Goal: Task Accomplishment & Management: Manage account settings

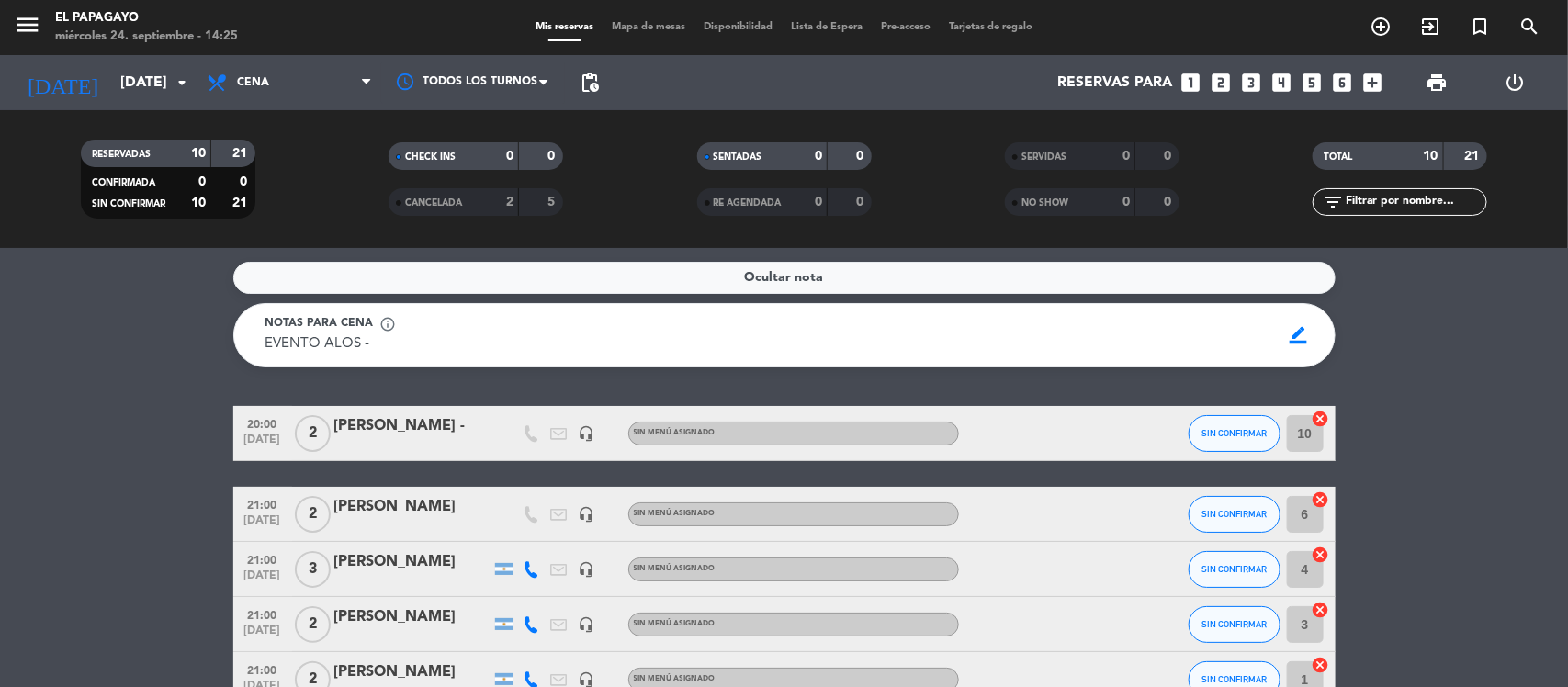
click at [990, 19] on div "Mis reservas Mapa de mesas Disponibilidad Lista de Espera Pre-acceso Tarjetas d…" at bounding box center [784, 27] width 516 height 16
click at [990, 24] on span "Tarjetas de regalo" at bounding box center [990, 27] width 102 height 10
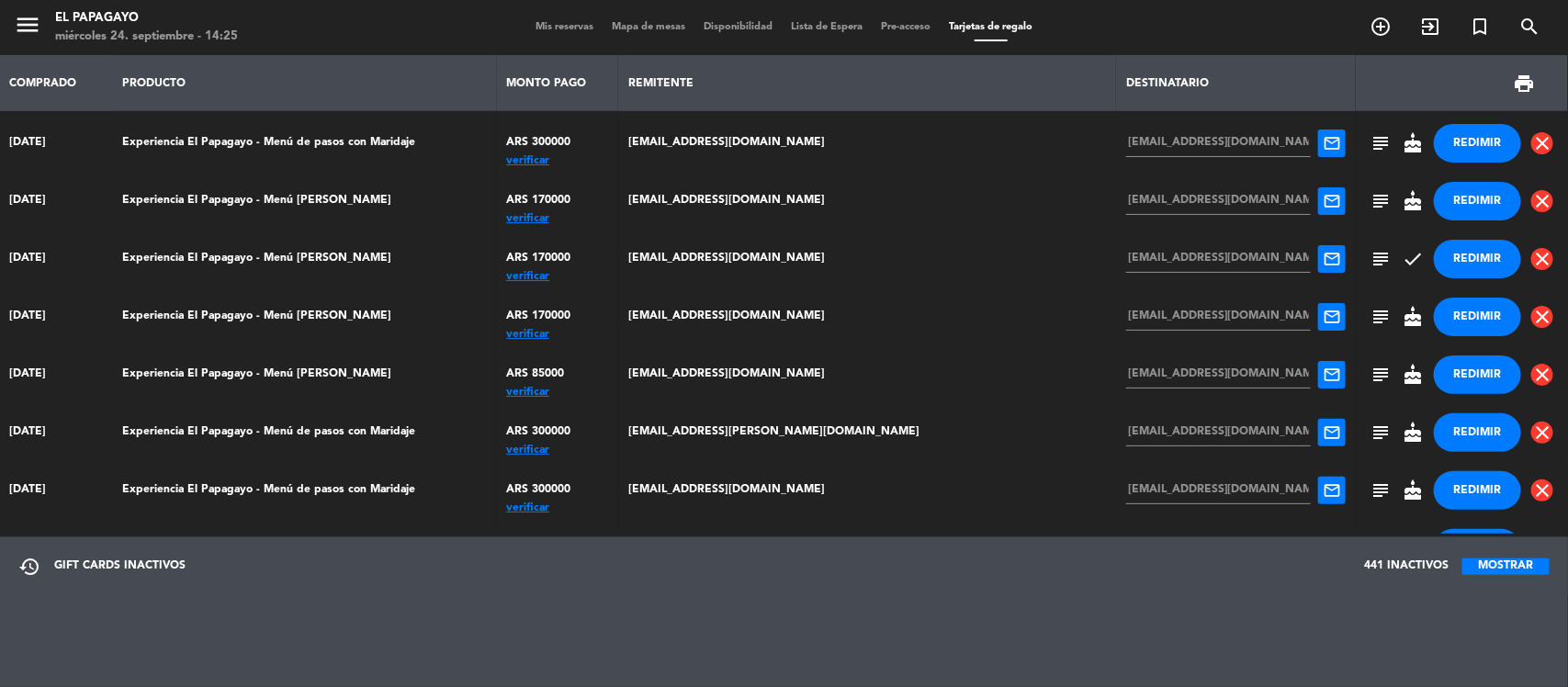
scroll to position [404, 0]
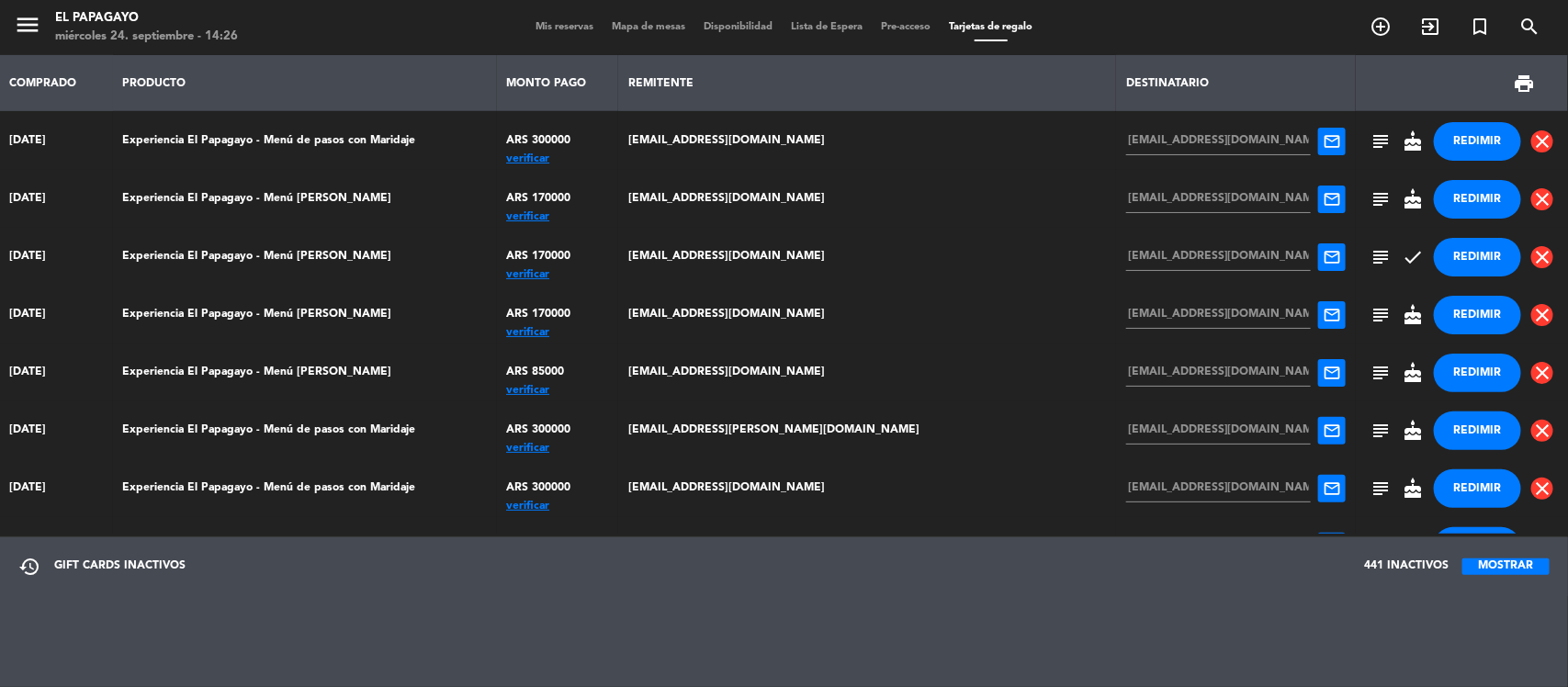
click at [609, 448] on div "verificar" at bounding box center [558, 448] width 103 height 0
click at [1371, 434] on span "subject" at bounding box center [1381, 431] width 22 height 22
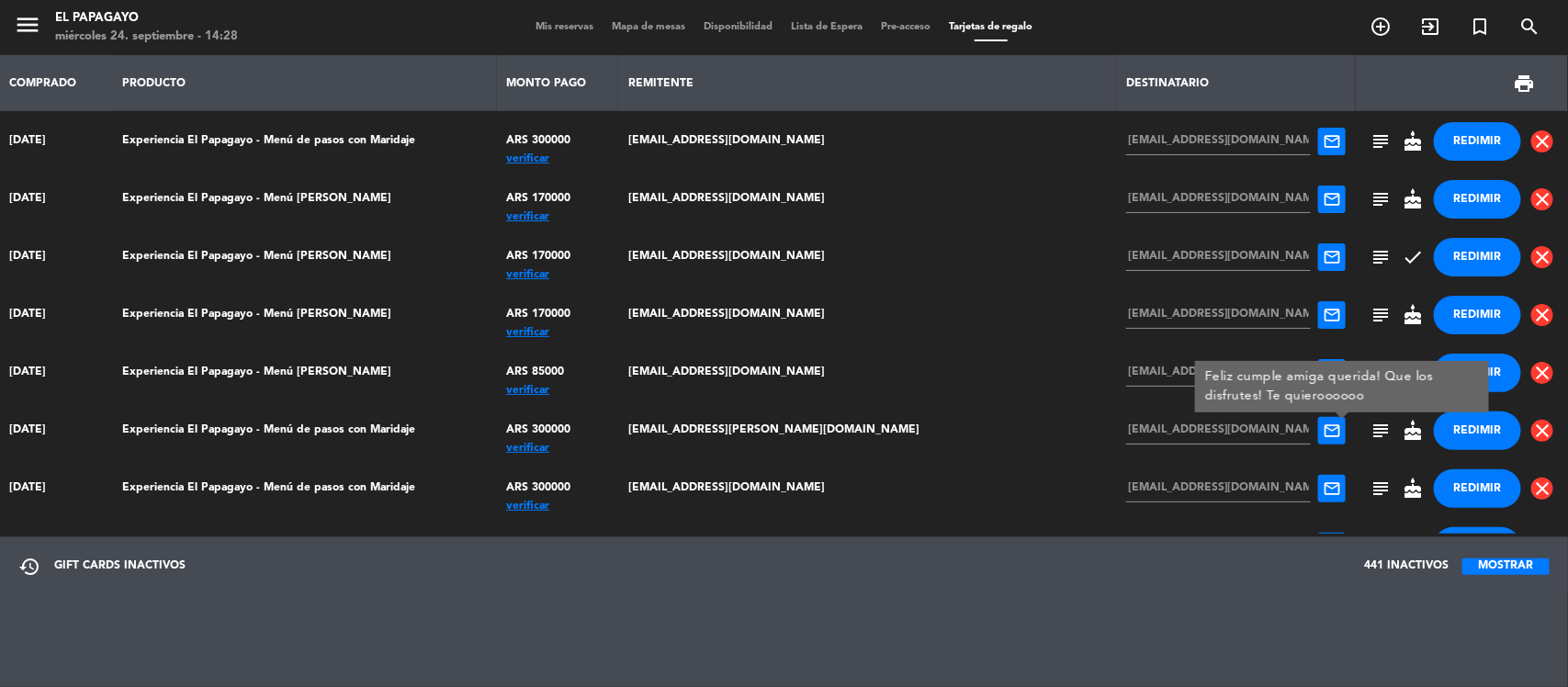
click at [1453, 430] on button "REDIMIR" at bounding box center [1478, 431] width 88 height 38
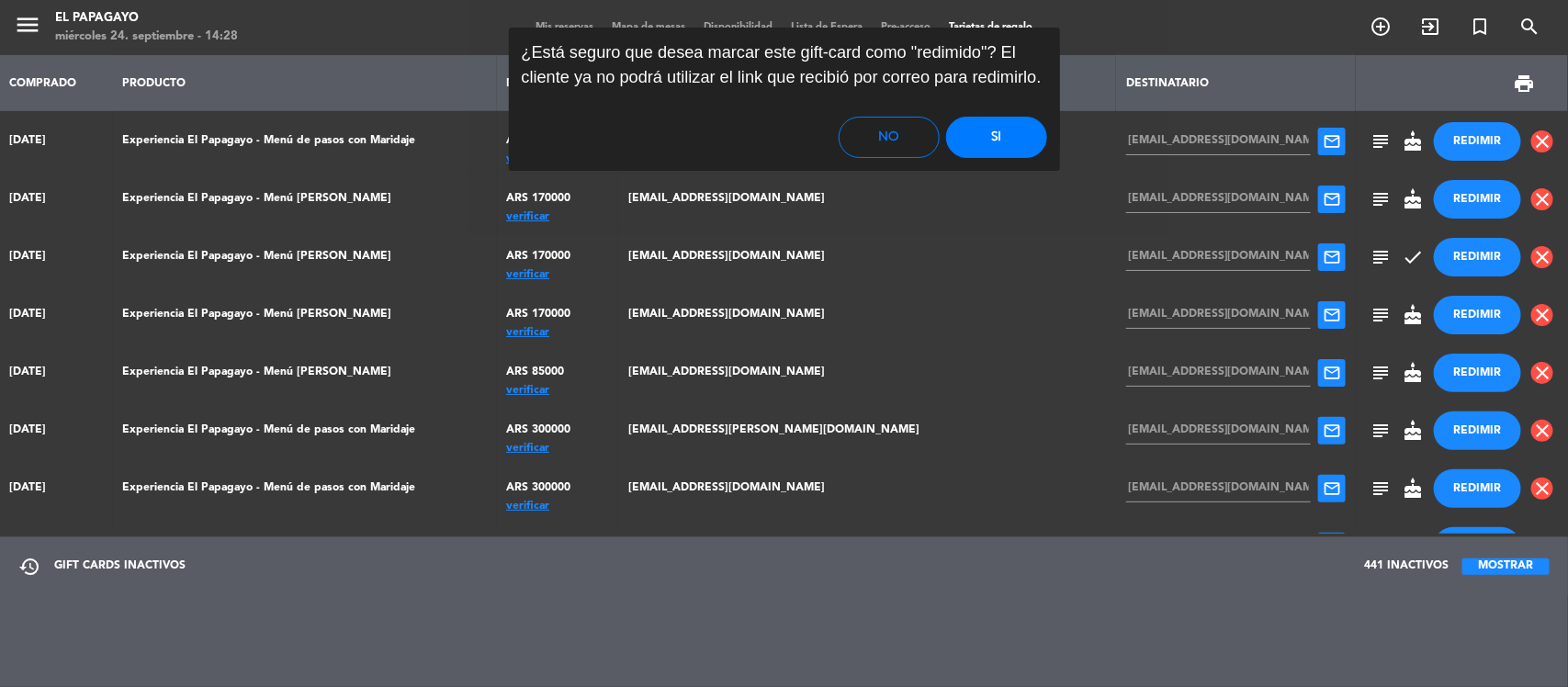
click at [1018, 135] on button "Si" at bounding box center [997, 136] width 101 height 41
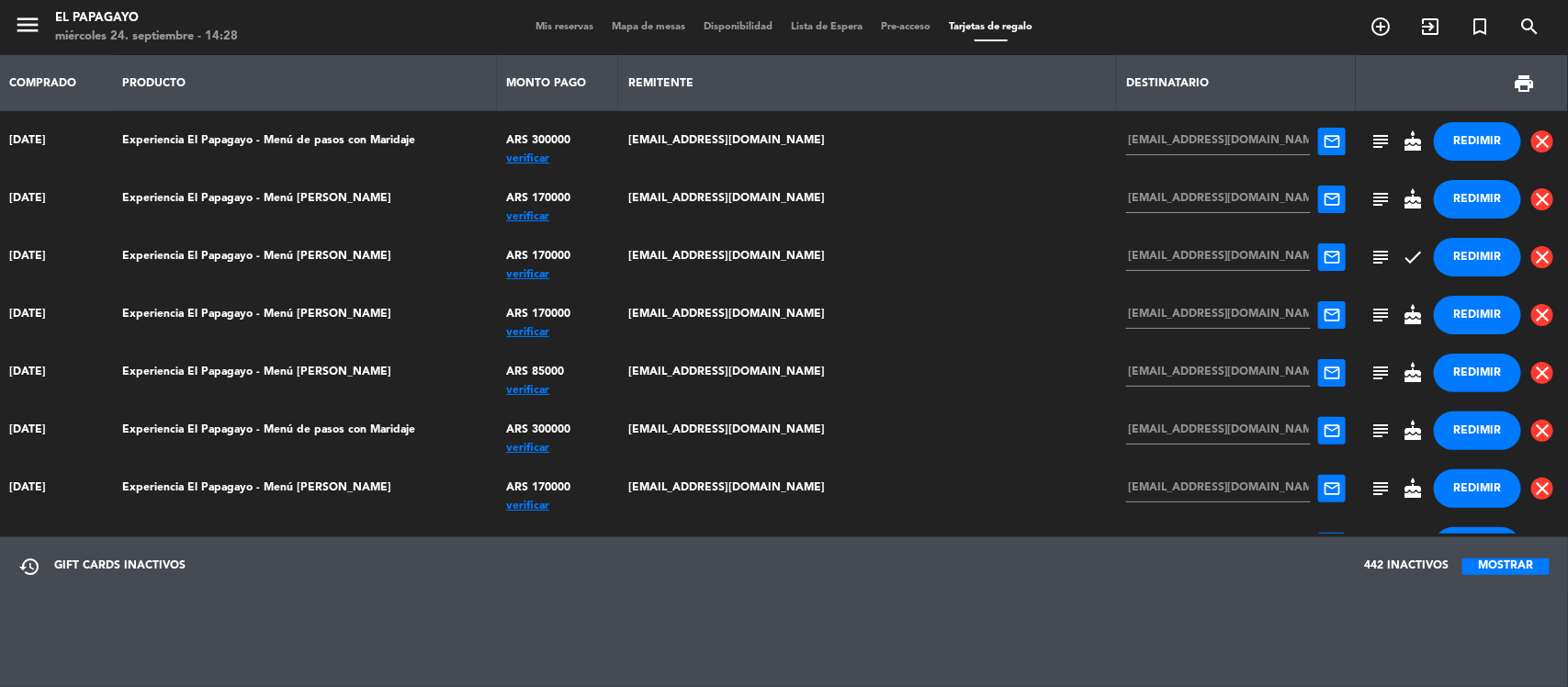
click at [566, 30] on span "Mis reservas" at bounding box center [564, 27] width 76 height 10
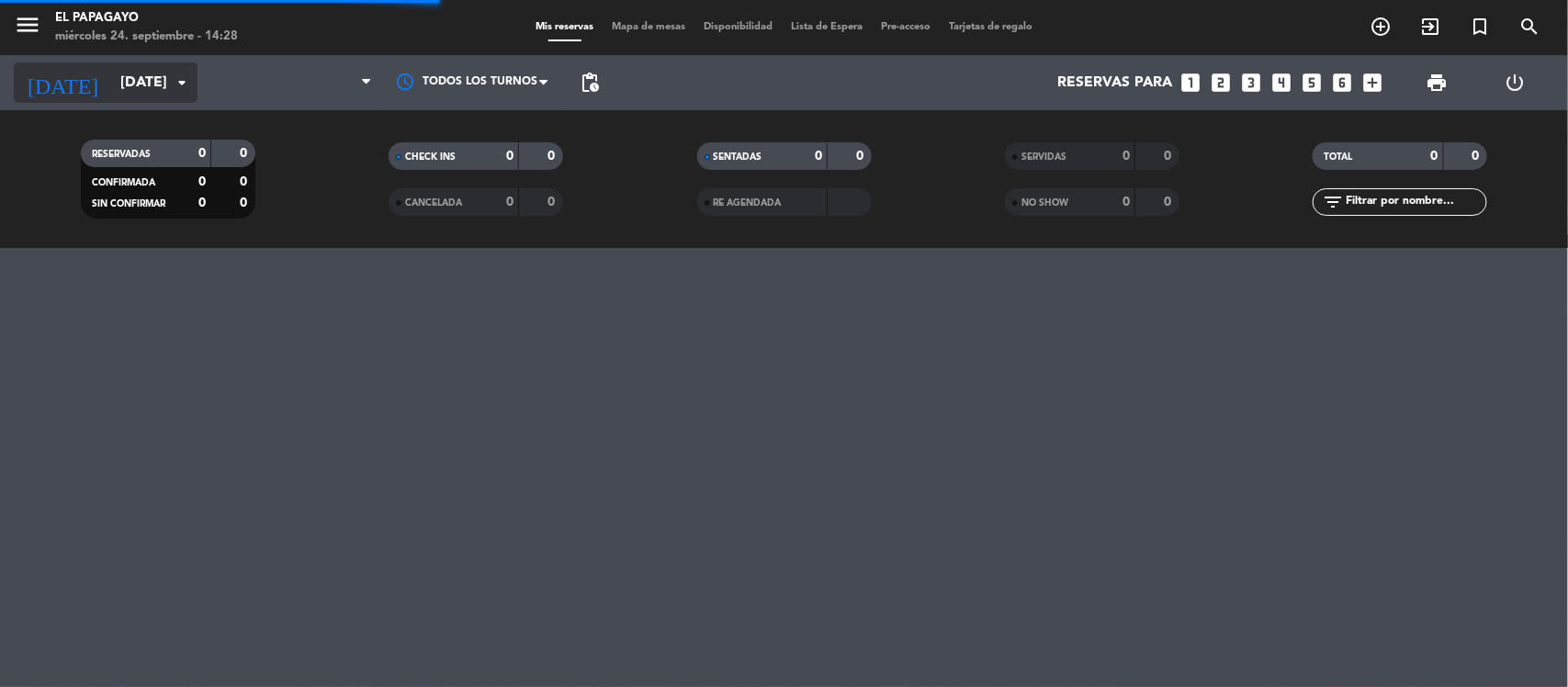
click at [112, 91] on input "[DATE]" at bounding box center [208, 83] width 193 height 36
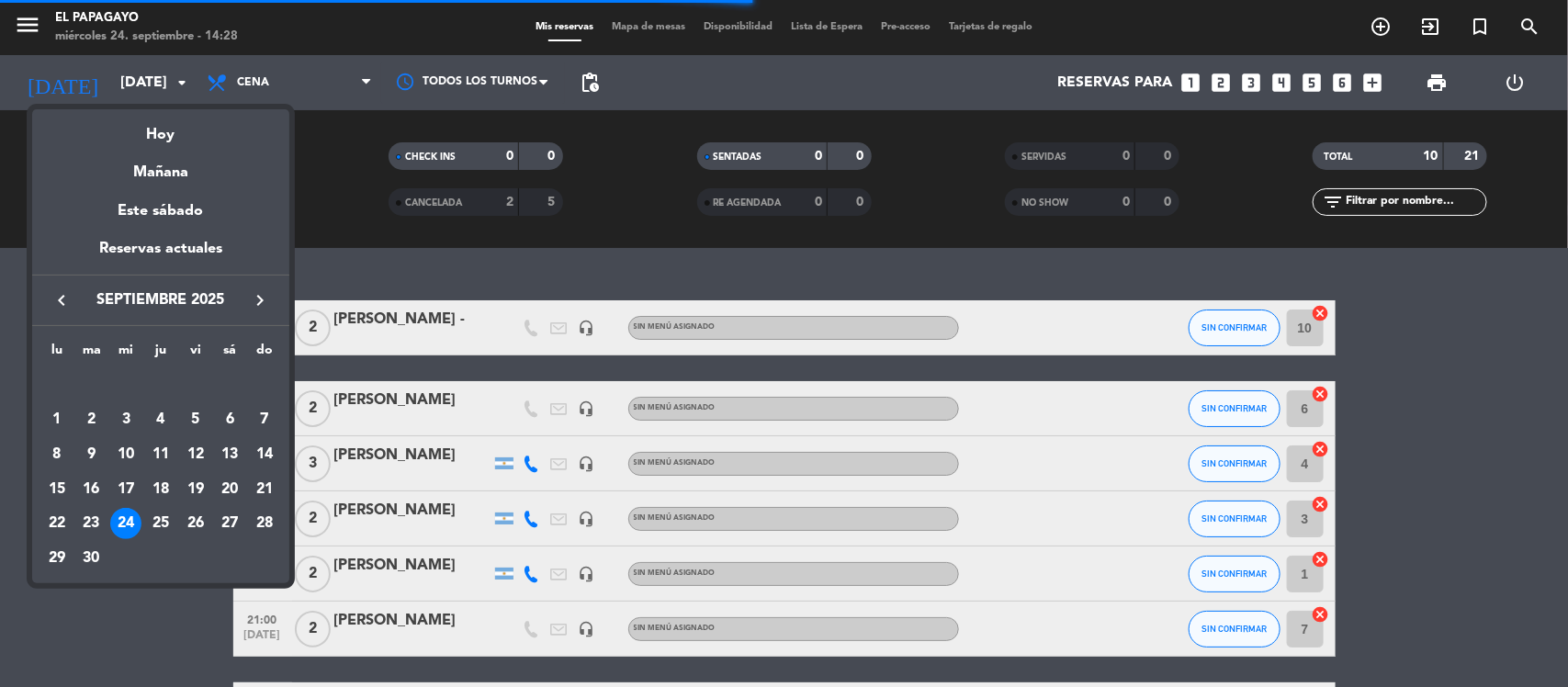
click at [250, 293] on icon "keyboard_arrow_right" at bounding box center [259, 300] width 22 height 22
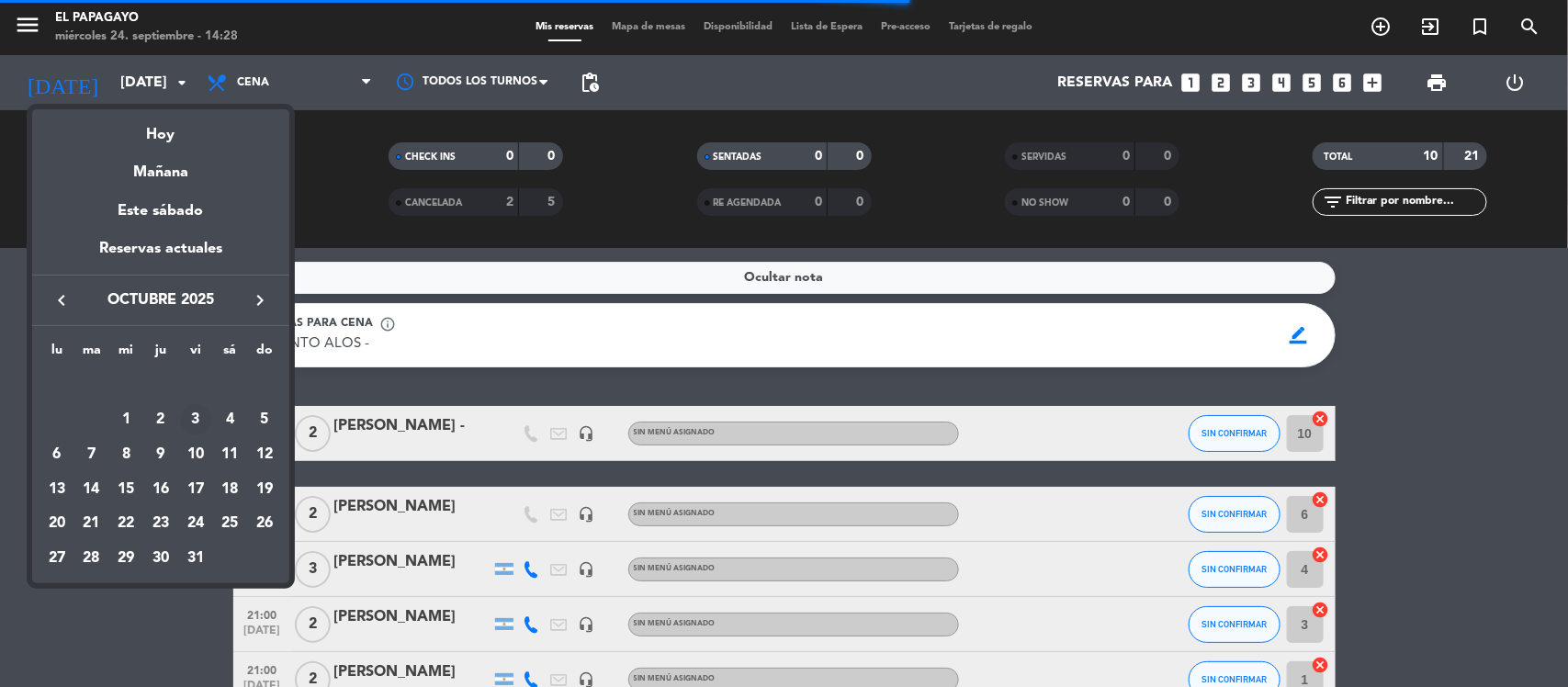
click at [197, 415] on div "3" at bounding box center [195, 419] width 31 height 31
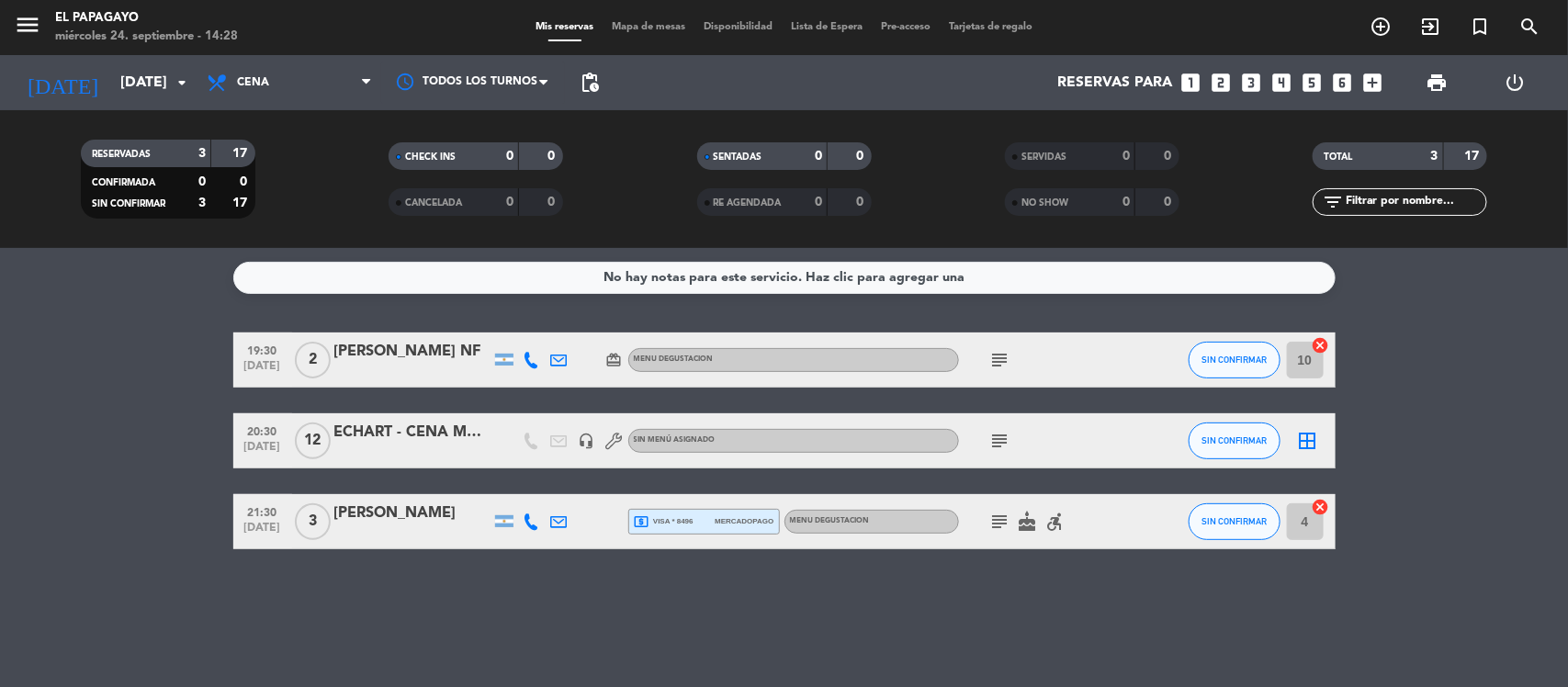
click at [608, 361] on icon "card_giftcard" at bounding box center [614, 359] width 16 height 16
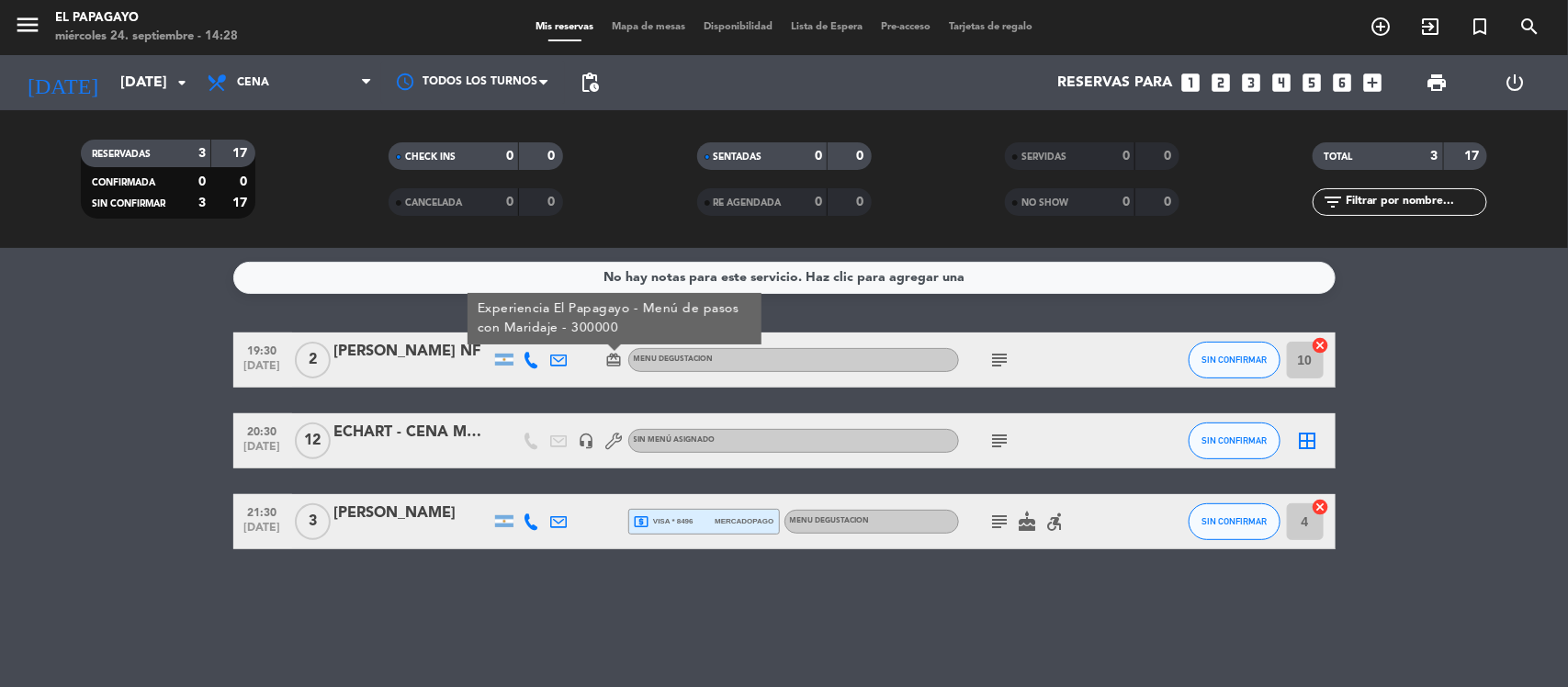
click at [614, 363] on icon "card_giftcard" at bounding box center [614, 359] width 16 height 16
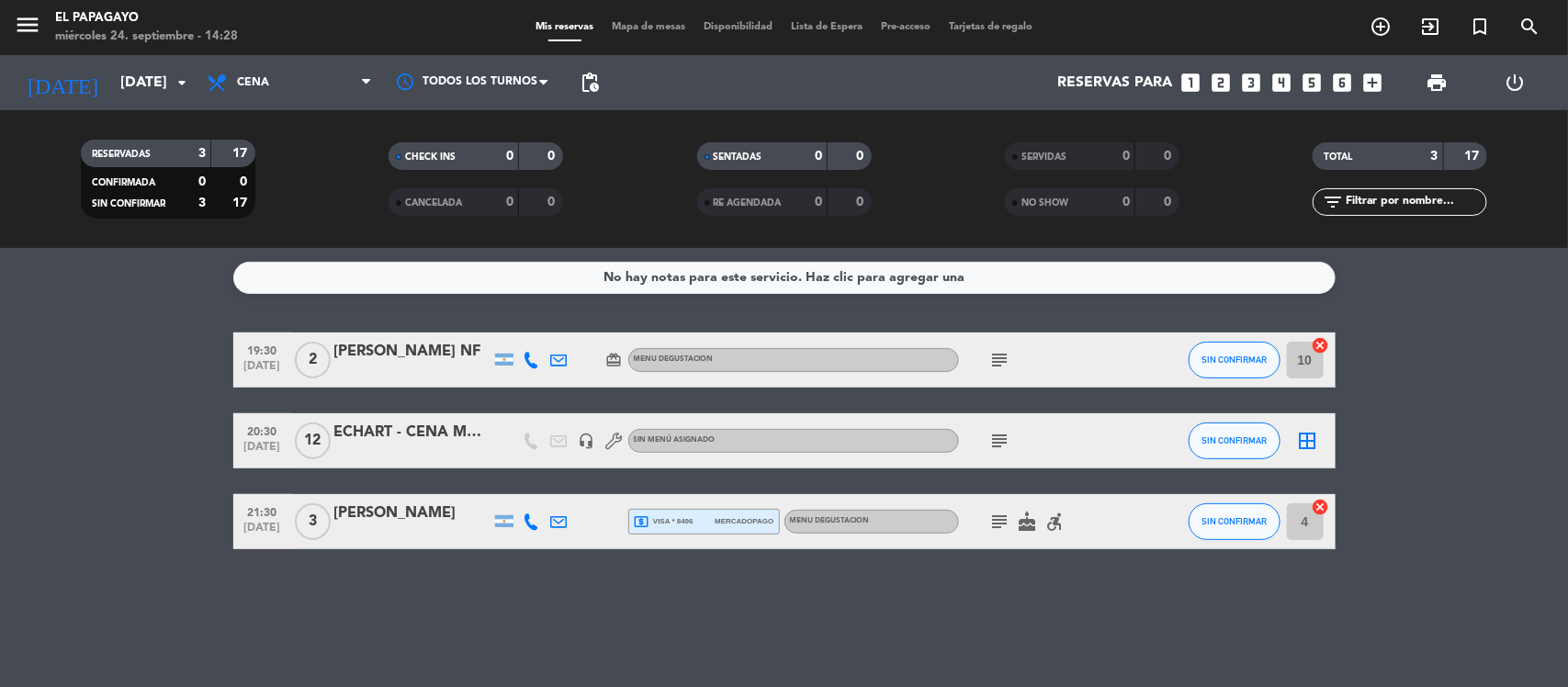
click at [990, 350] on icon "subject" at bounding box center [1000, 359] width 22 height 22
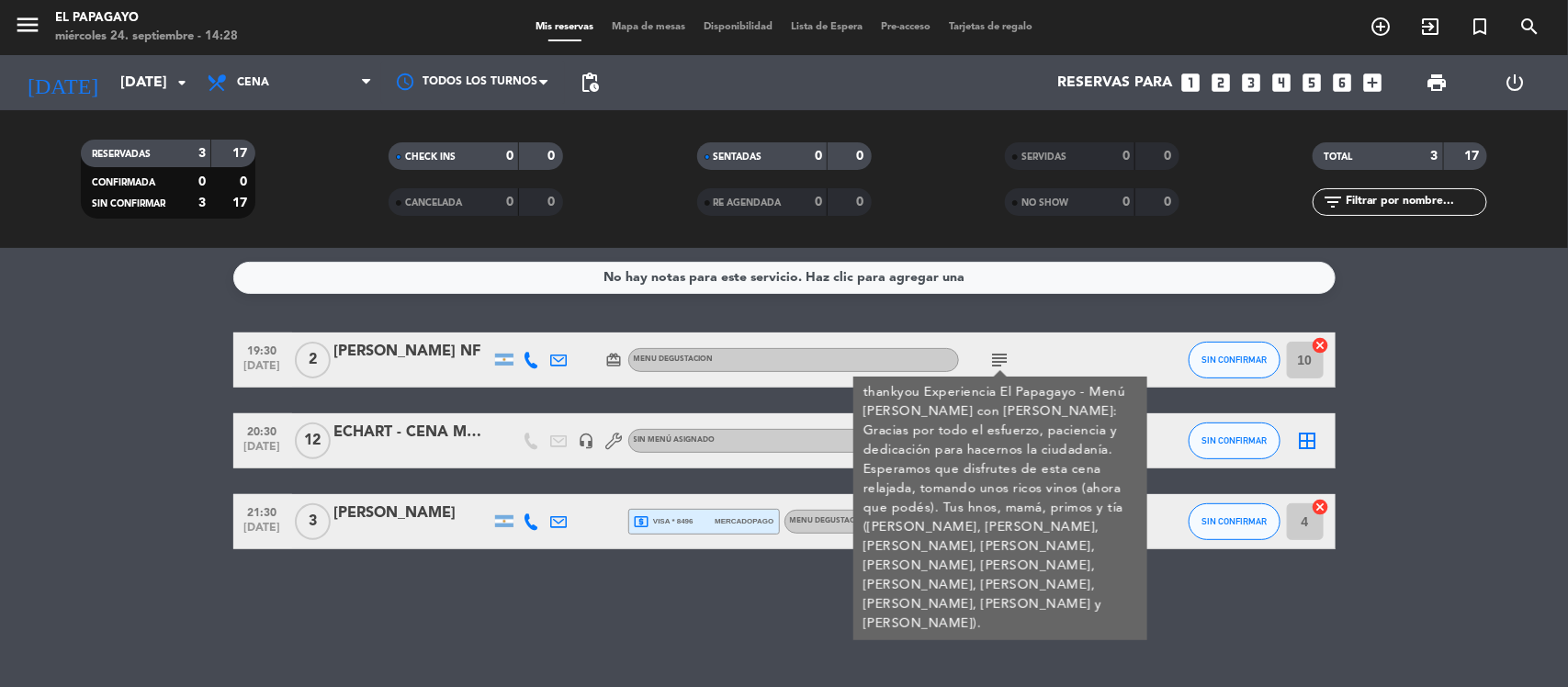
click at [990, 350] on icon "subject" at bounding box center [1000, 359] width 22 height 22
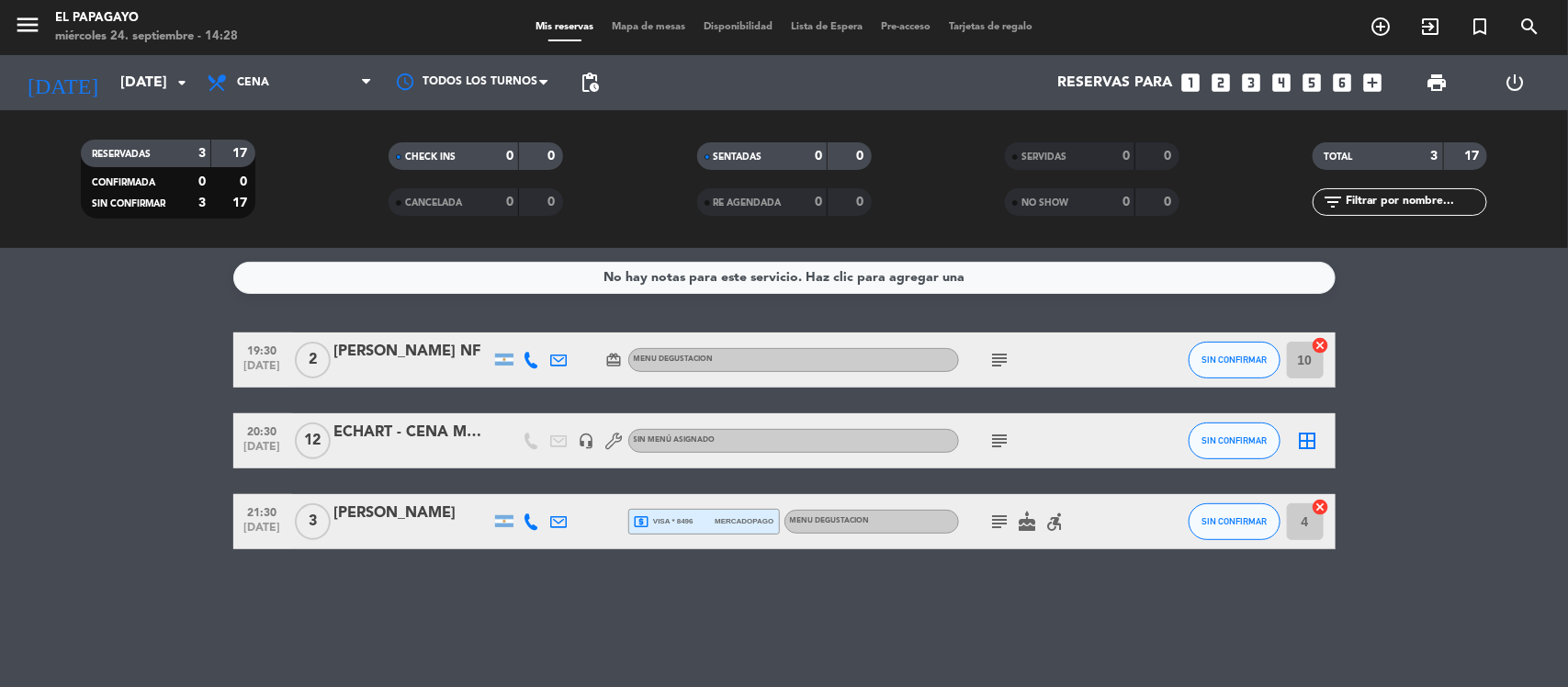
click at [614, 359] on icon "card_giftcard" at bounding box center [614, 359] width 16 height 16
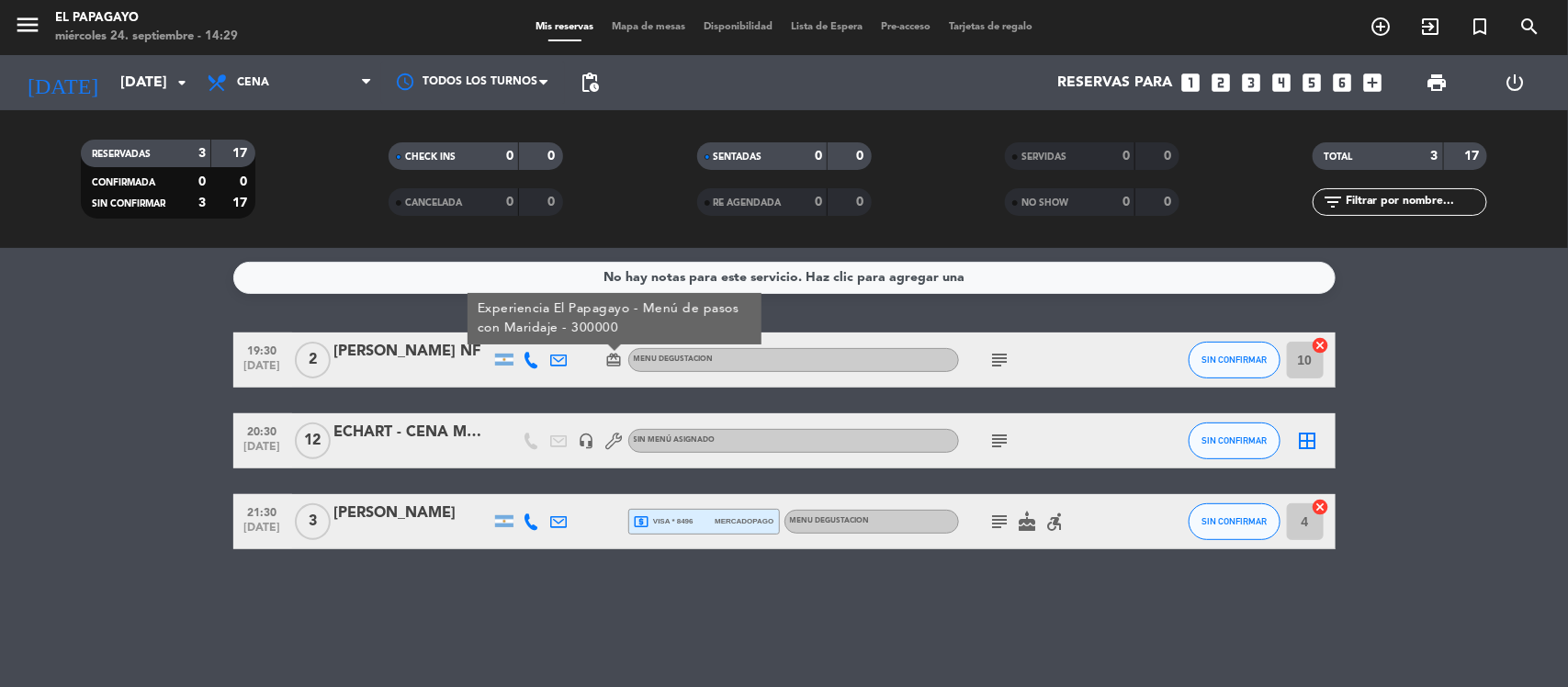
click at [217, 361] on bookings-row "19:30 [DATE] 2 [PERSON_NAME] NF card_giftcard Experiencia El Papagayo - Menú de…" at bounding box center [784, 440] width 1568 height 216
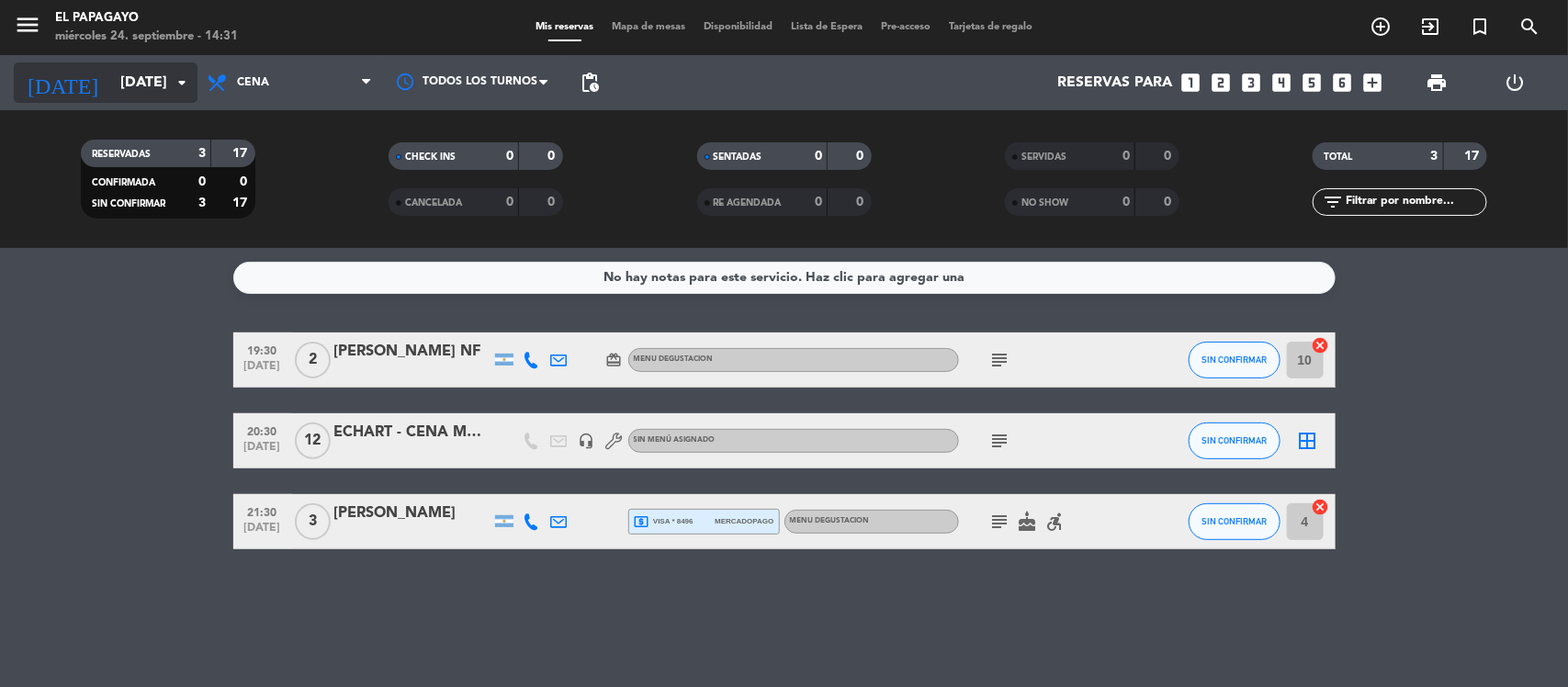
click at [129, 93] on input "[DATE]" at bounding box center [208, 83] width 193 height 36
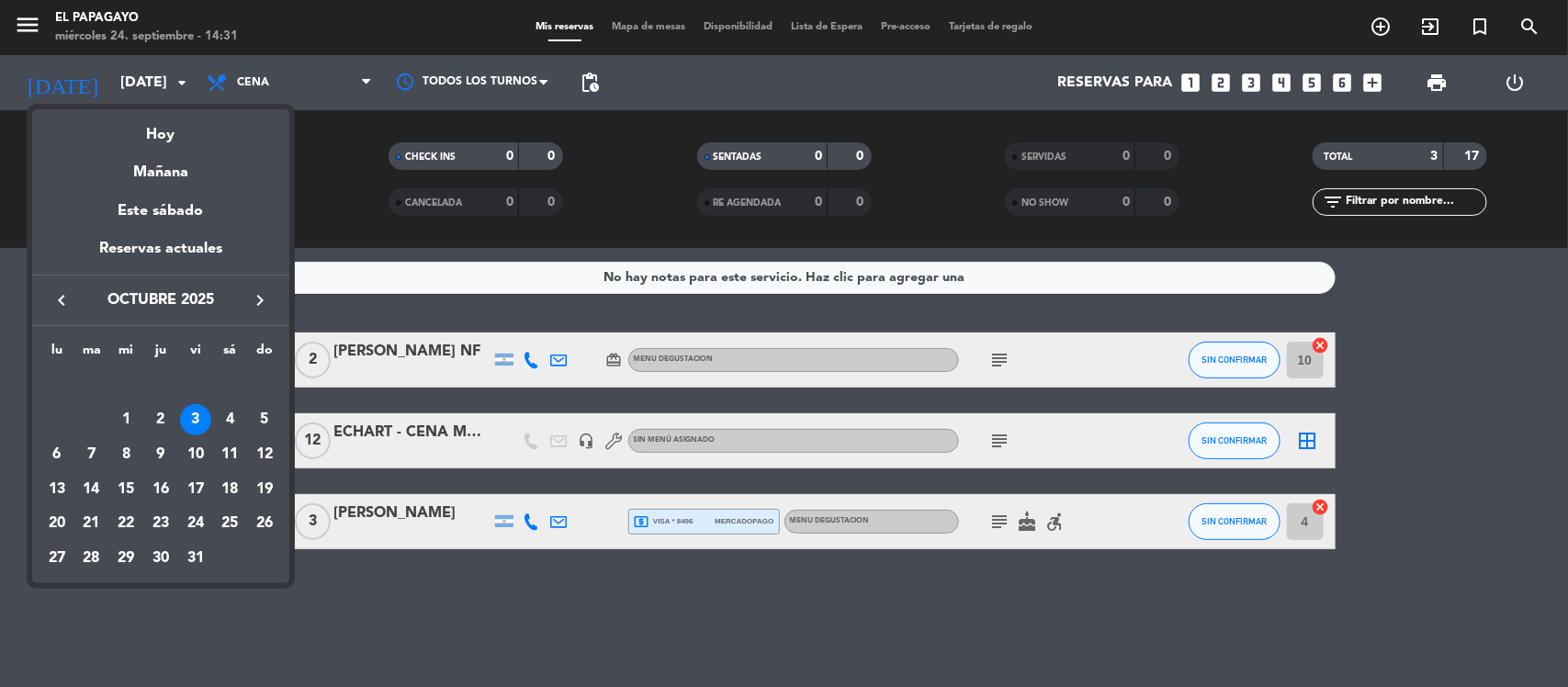
click at [56, 296] on icon "keyboard_arrow_left" at bounding box center [61, 300] width 22 height 22
click at [112, 516] on div "24" at bounding box center [126, 523] width 31 height 31
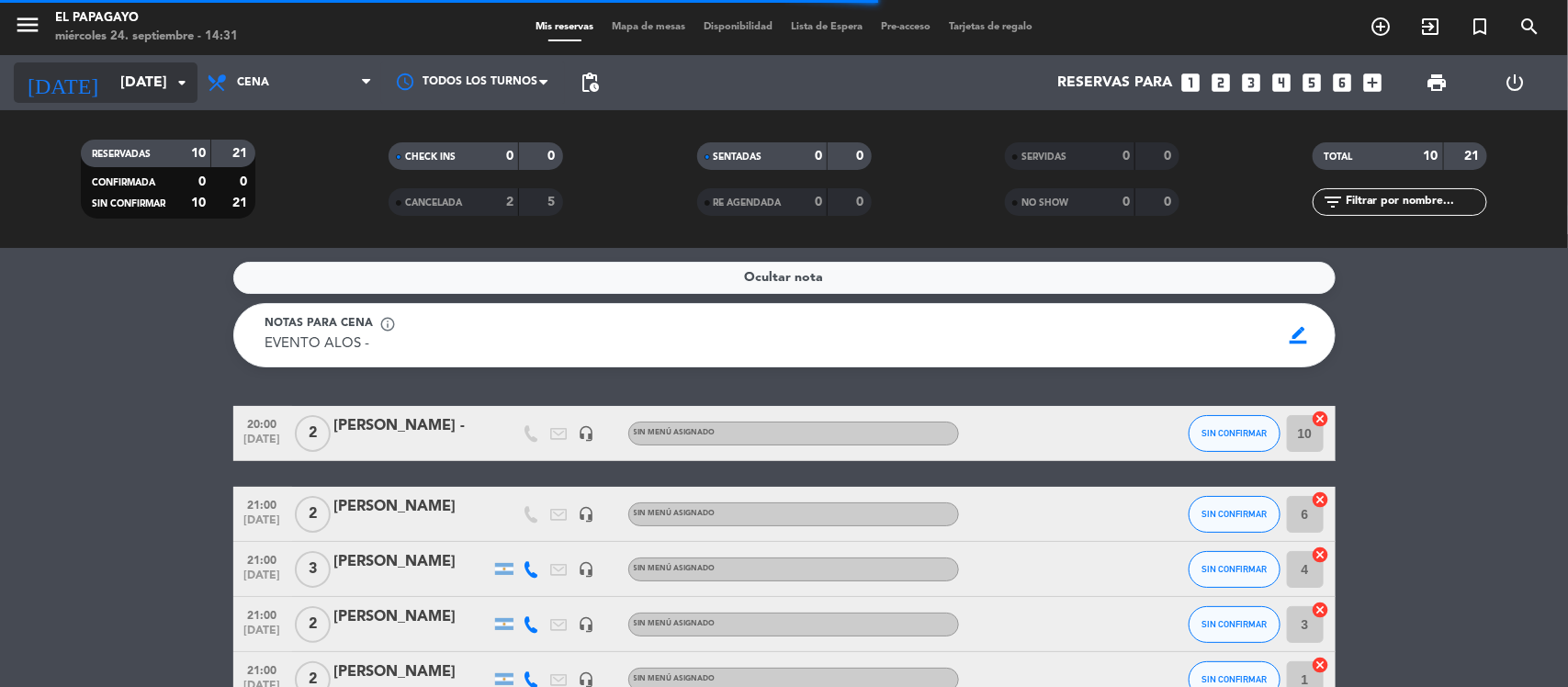
click at [171, 90] on icon "arrow_drop_down" at bounding box center [181, 82] width 22 height 22
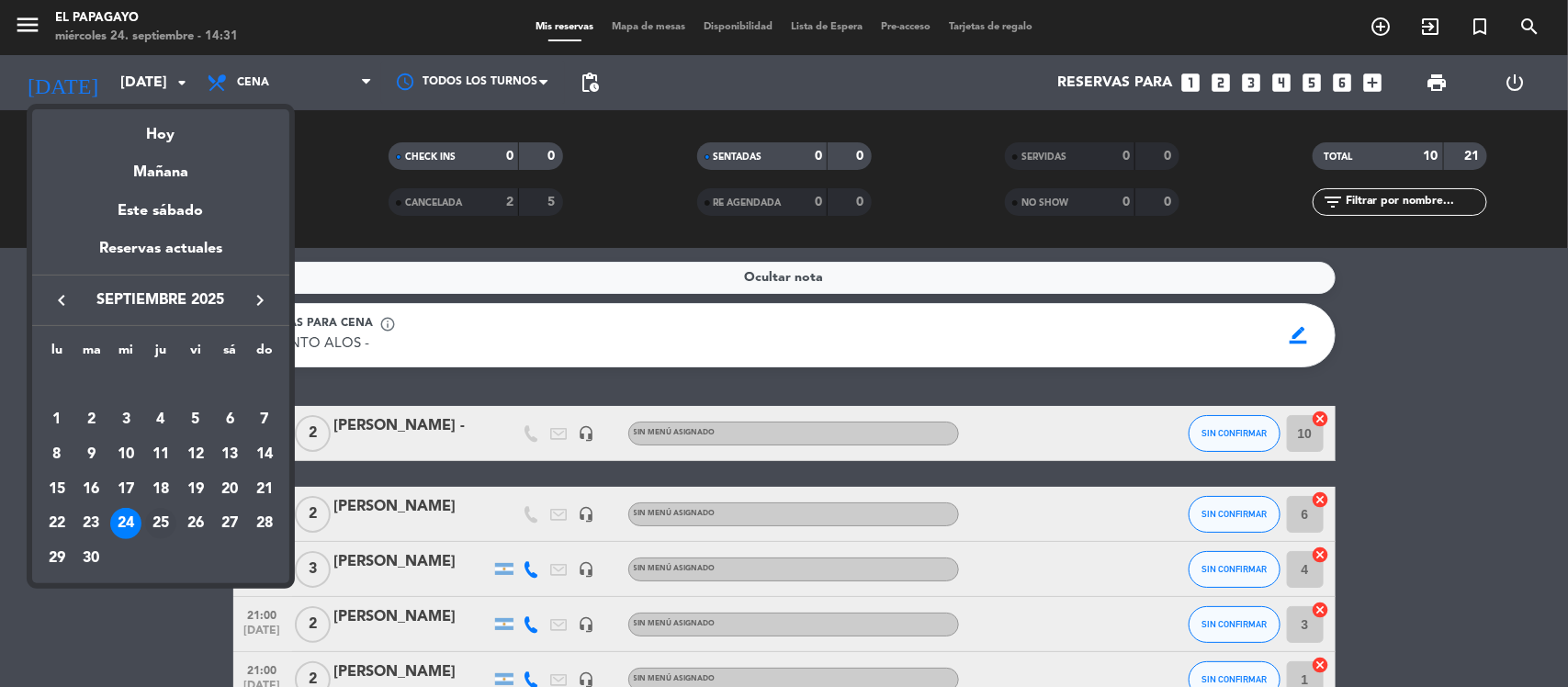
click at [162, 517] on div "25" at bounding box center [160, 523] width 31 height 31
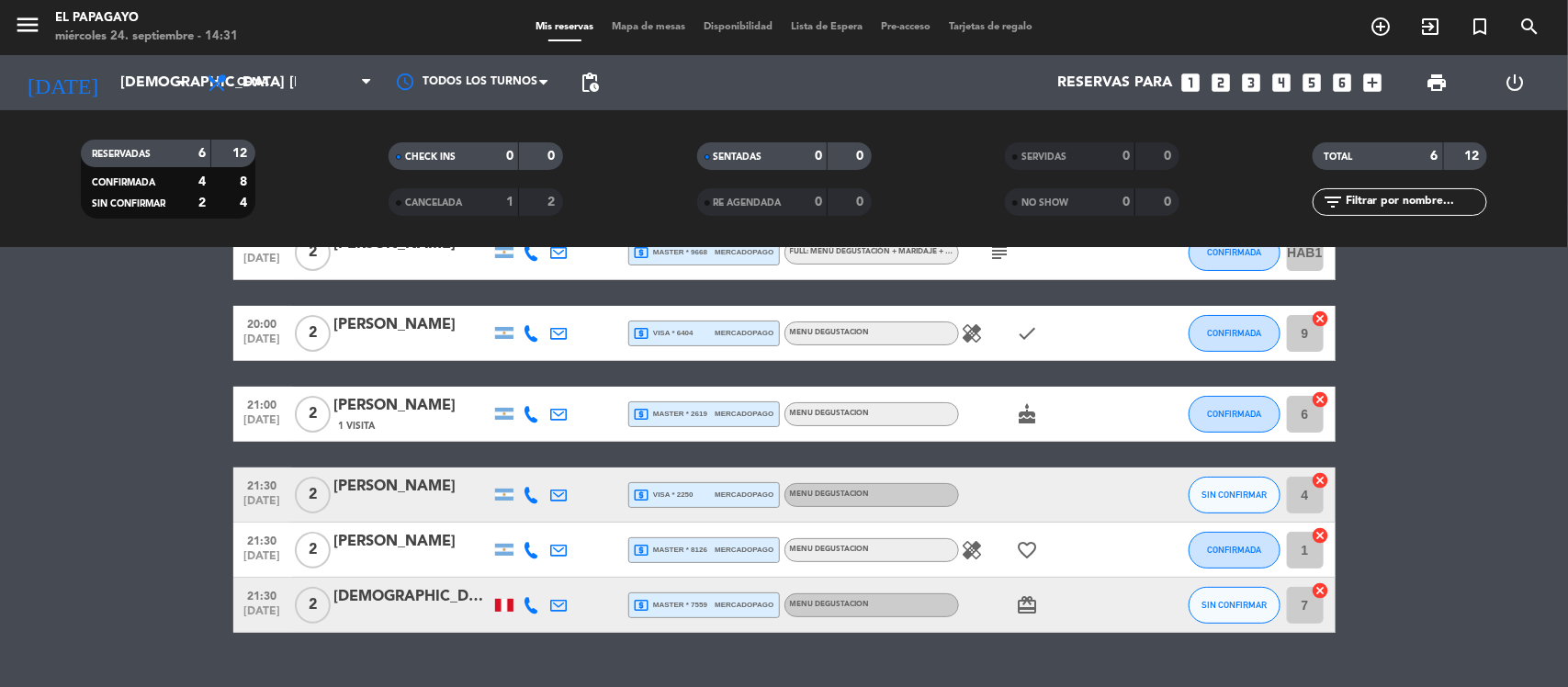
scroll to position [111, 0]
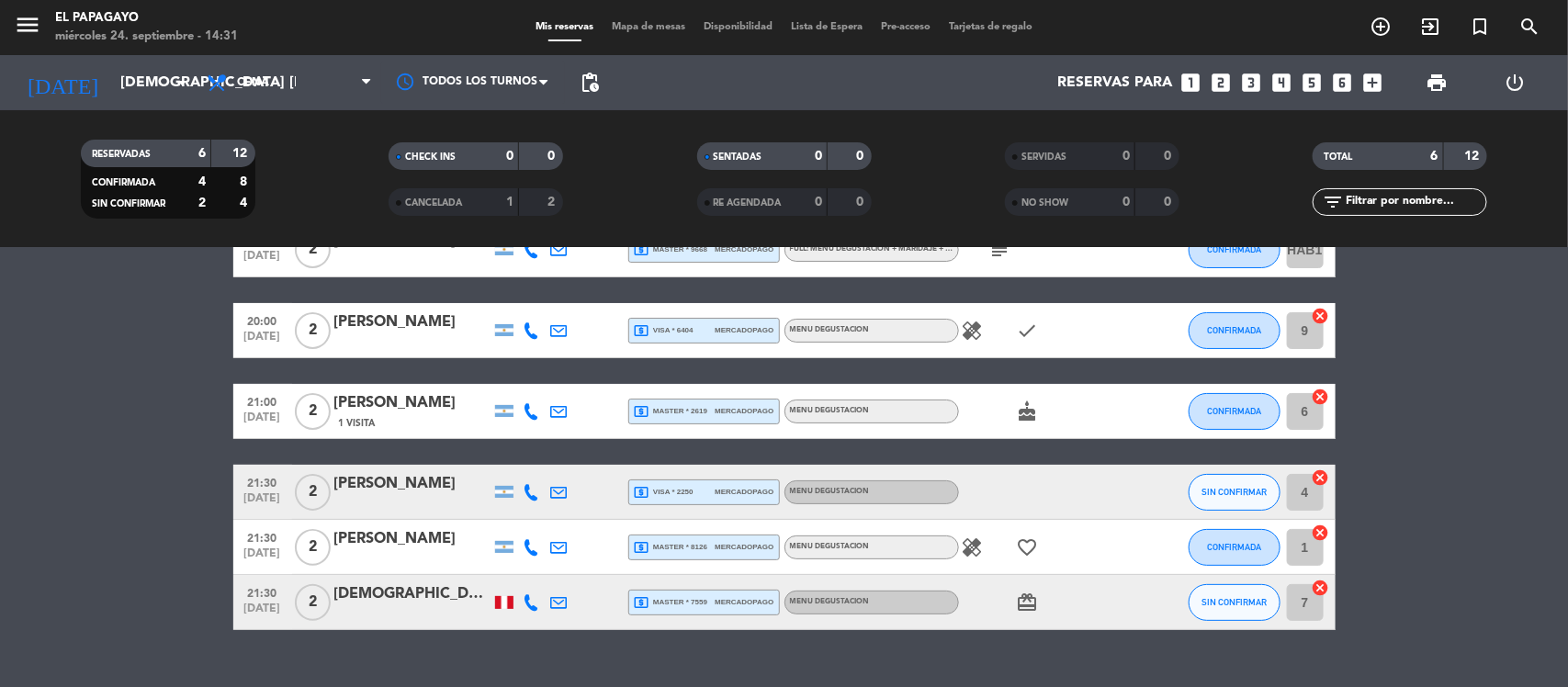
click at [99, 106] on div "[DATE] [DEMOGRAPHIC_DATA] [DATE] arrow_drop_down" at bounding box center [105, 83] width 184 height 55
click at [112, 90] on input "[DEMOGRAPHIC_DATA] [DATE]" at bounding box center [208, 83] width 193 height 36
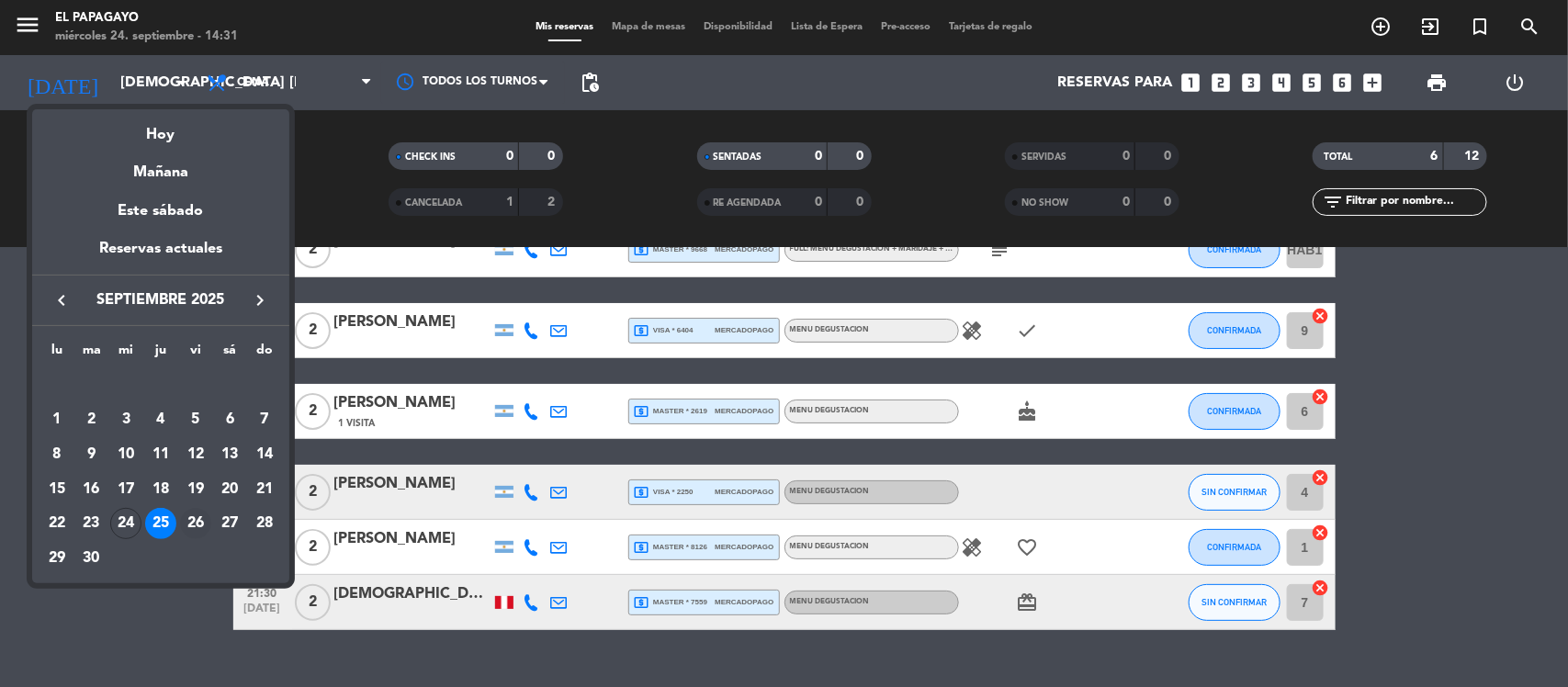
click at [197, 523] on div "26" at bounding box center [195, 523] width 31 height 31
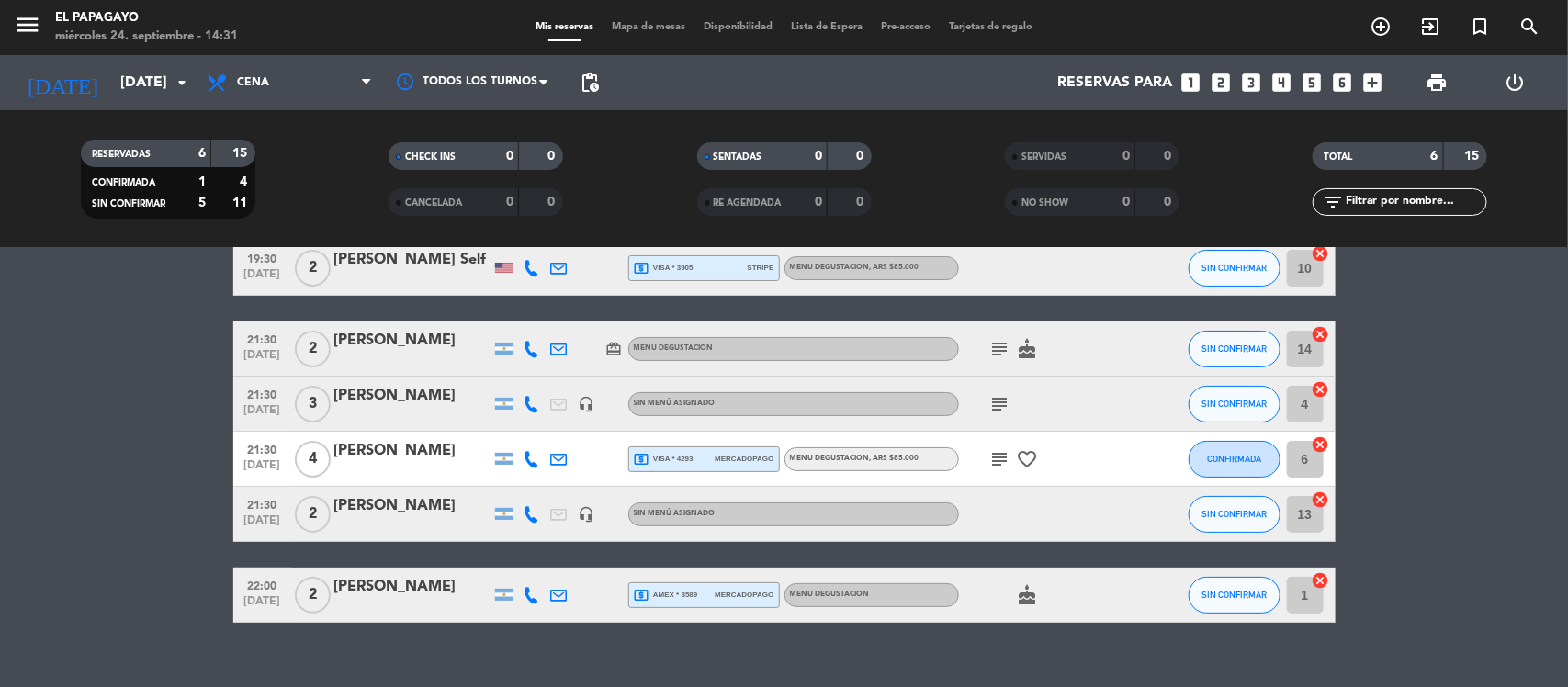
scroll to position [115, 0]
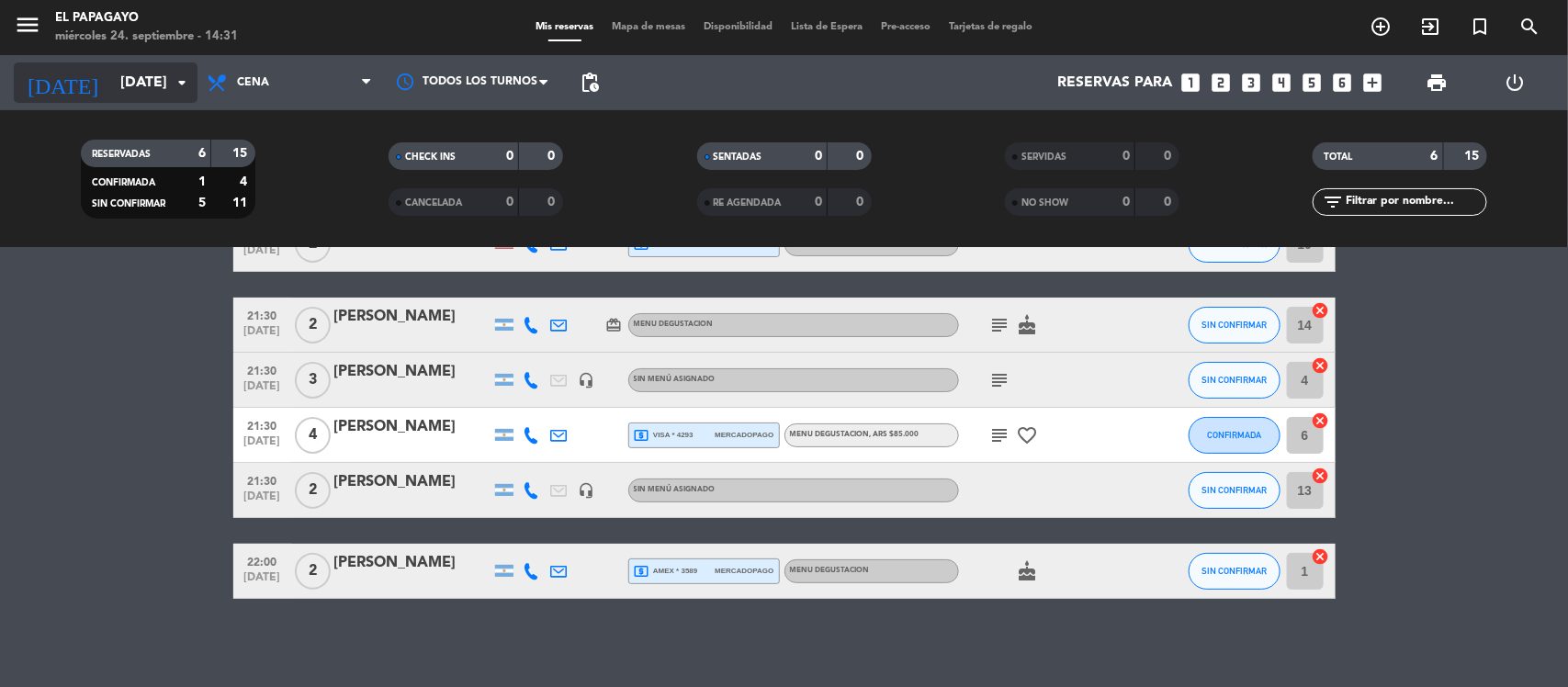
click at [156, 97] on input "[DATE]" at bounding box center [208, 83] width 193 height 36
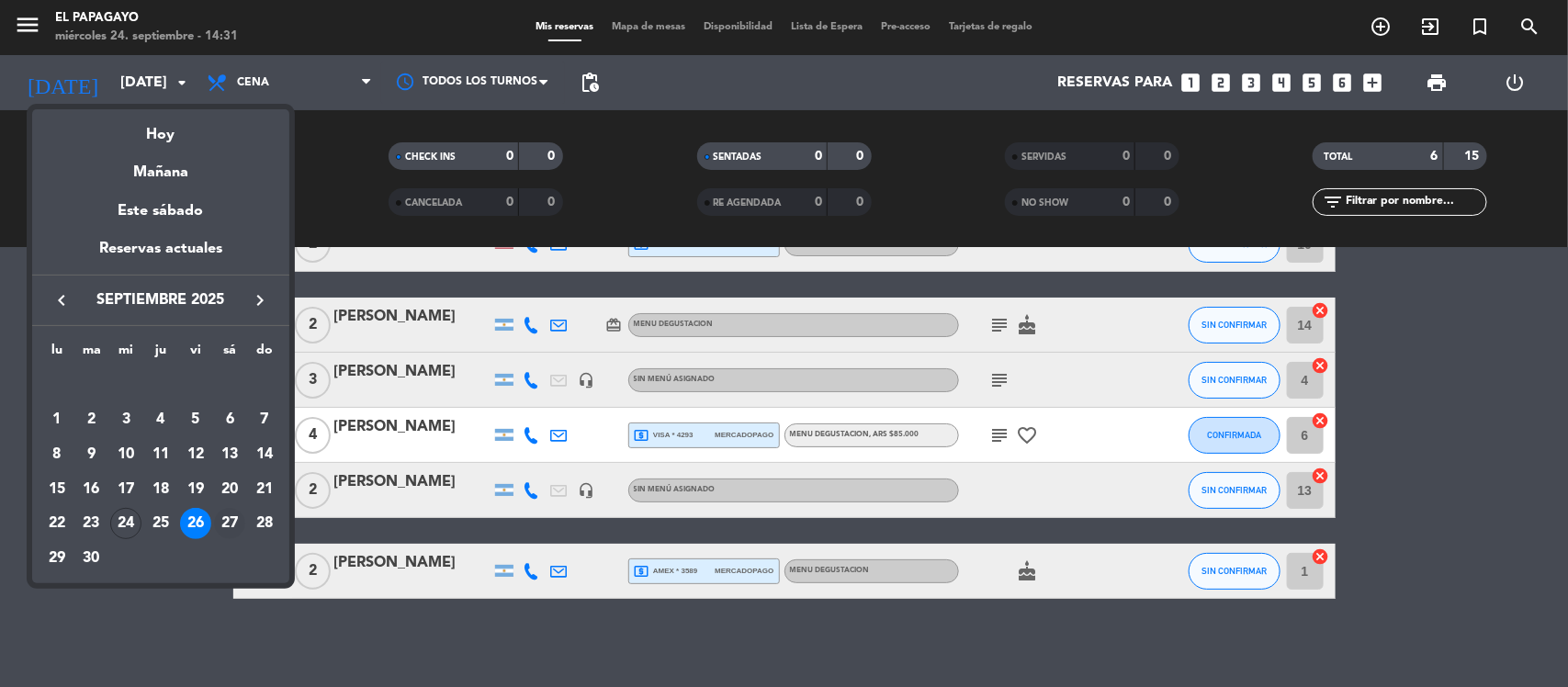
click at [228, 508] on div "27" at bounding box center [230, 523] width 31 height 31
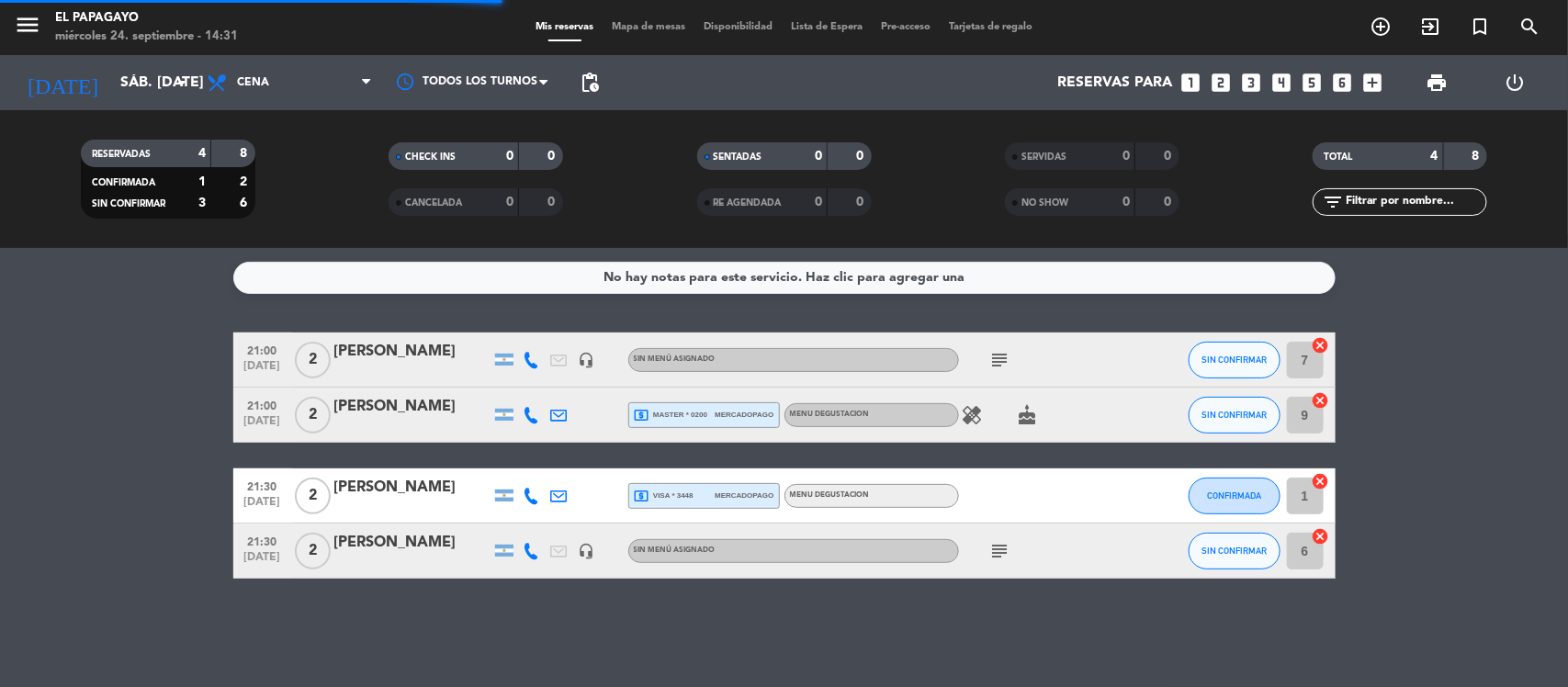
scroll to position [0, 0]
click at [125, 84] on input "sáb. [DATE]" at bounding box center [208, 83] width 193 height 36
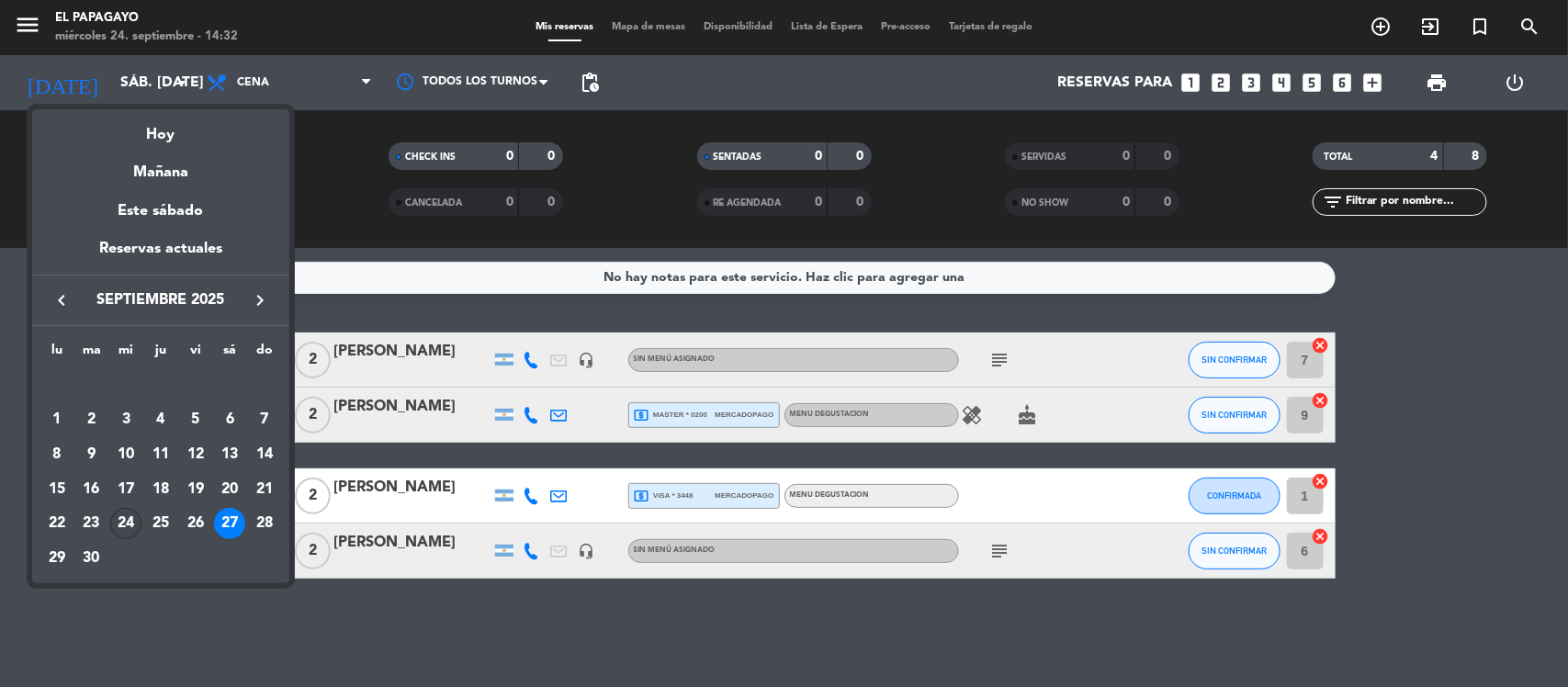
click at [115, 525] on div "24" at bounding box center [126, 523] width 31 height 31
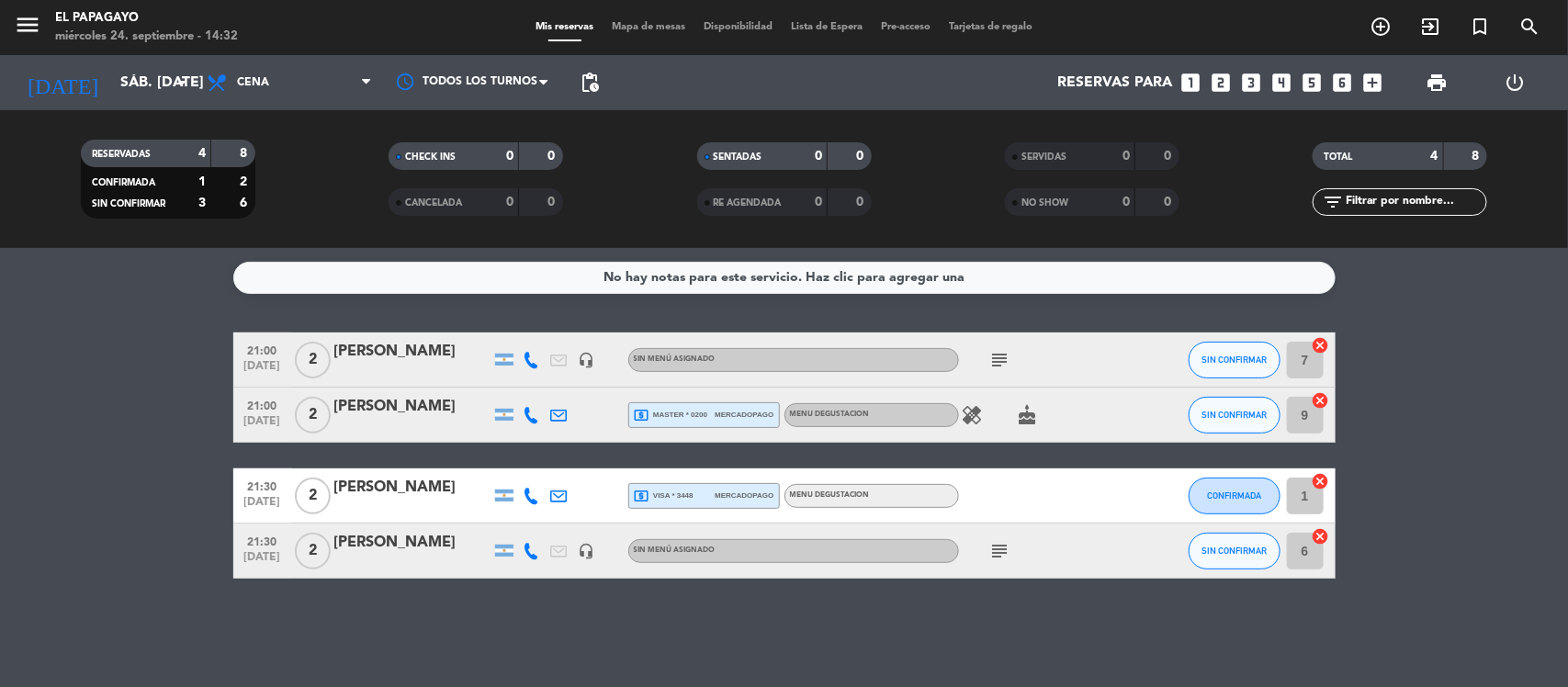
type input "[DATE]"
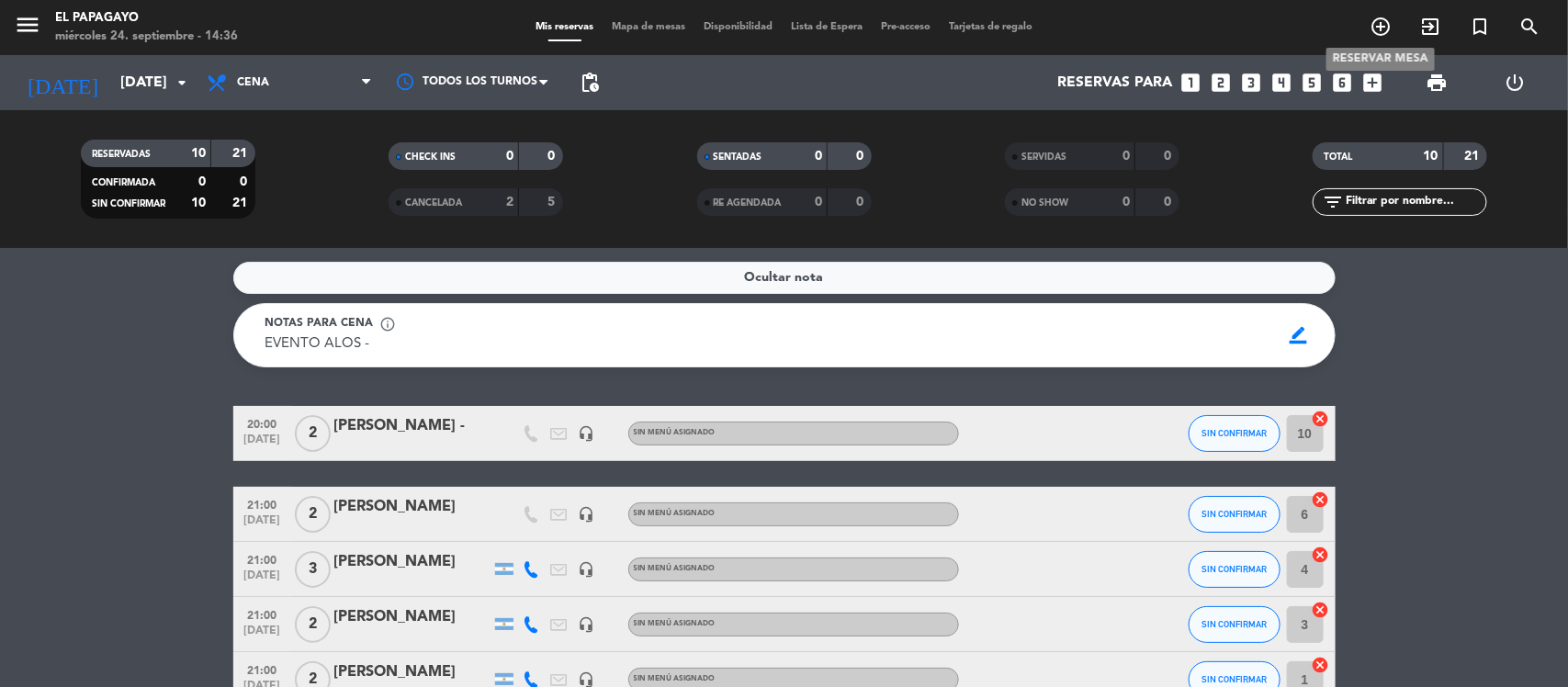
click at [1386, 26] on icon "add_circle_outline" at bounding box center [1380, 26] width 22 height 22
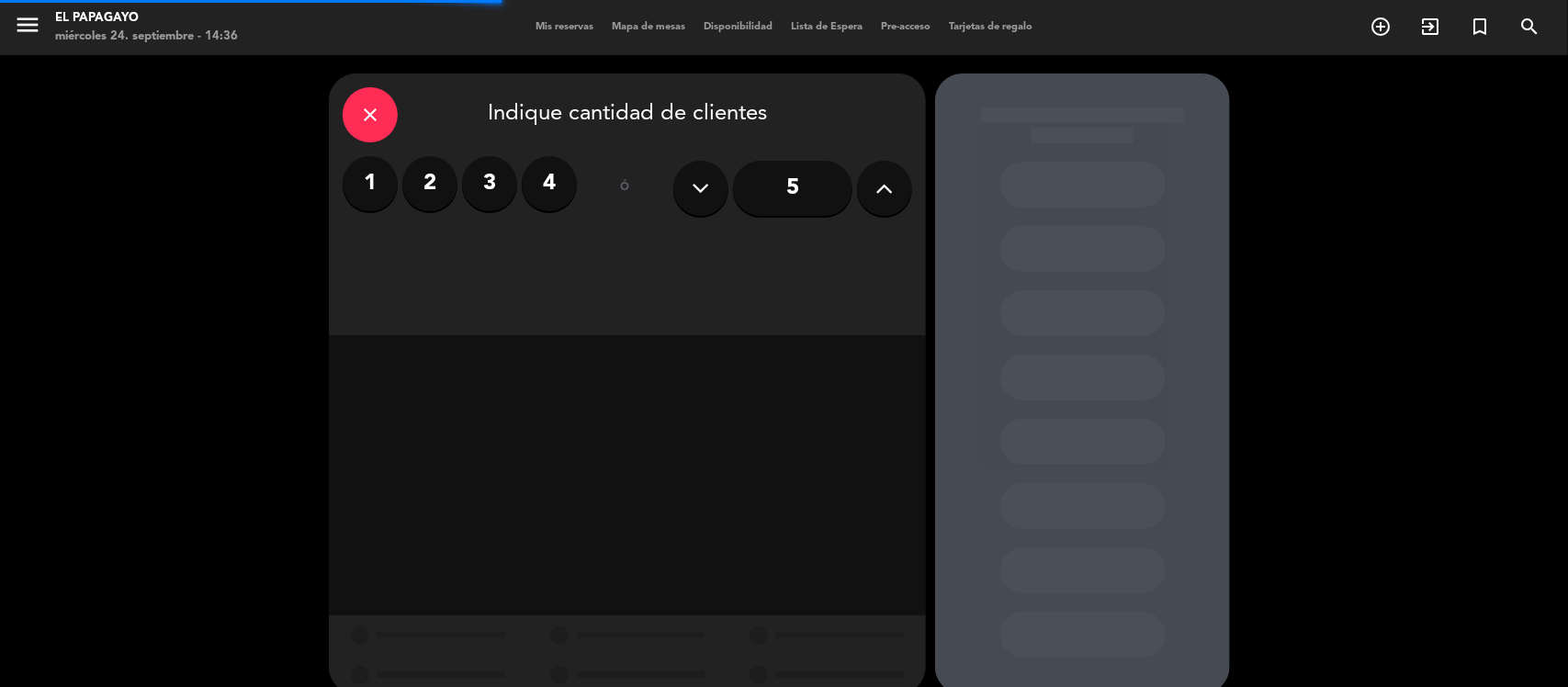
click at [442, 175] on label "2" at bounding box center [430, 184] width 55 height 55
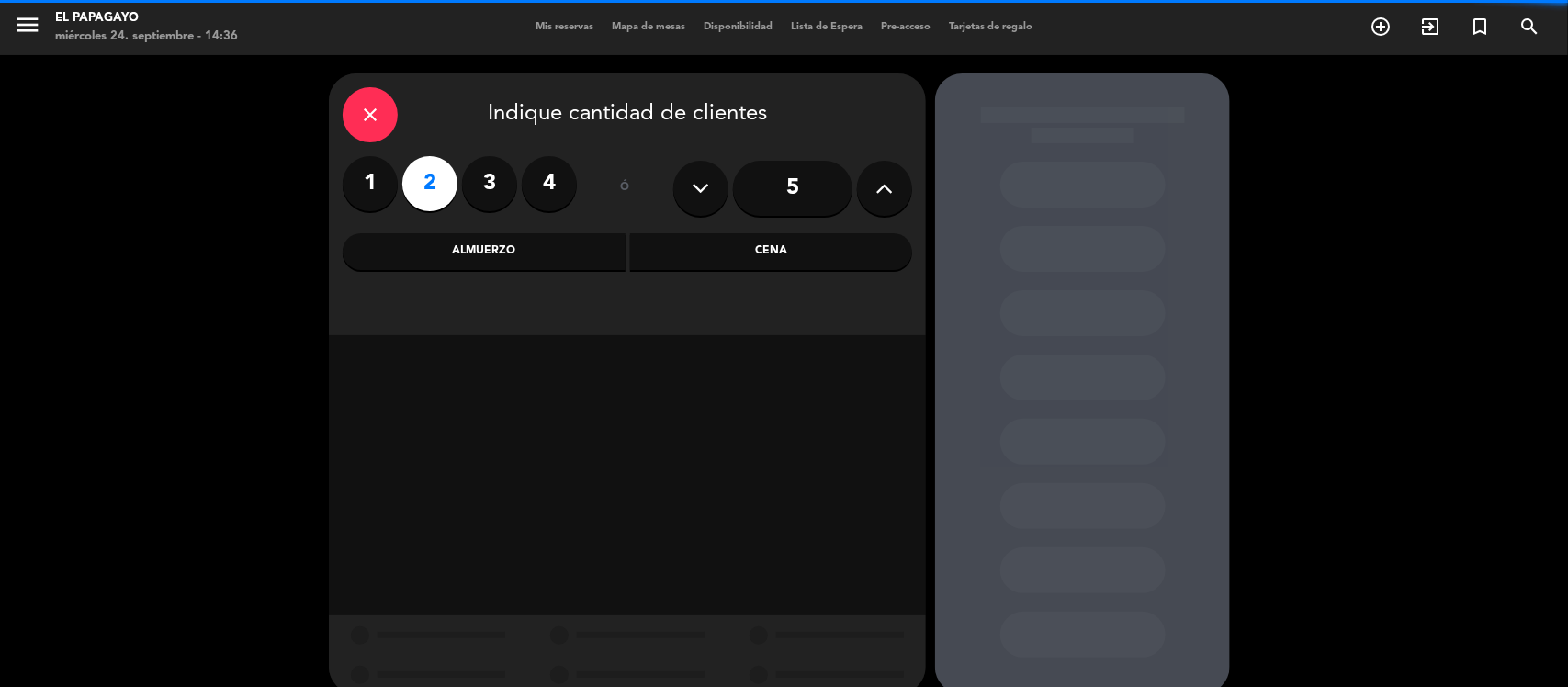
click at [691, 263] on div "Cena" at bounding box center [771, 252] width 283 height 37
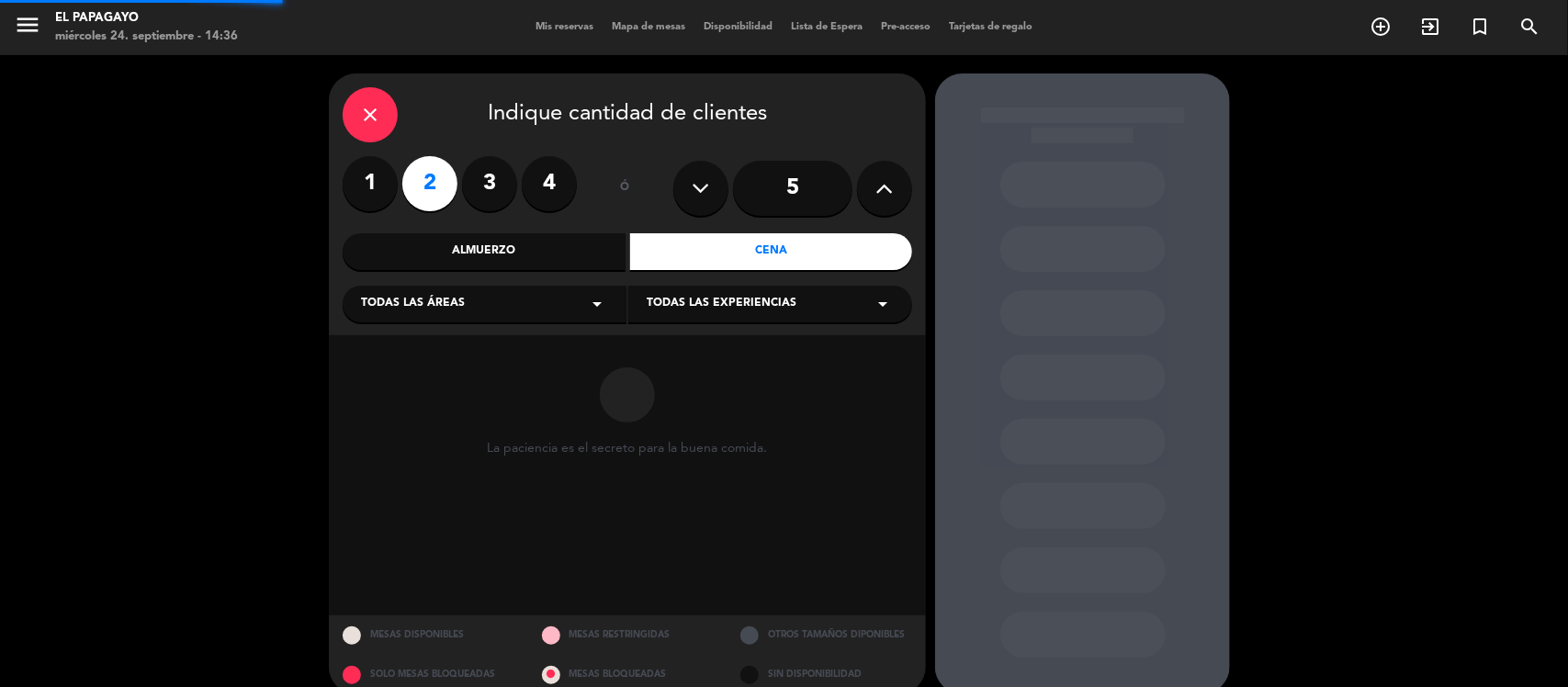
drag, startPoint x: 522, startPoint y: 300, endPoint x: 457, endPoint y: 318, distance: 67.4
click at [520, 300] on div "Todas las áreas arrow_drop_down" at bounding box center [485, 304] width 284 height 37
click at [402, 344] on div "1.PLANTA BAJA" at bounding box center [484, 350] width 247 height 18
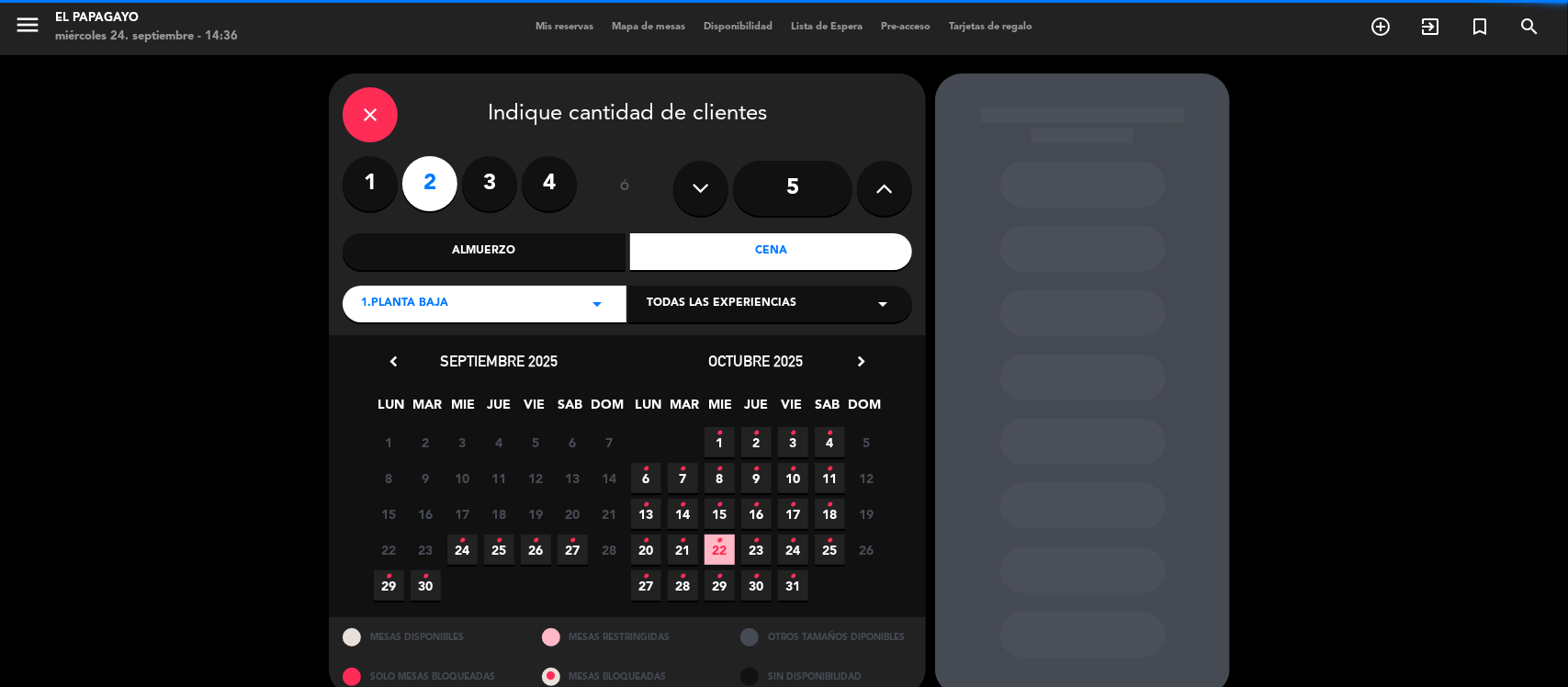
scroll to position [25, 0]
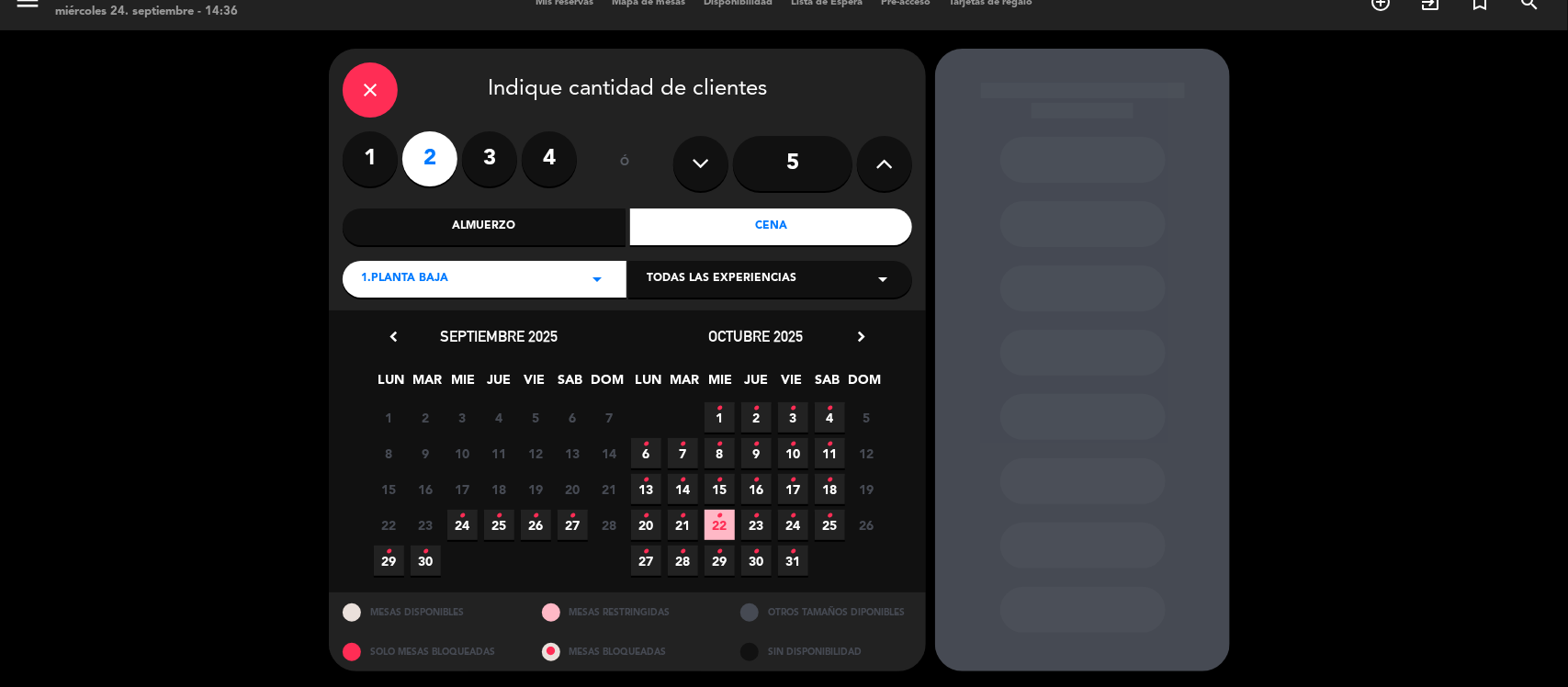
click at [567, 526] on span "27 •" at bounding box center [573, 525] width 31 height 30
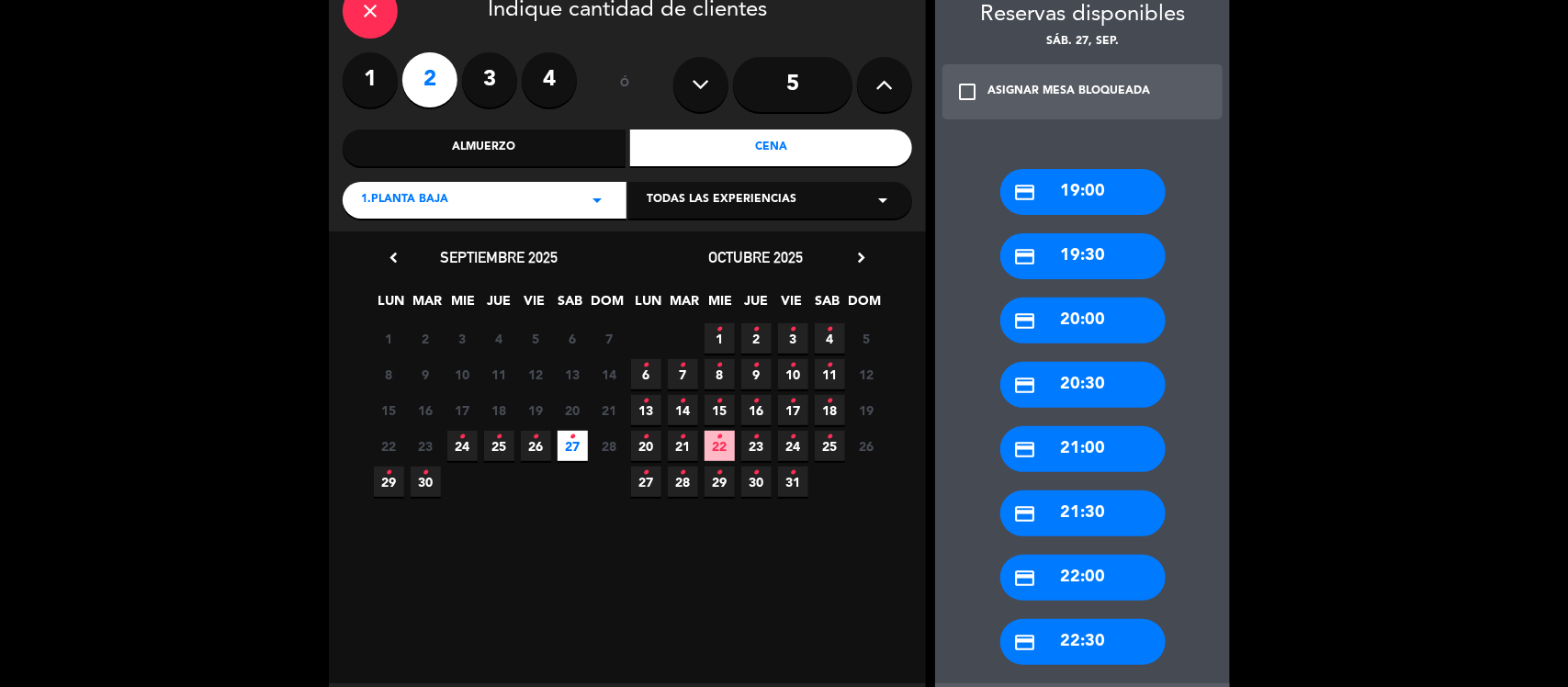
scroll to position [117, 0]
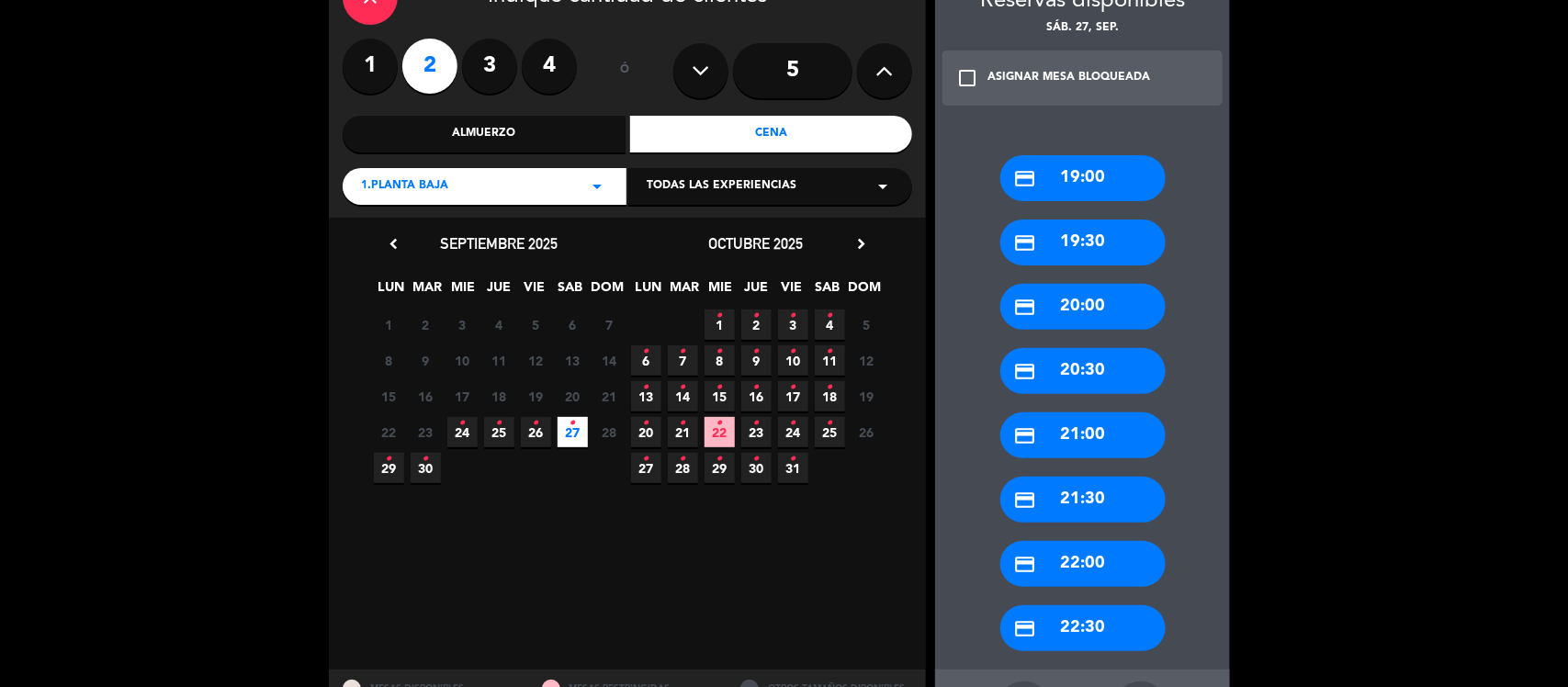
drag, startPoint x: 1068, startPoint y: 444, endPoint x: 974, endPoint y: 366, distance: 122.1
click at [1068, 443] on div "credit_card 21:00" at bounding box center [1084, 435] width 166 height 46
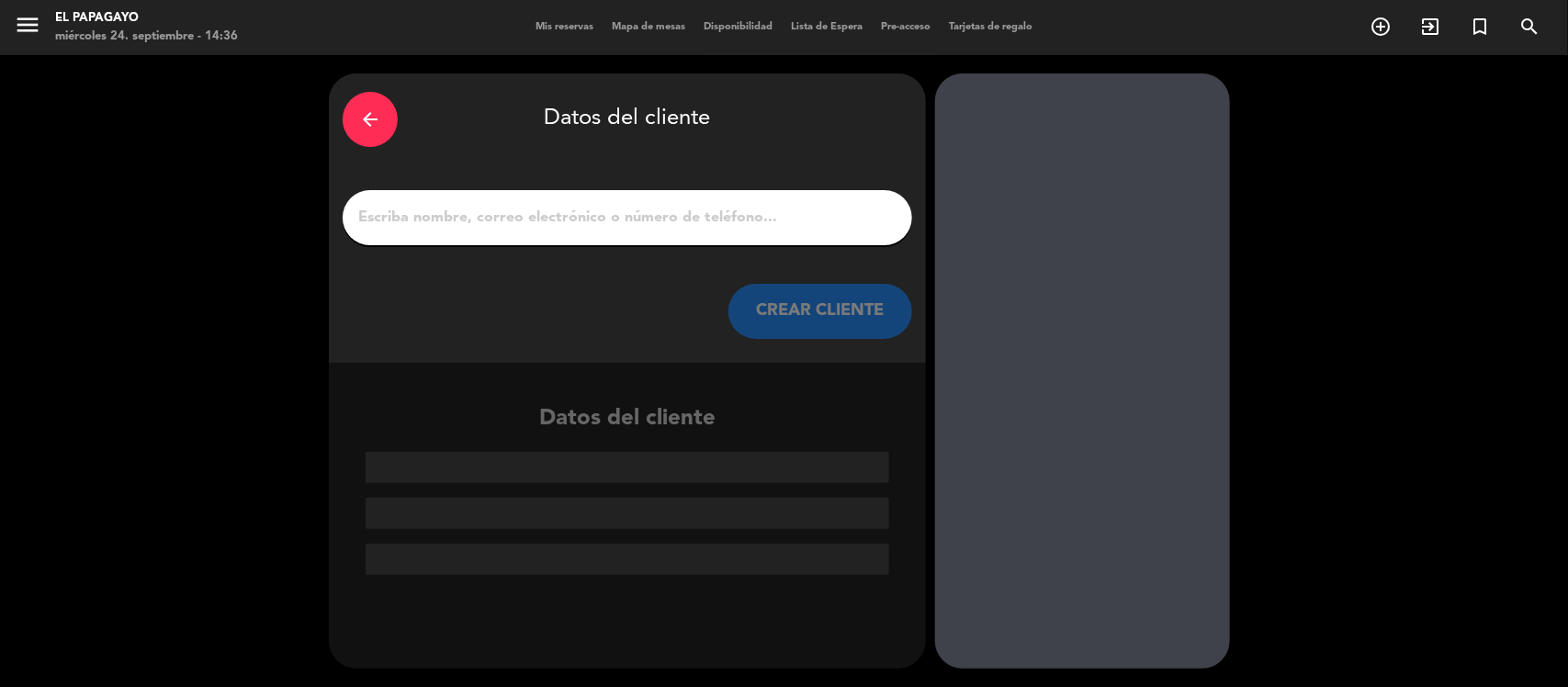
click at [791, 232] on div at bounding box center [628, 218] width 570 height 55
click at [782, 223] on input "1" at bounding box center [627, 217] width 542 height 26
paste input "[PERSON_NAME]"
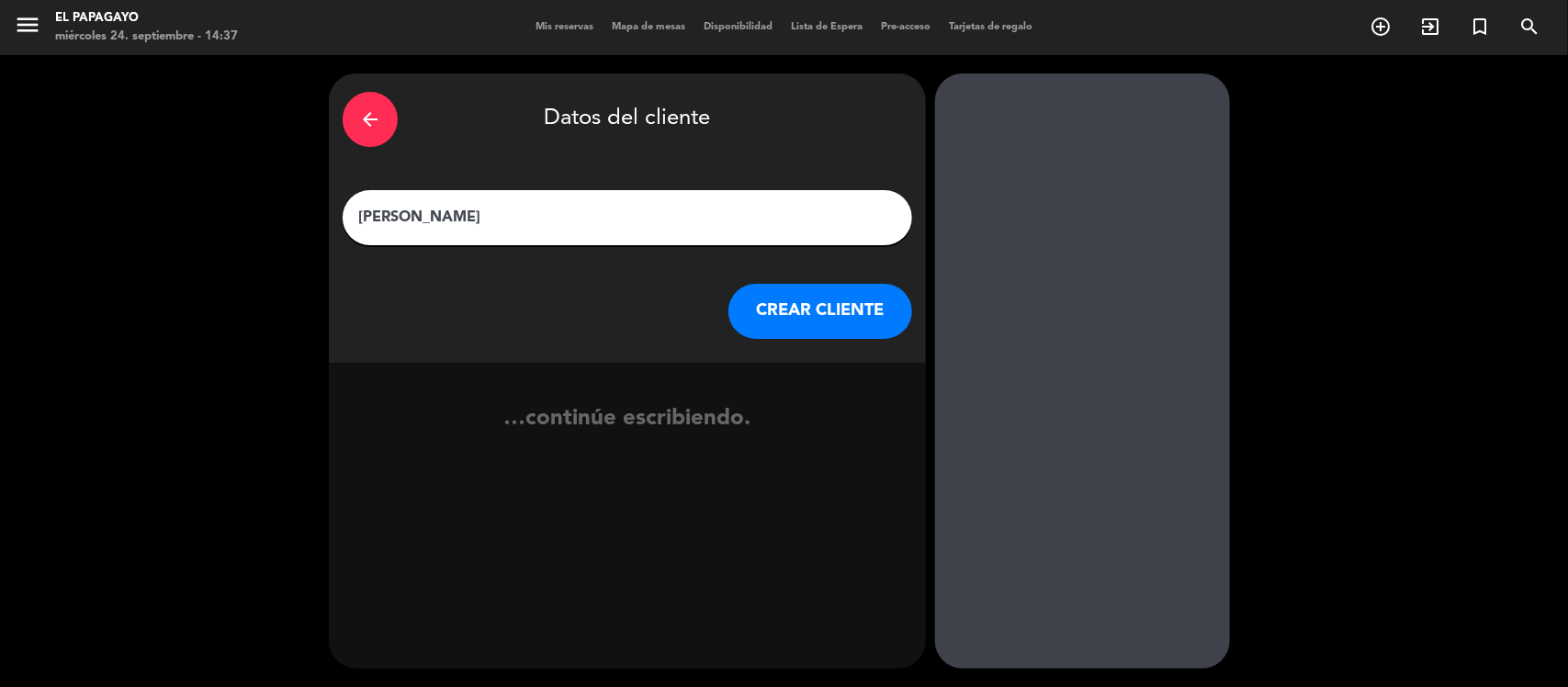
type input "[PERSON_NAME]"
click at [759, 309] on button "CREAR CLIENTE" at bounding box center [820, 312] width 184 height 55
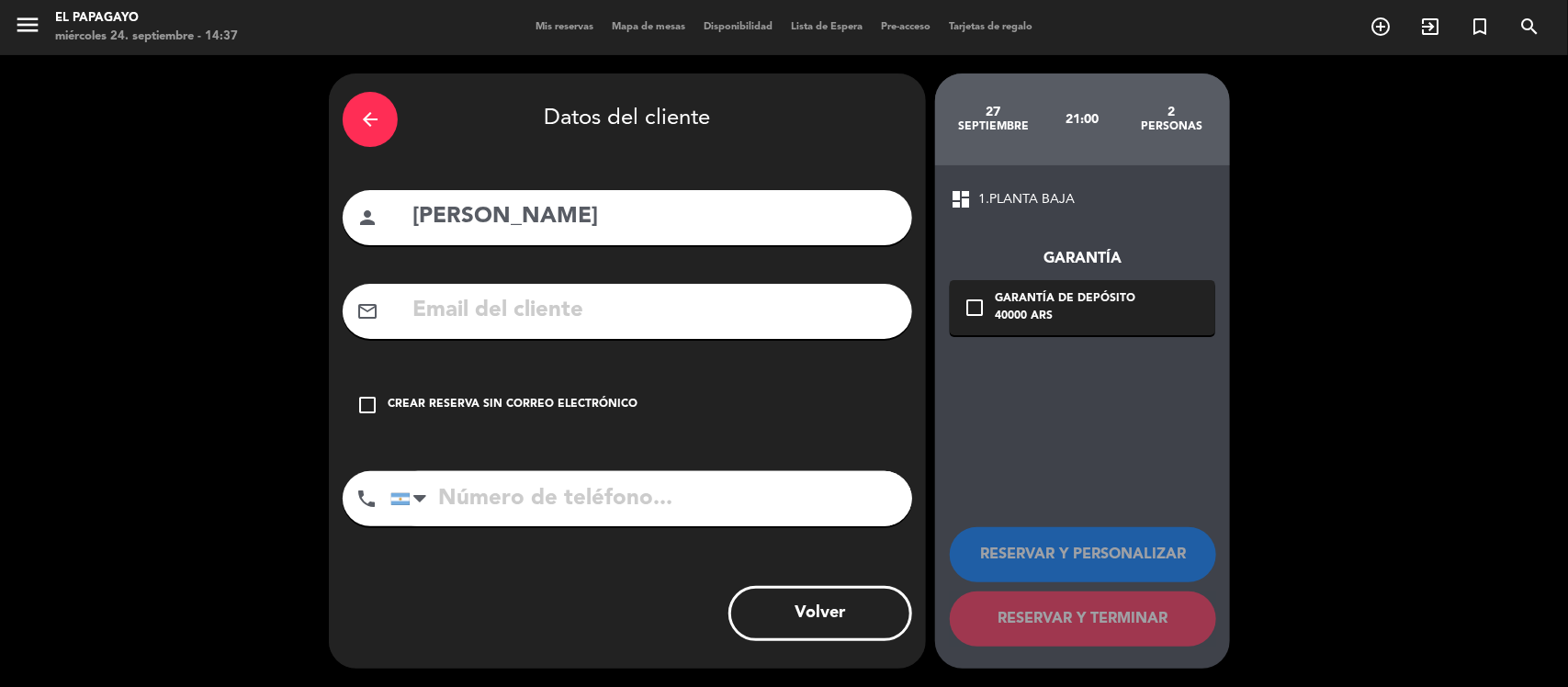
click at [639, 494] on input "tel" at bounding box center [652, 499] width 522 height 55
paste input "3513502838"
type input "3513502838"
click at [598, 395] on div "Crear reserva sin correo electrónico" at bounding box center [513, 404] width 250 height 18
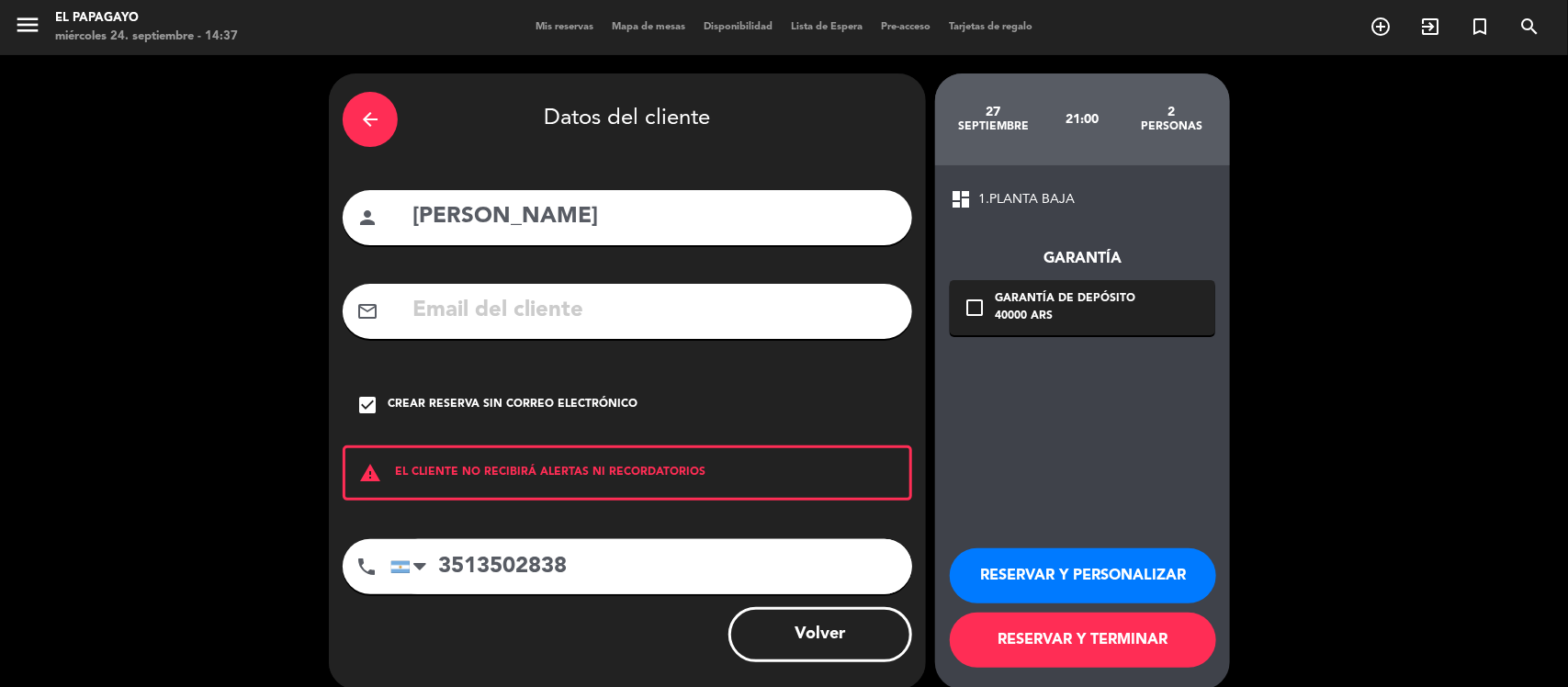
click at [989, 598] on button "RESERVAR Y PERSONALIZAR" at bounding box center [1084, 576] width 267 height 55
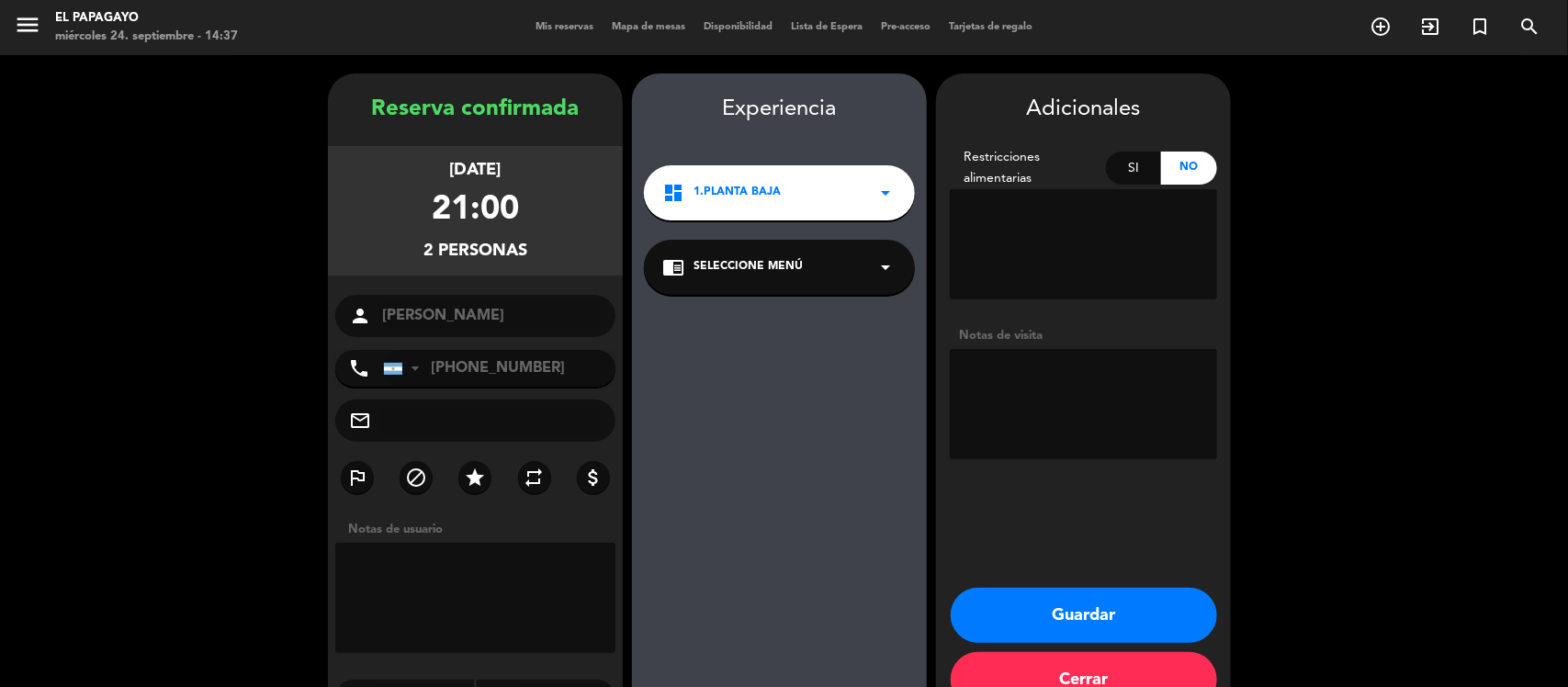
scroll to position [47, 0]
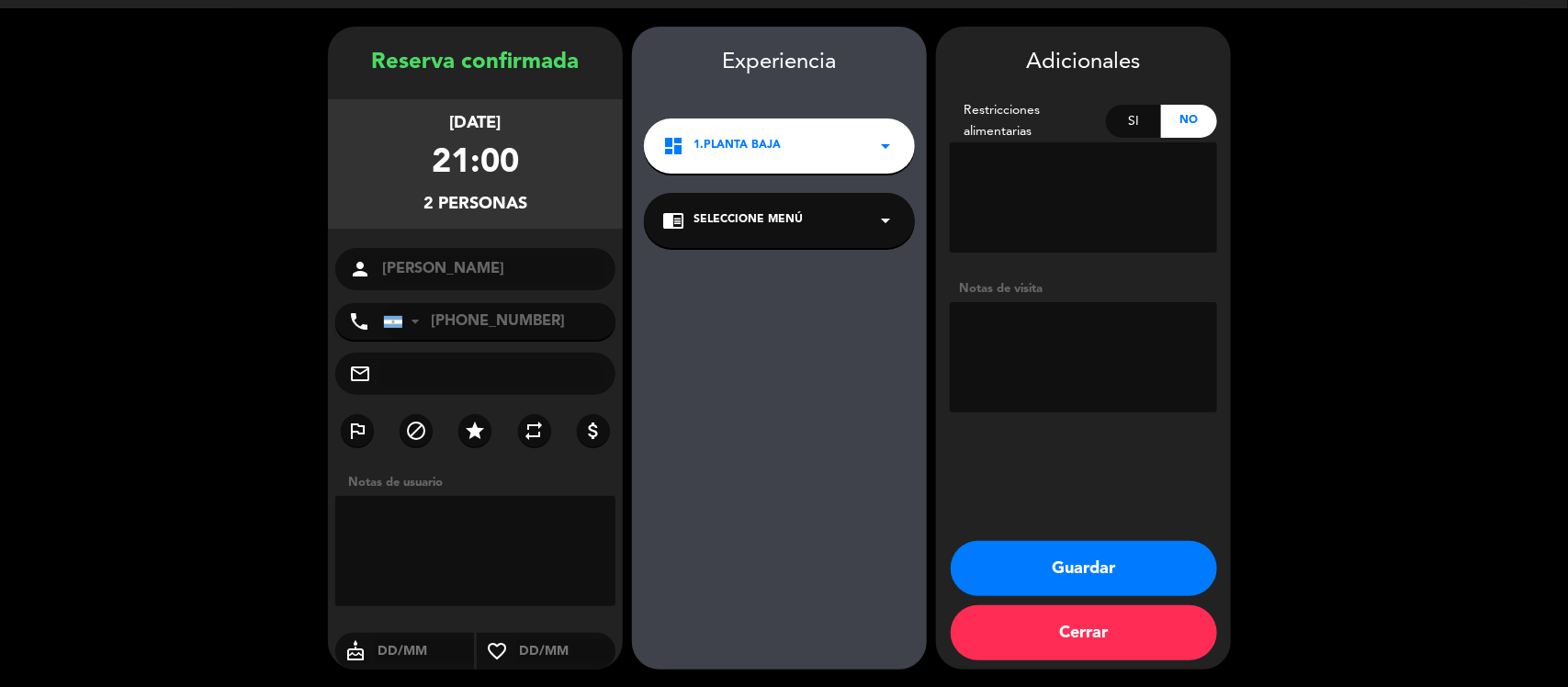
click at [1041, 354] on textarea at bounding box center [1084, 357] width 268 height 111
paste textarea "agua que no se embotellada, carne cruda, huevo crudo o cualquier alimento que n…"
type textarea "1 EMBARAZADA: agua que no se embotellada, carne cruda, huevo crudo o cualquier …"
click at [1086, 553] on button "Guardar" at bounding box center [1085, 569] width 267 height 55
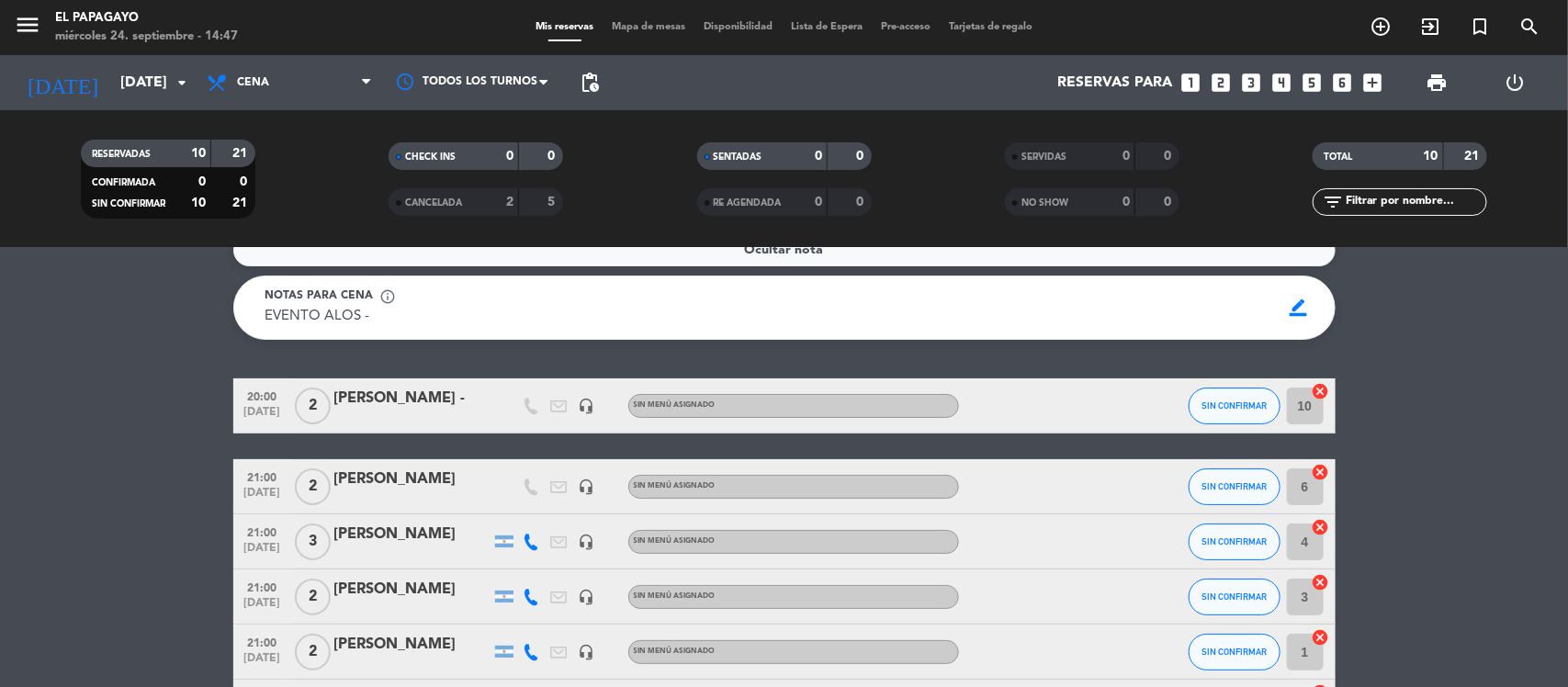
scroll to position [29, 0]
click at [168, 73] on input "[DATE]" at bounding box center [208, 83] width 193 height 36
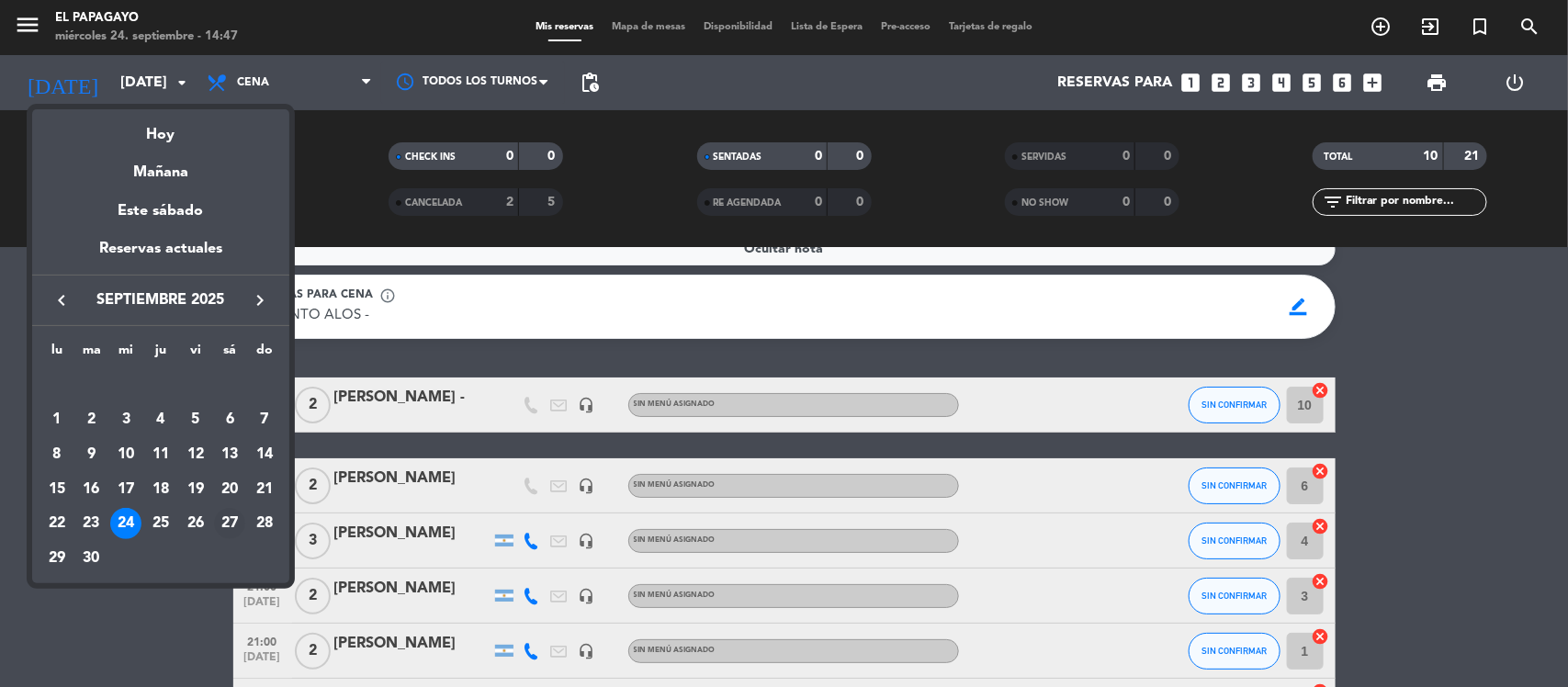
click at [231, 521] on div "27" at bounding box center [230, 523] width 31 height 31
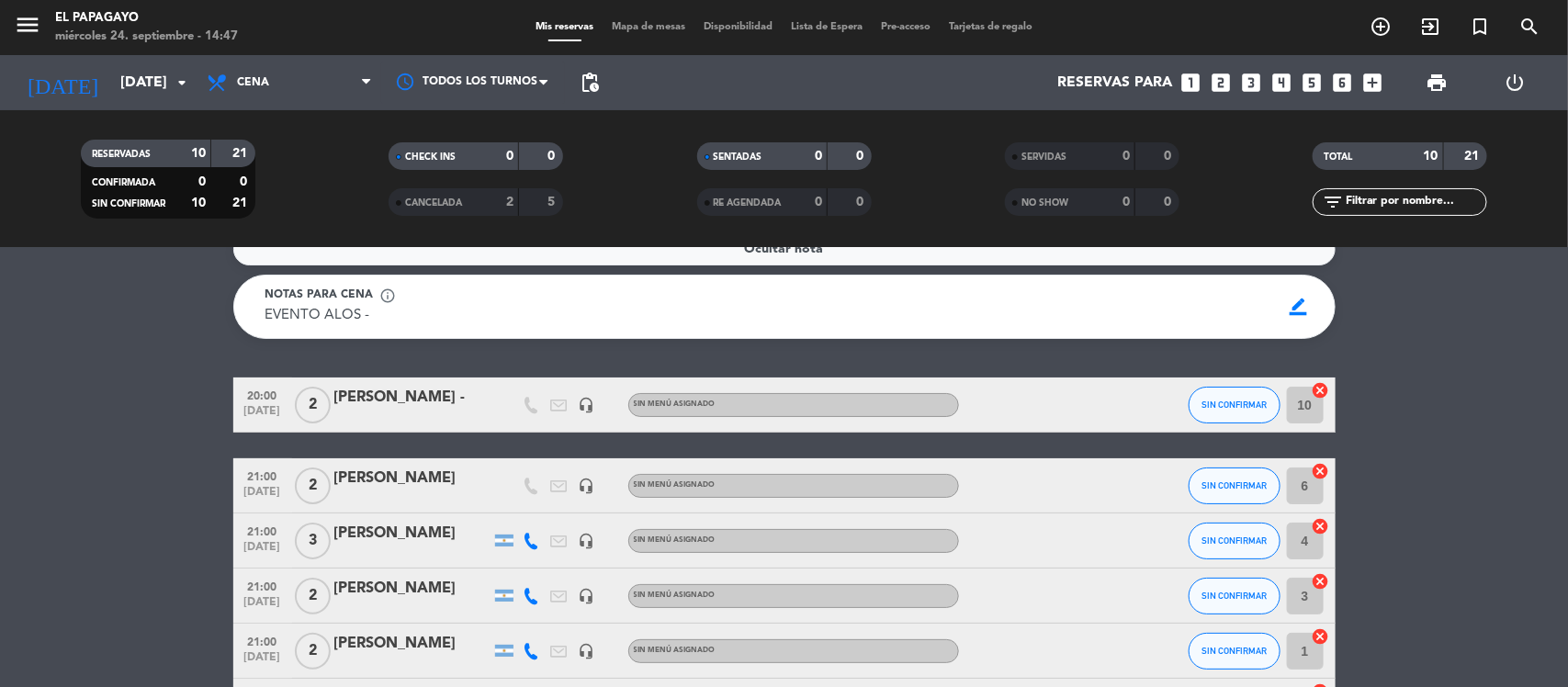
type input "sáb. [DATE]"
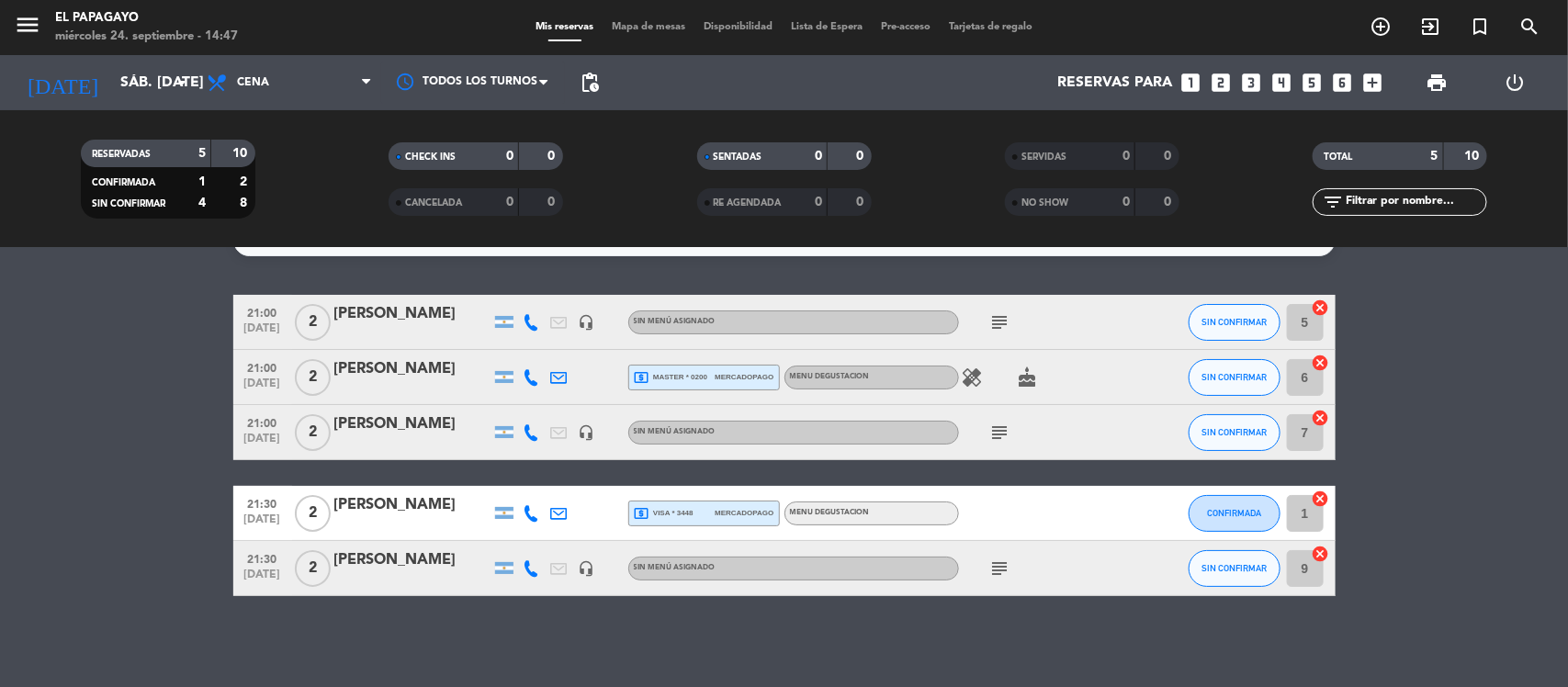
scroll to position [0, 0]
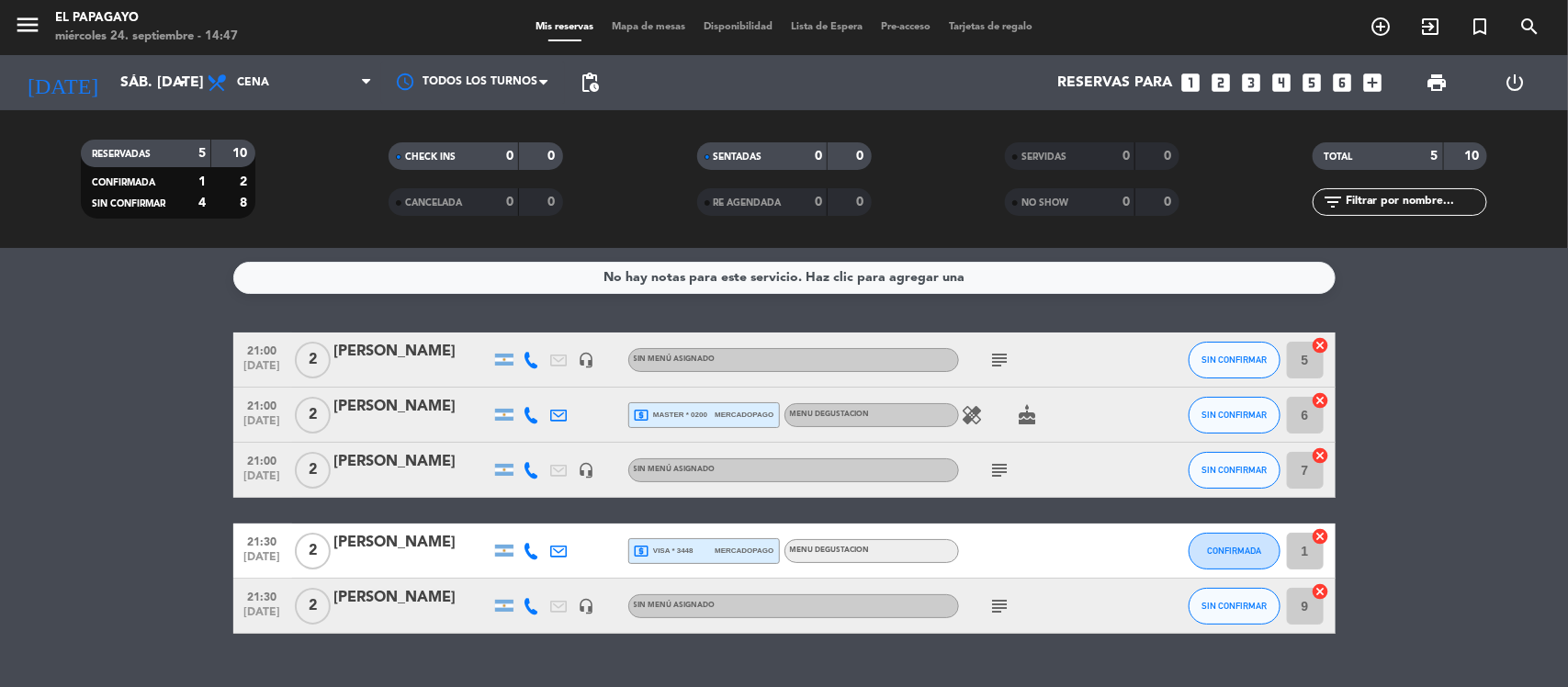
click at [414, 496] on div "21:00 [DATE] 2 [PERSON_NAME] headset_mic Sin menú asignado subject SIN CONFIRMA…" at bounding box center [784, 471] width 1103 height 55
click at [438, 479] on div at bounding box center [413, 481] width 156 height 14
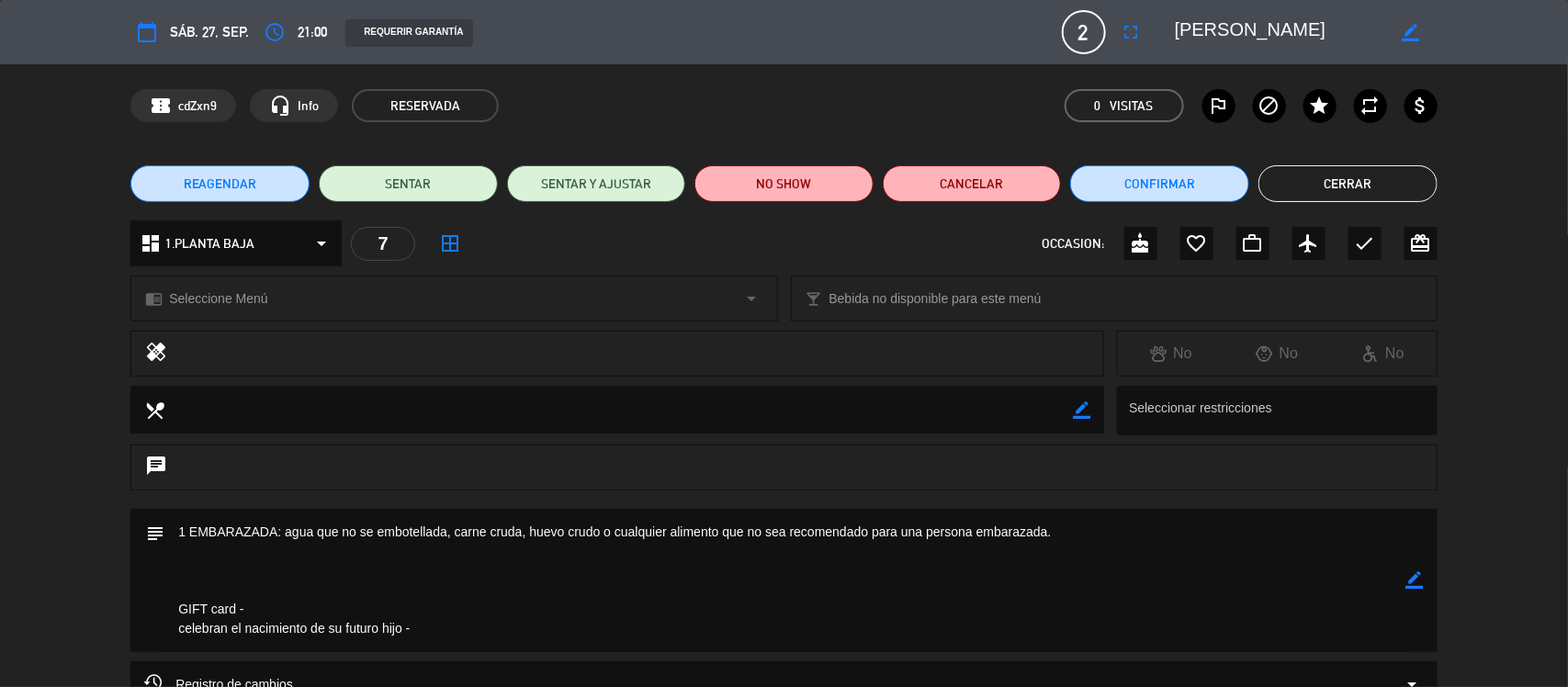
click at [1395, 586] on textarea at bounding box center [785, 580] width 1242 height 143
click at [1416, 576] on icon "border_color" at bounding box center [1415, 580] width 17 height 17
click at [791, 613] on textarea at bounding box center [785, 580] width 1242 height 143
type textarea "1 EMBARAZADA: agua que no se embotellada, carne cruda, huevo crudo o cualquier …"
click at [1411, 570] on div at bounding box center [1415, 580] width 17 height 143
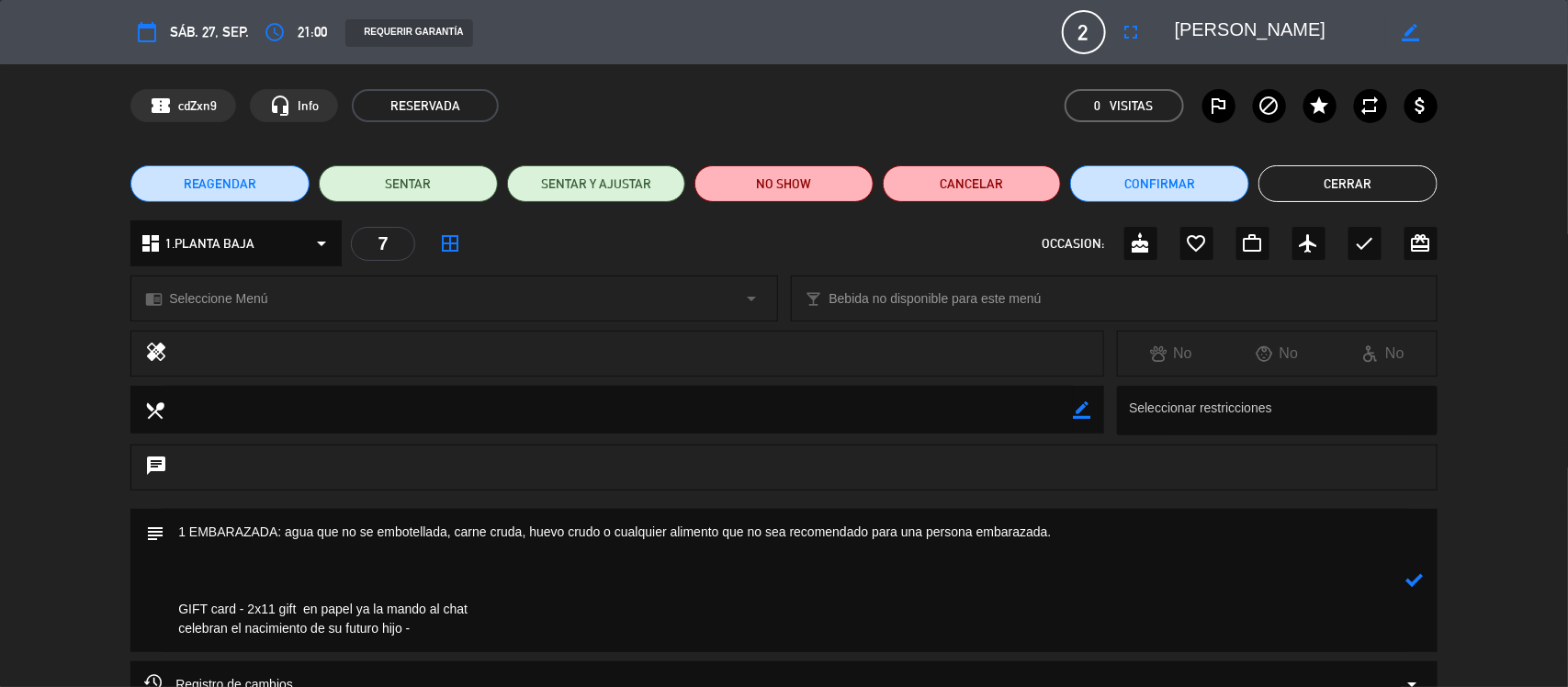
click at [1415, 581] on icon at bounding box center [1415, 580] width 17 height 17
click at [1375, 182] on button "Cerrar" at bounding box center [1349, 184] width 179 height 37
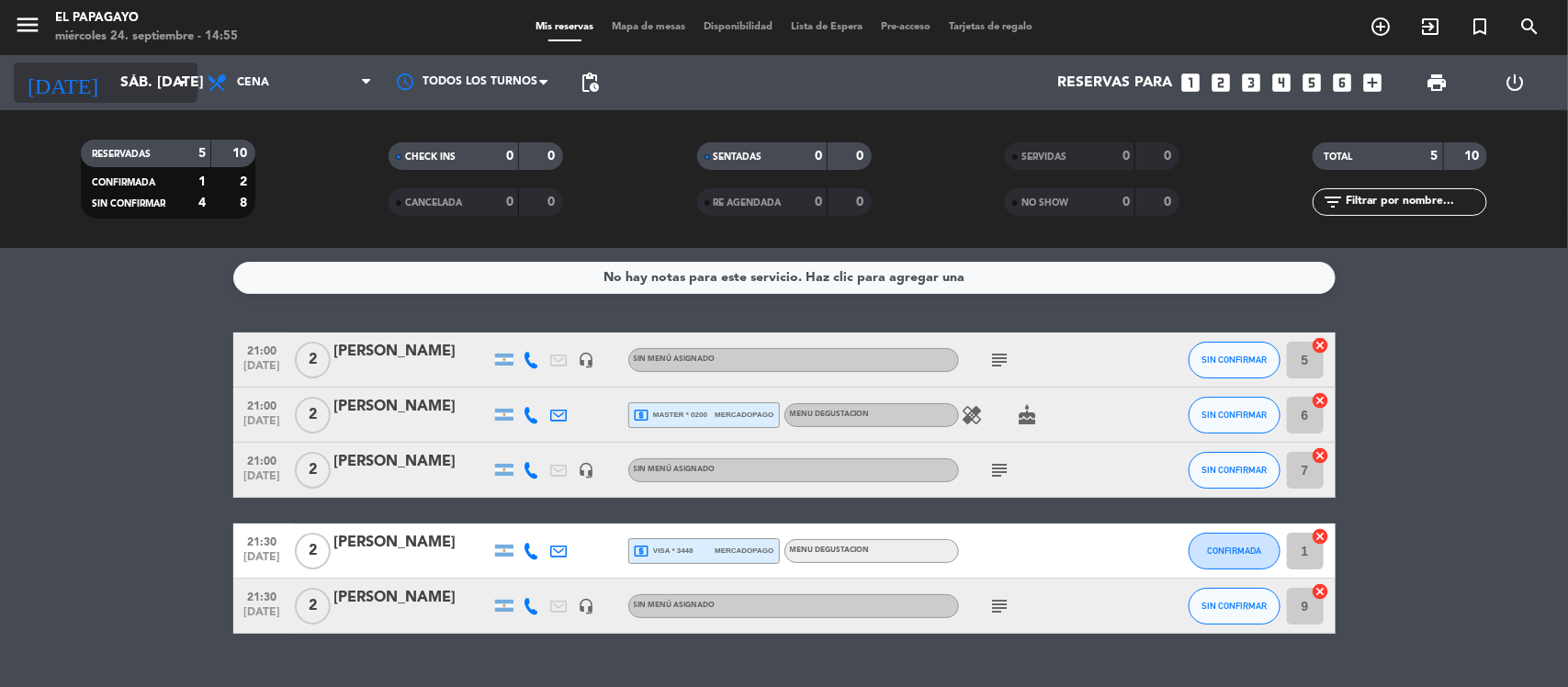
click at [117, 90] on input "sáb. [DATE]" at bounding box center [208, 83] width 193 height 36
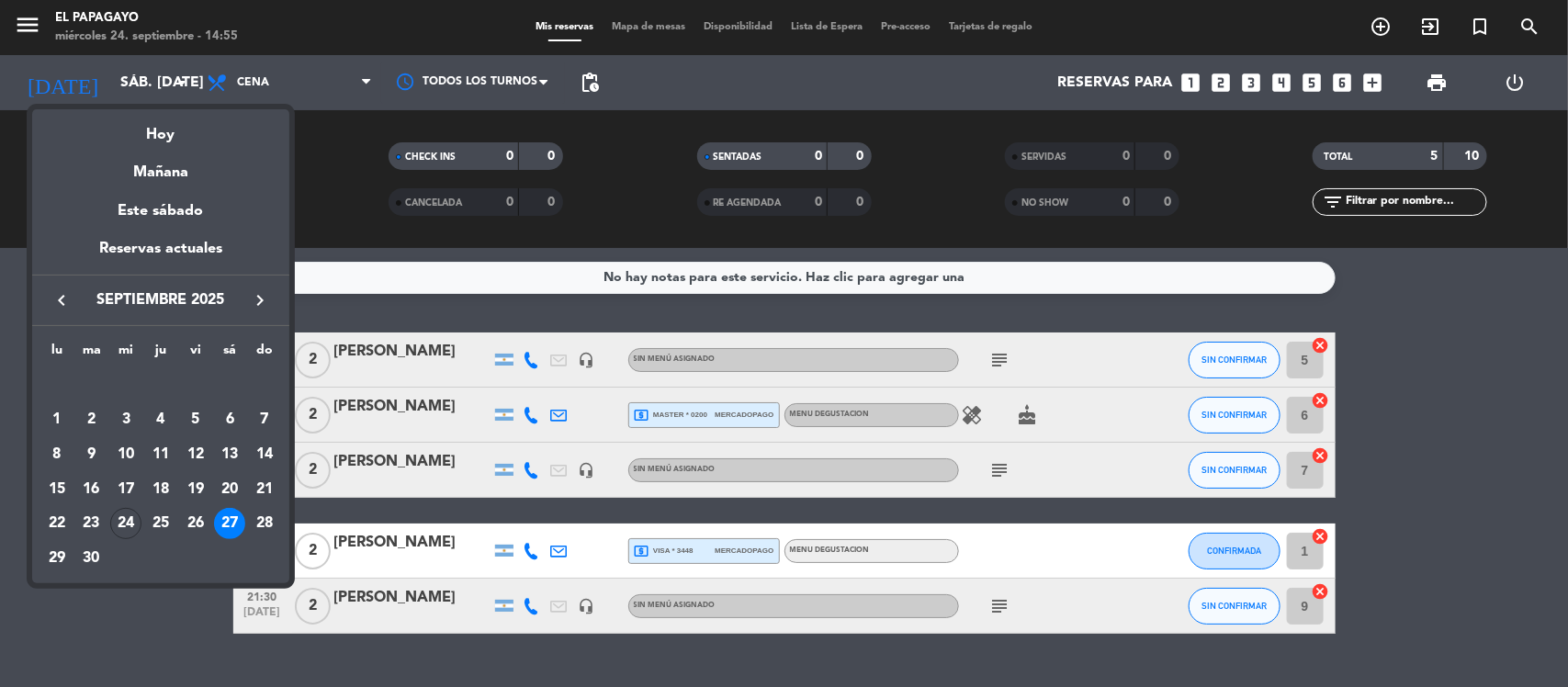
click at [130, 554] on table "lu ma [PERSON_NAME] vi sá do [DATE] 2 3 4 5 6 7 8 9 10 11 12 13 14 15 16 17 18 …" at bounding box center [160, 458] width 242 height 236
click at [121, 521] on div "24" at bounding box center [126, 523] width 31 height 31
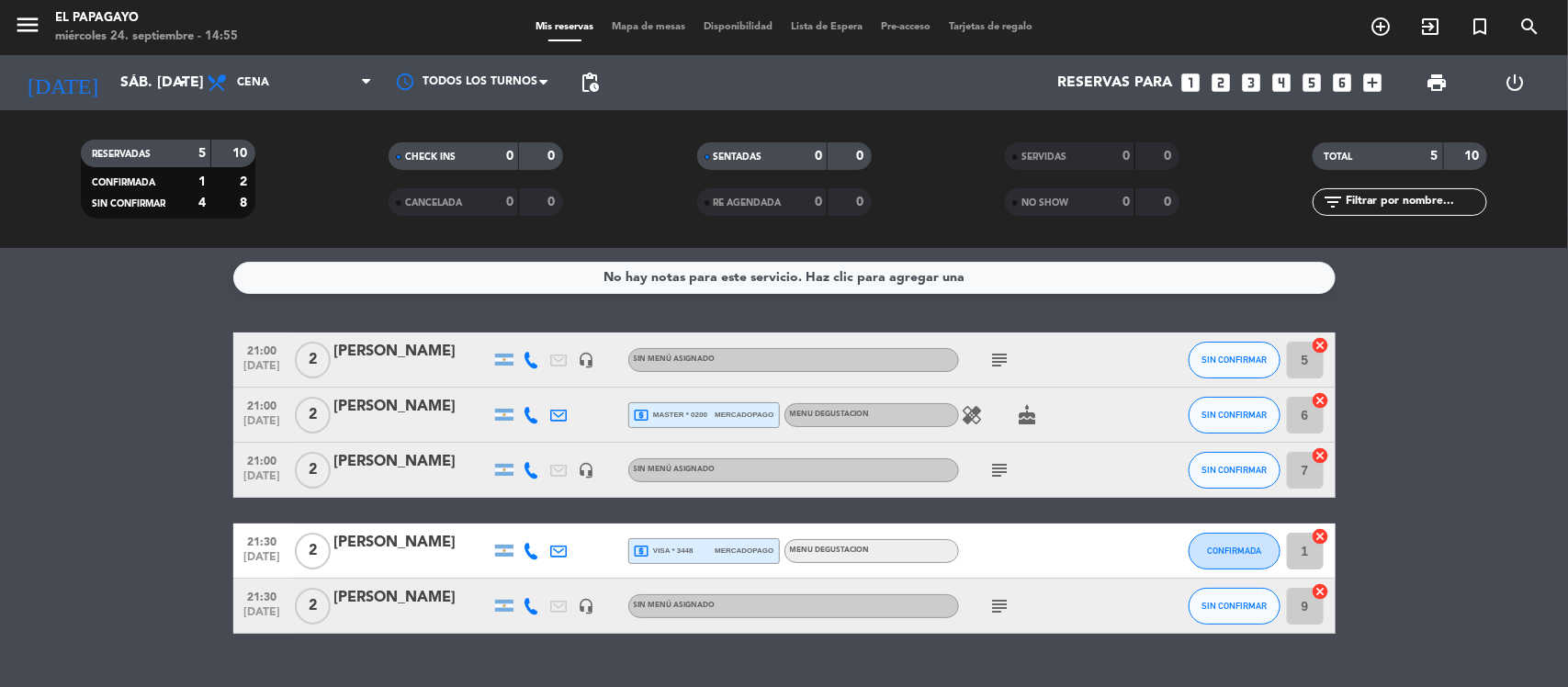
type input "[DATE]"
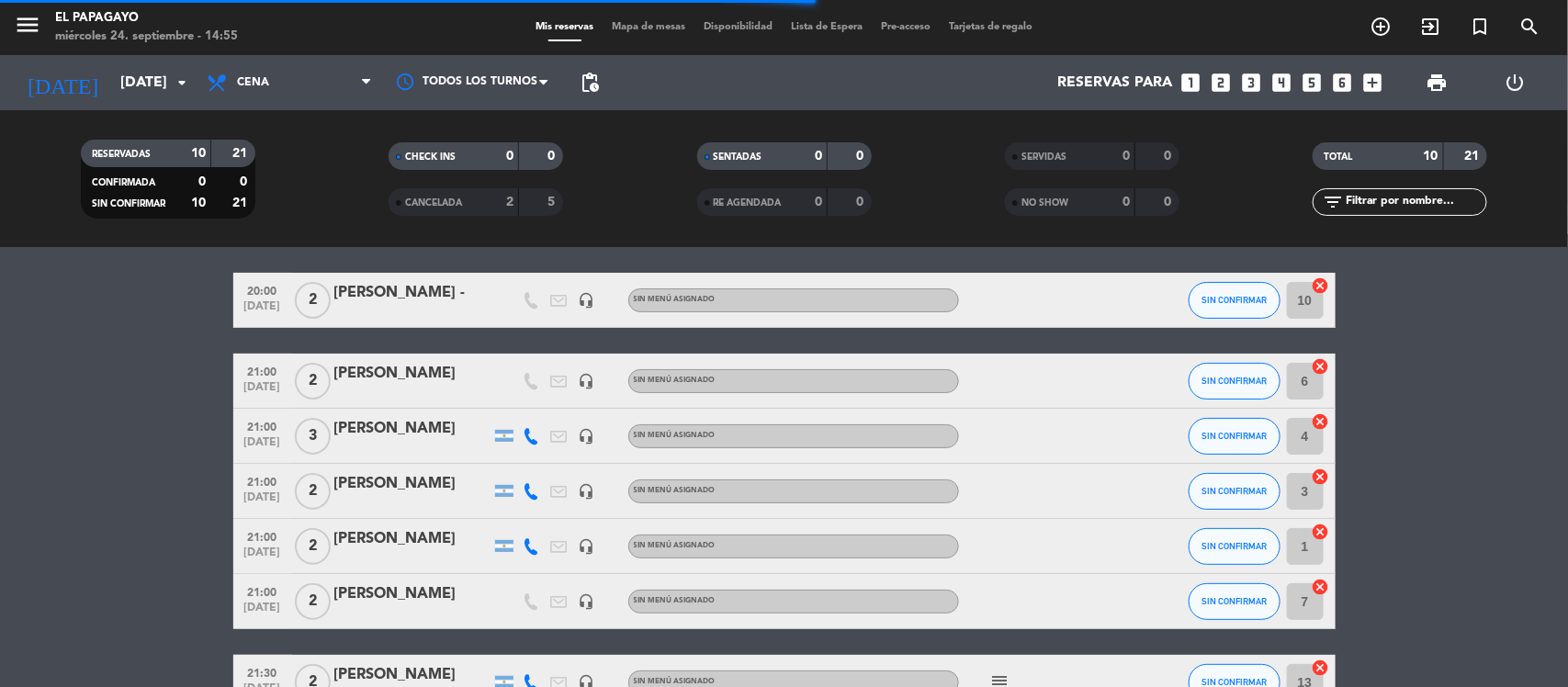
scroll to position [142, 0]
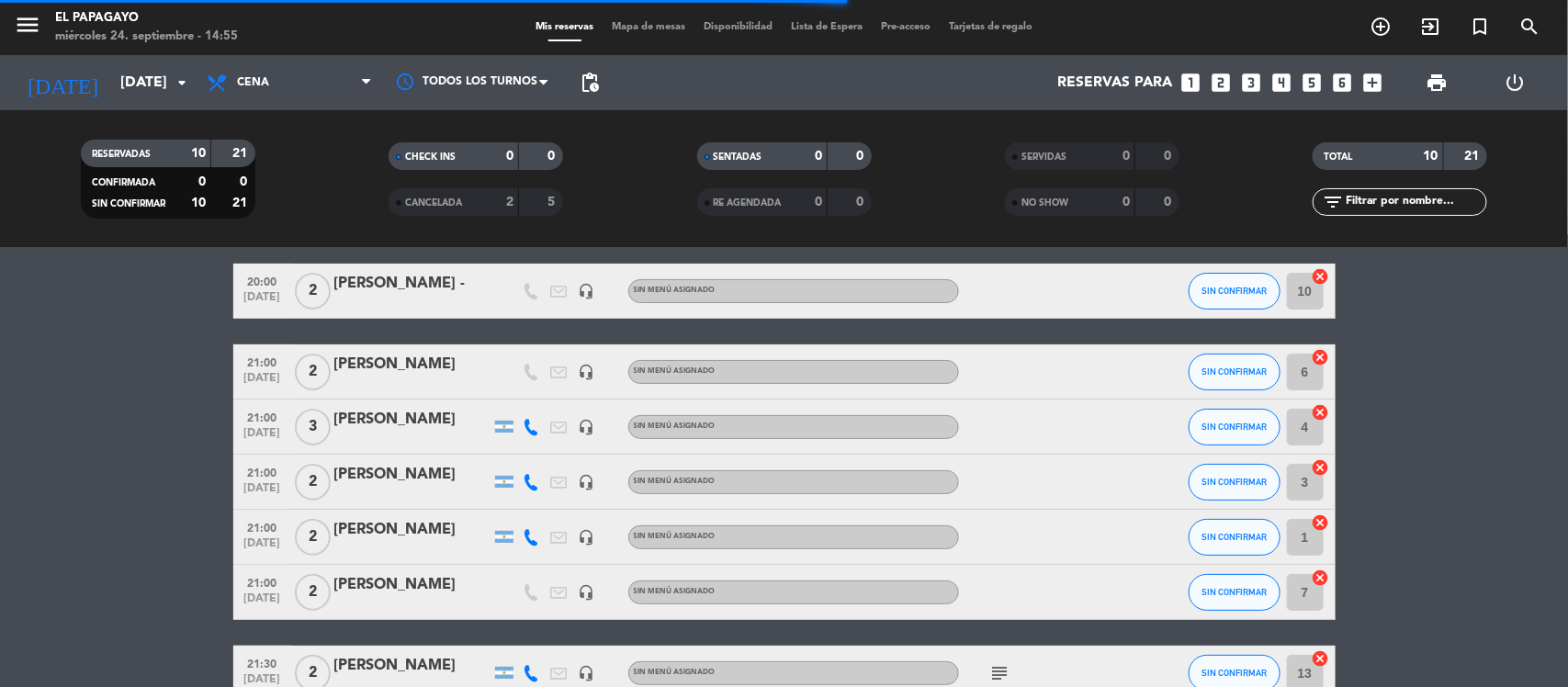
click at [363, 434] on div at bounding box center [413, 438] width 156 height 14
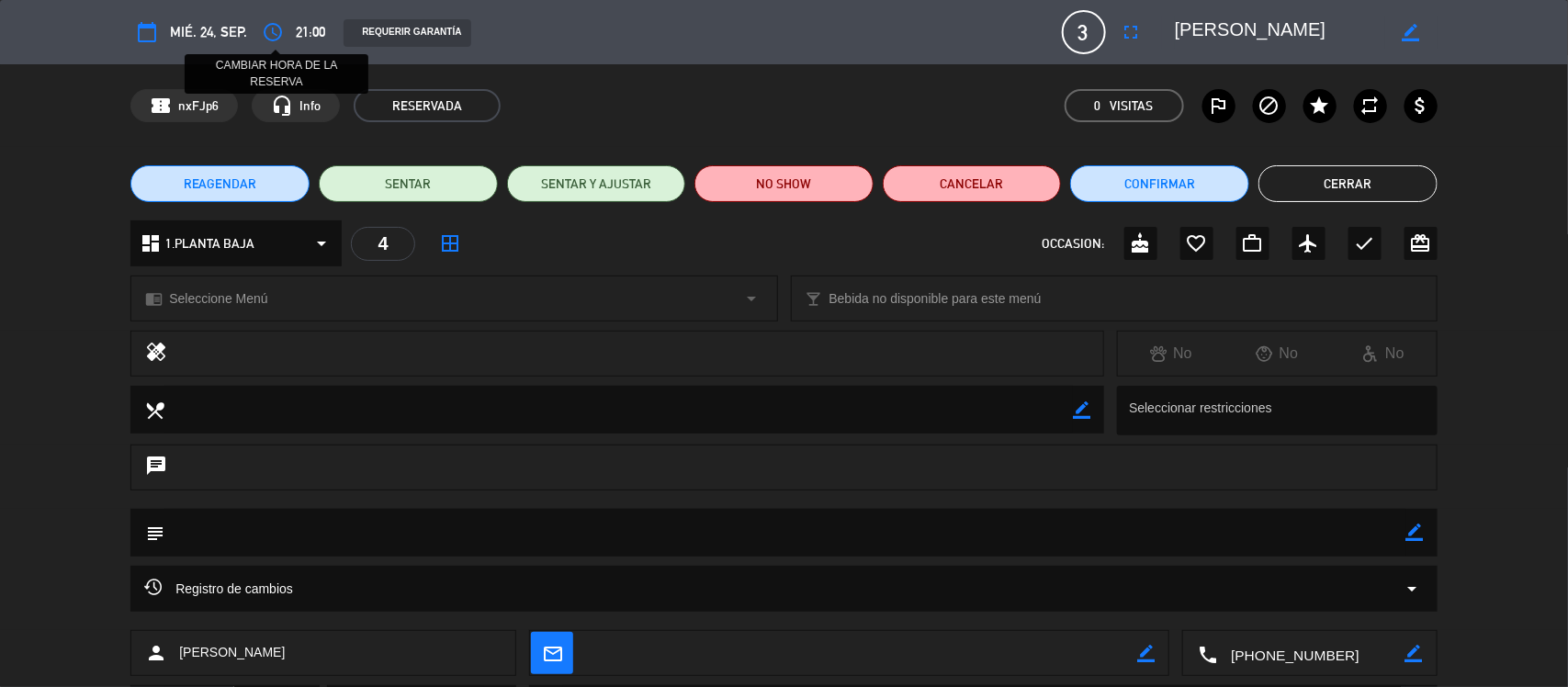
click at [274, 29] on icon "access_time" at bounding box center [273, 31] width 22 height 22
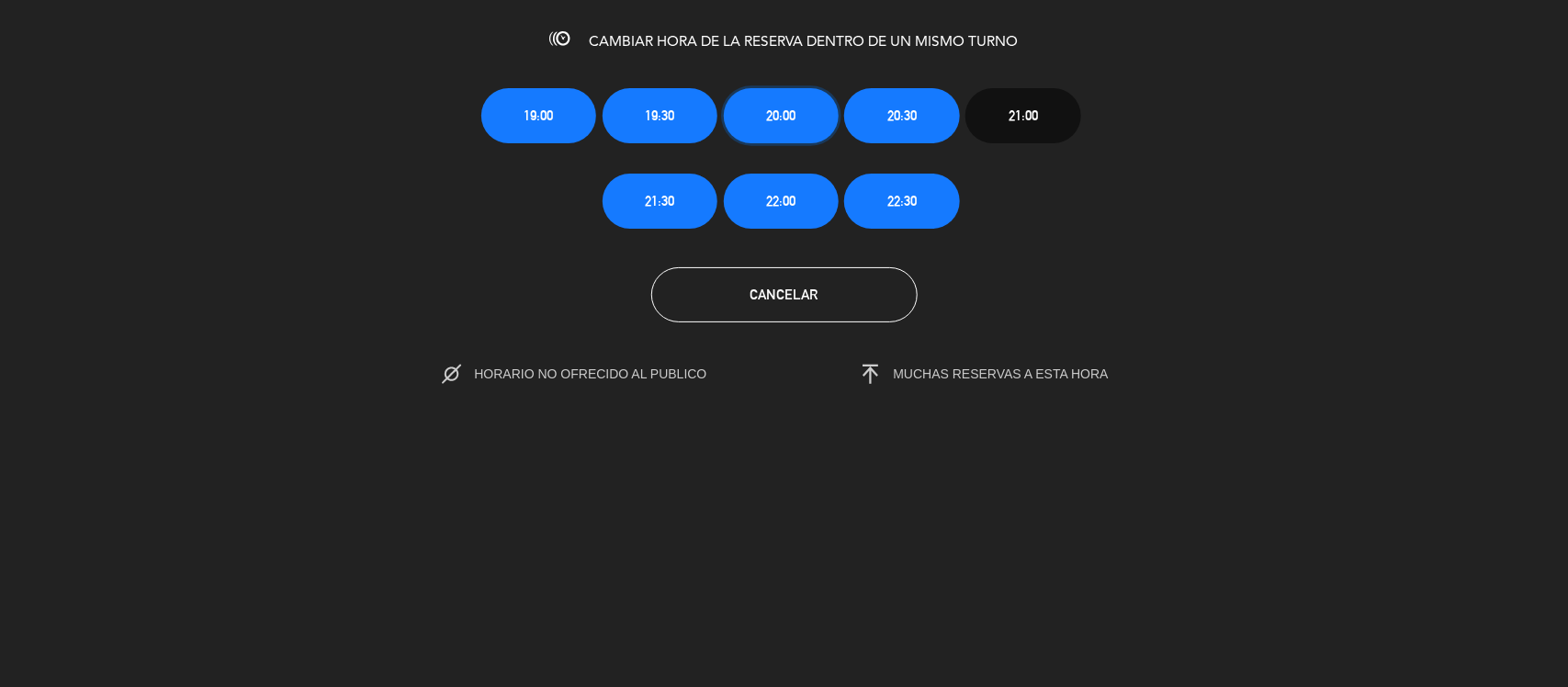
click at [784, 121] on span "20:00" at bounding box center [781, 115] width 30 height 21
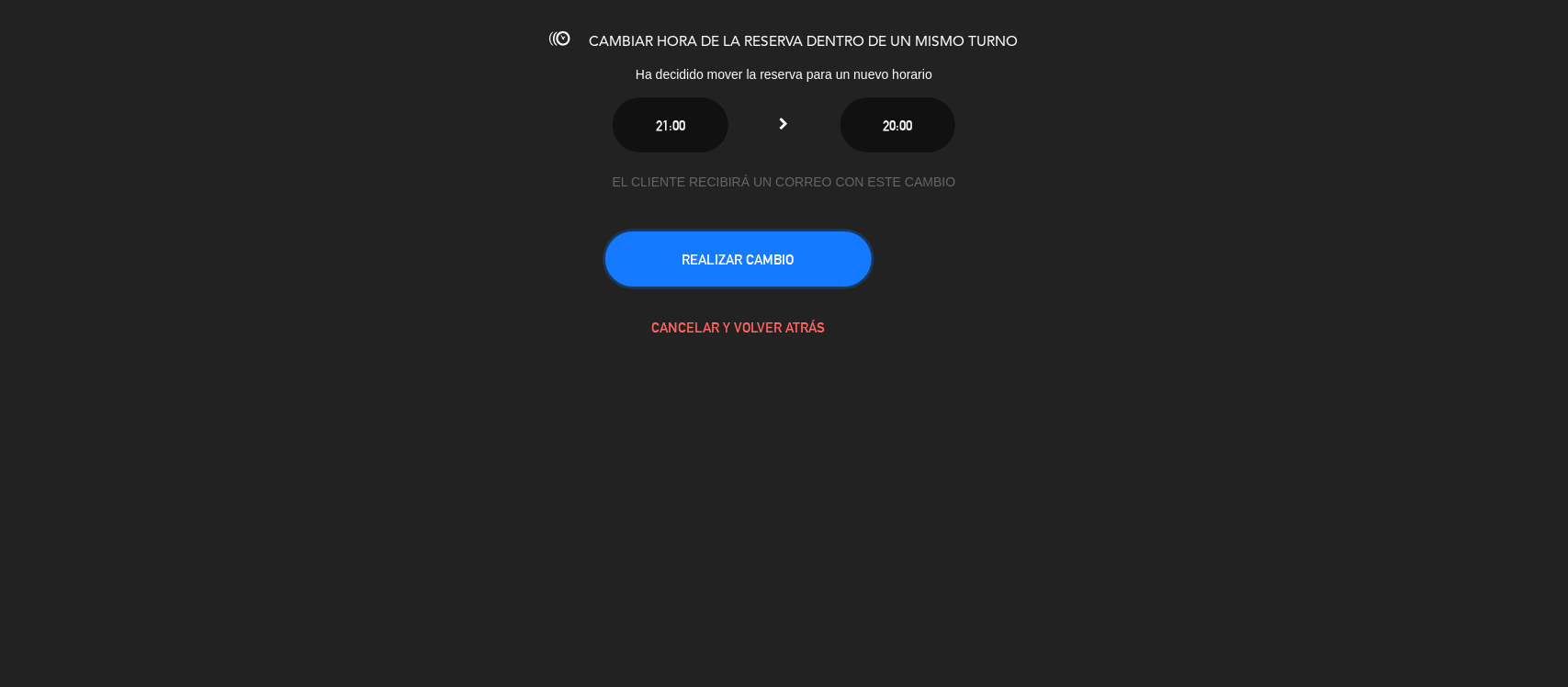
click at [785, 258] on button "REALIZAR CAMBIO" at bounding box center [739, 259] width 267 height 55
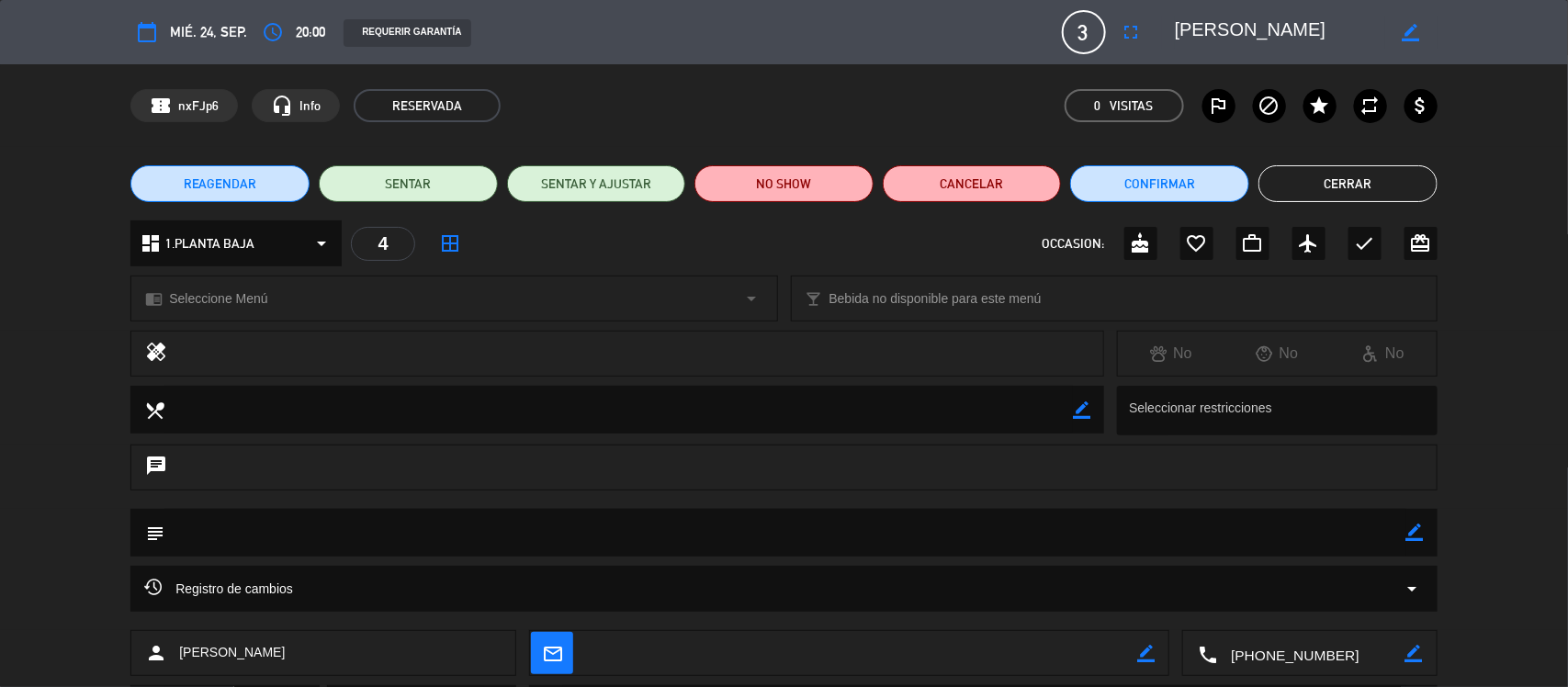
click at [1365, 174] on button "Cerrar" at bounding box center [1349, 184] width 179 height 37
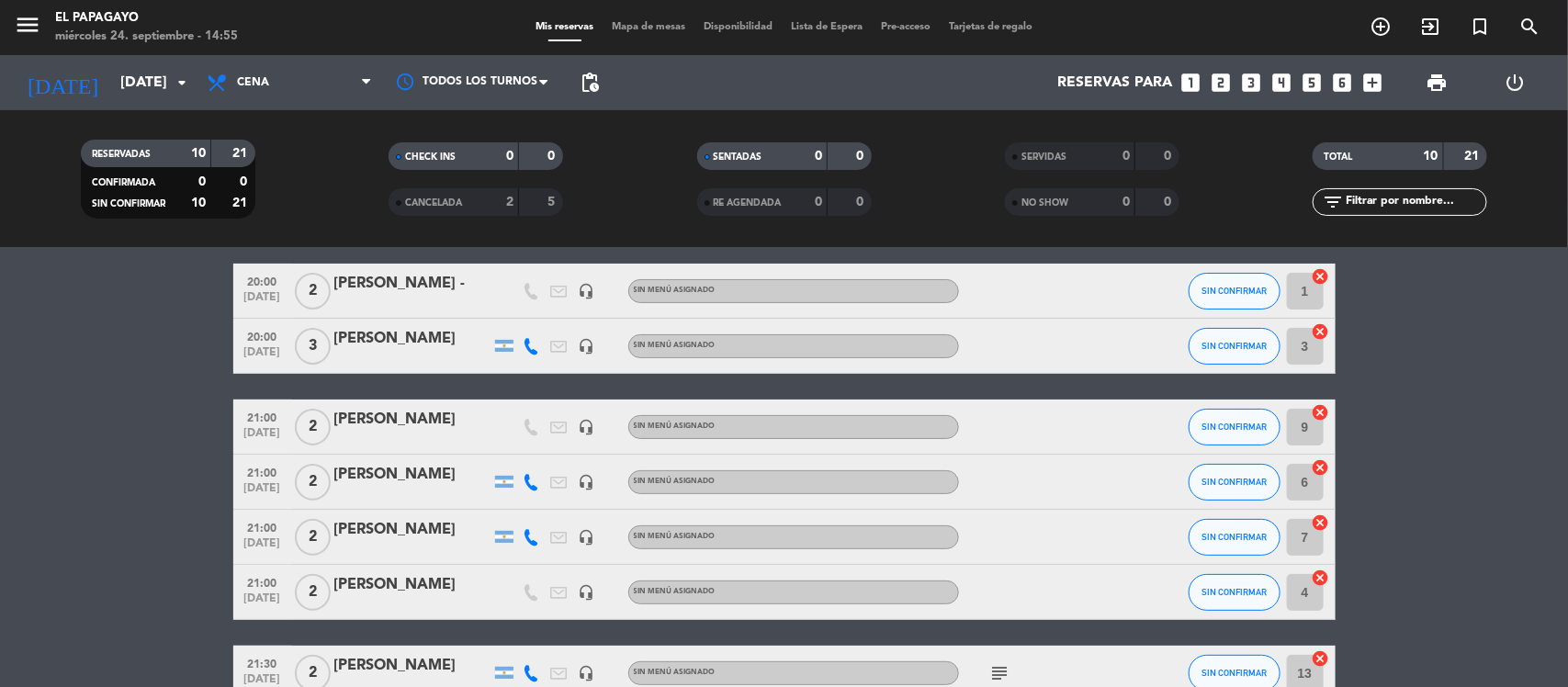
click at [394, 342] on div "[PERSON_NAME]" at bounding box center [413, 338] width 156 height 24
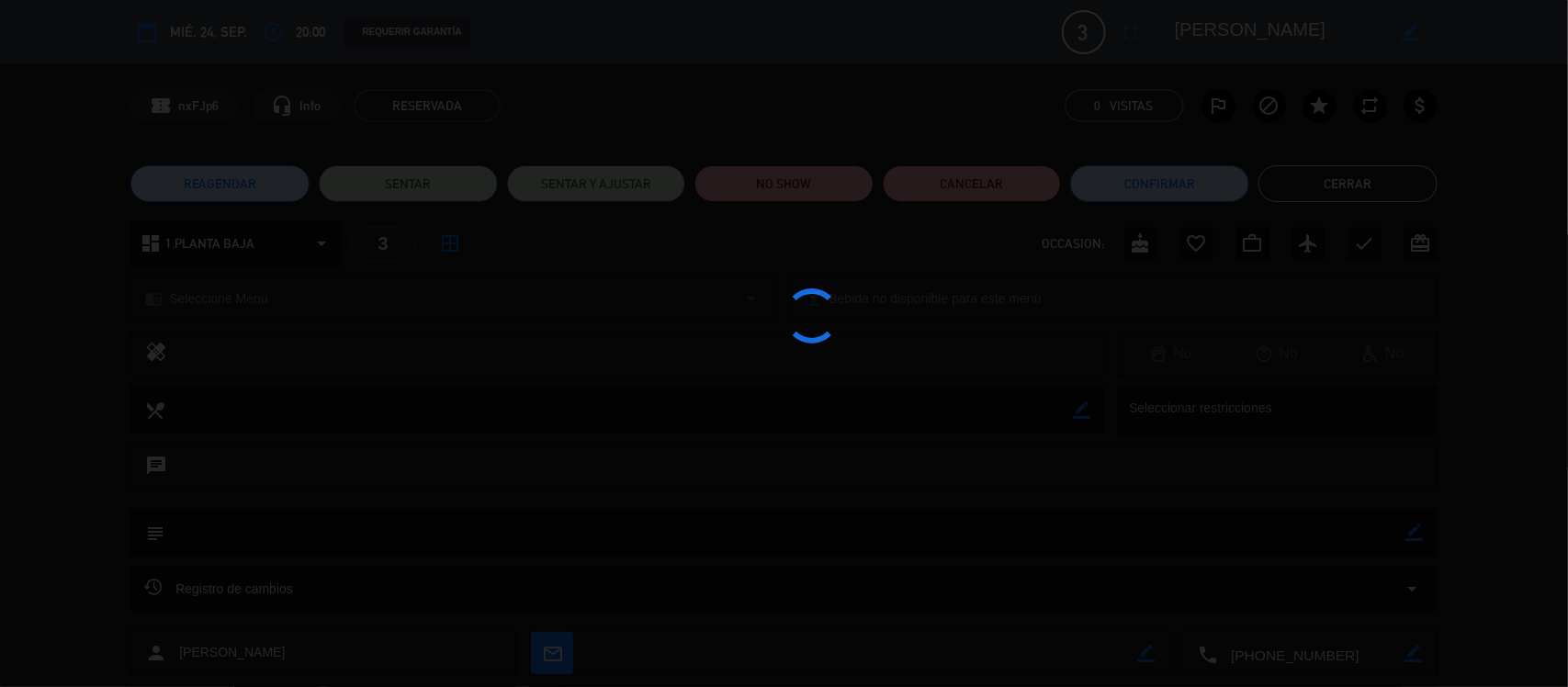
click at [1417, 535] on div at bounding box center [784, 343] width 1568 height 687
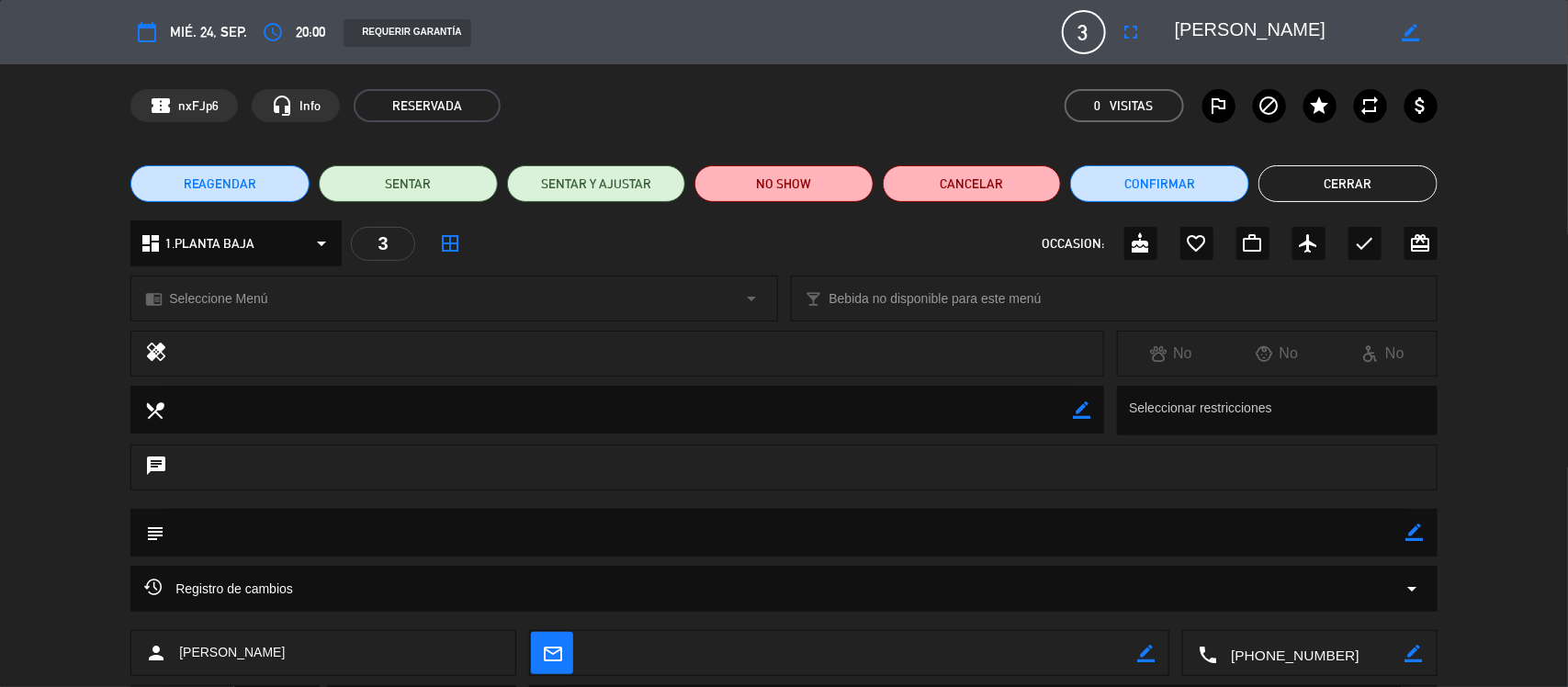
click at [1415, 528] on icon "border_color" at bounding box center [1415, 532] width 17 height 17
click at [1259, 524] on textarea at bounding box center [785, 532] width 1242 height 47
type textarea "quiere 20.15hs -"
click at [1411, 526] on icon at bounding box center [1415, 532] width 17 height 17
click at [1367, 190] on button "Cerrar" at bounding box center [1349, 184] width 179 height 37
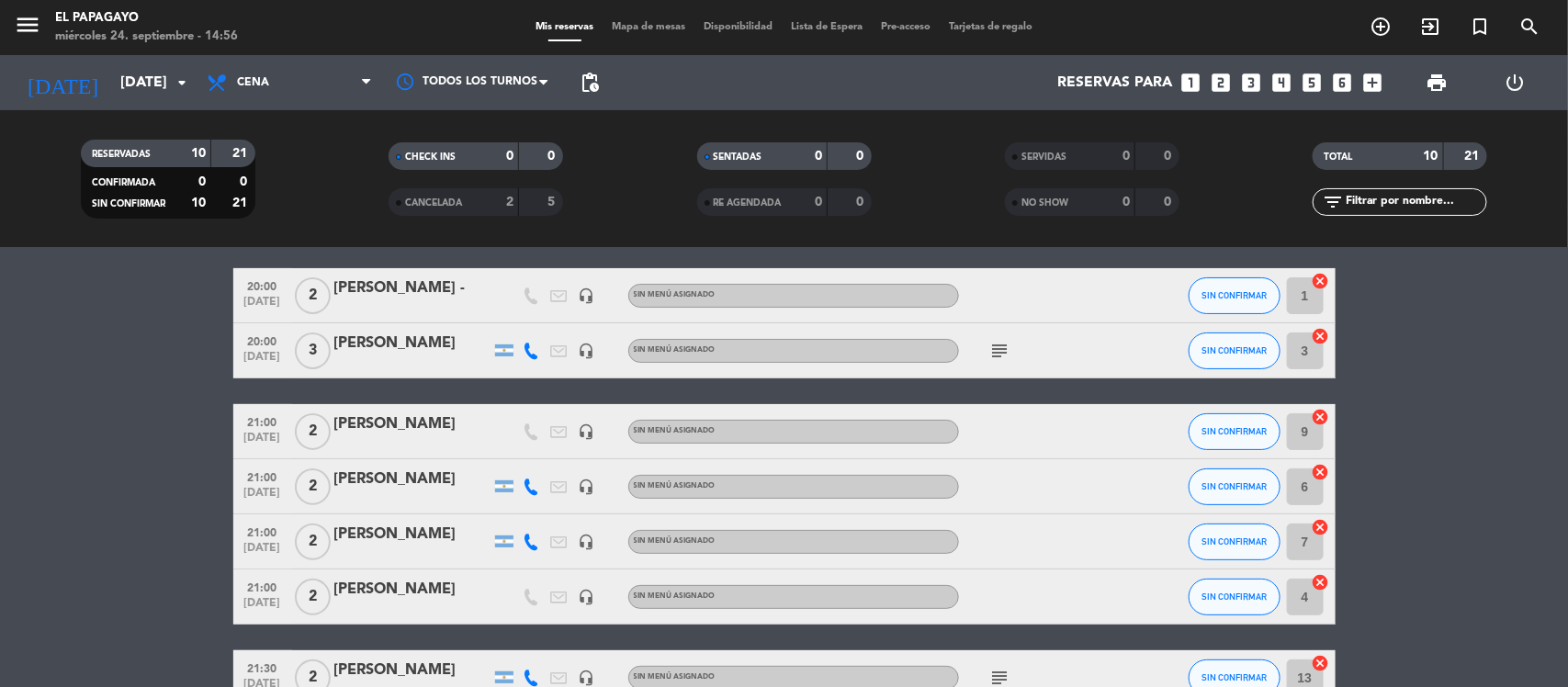
scroll to position [139, 0]
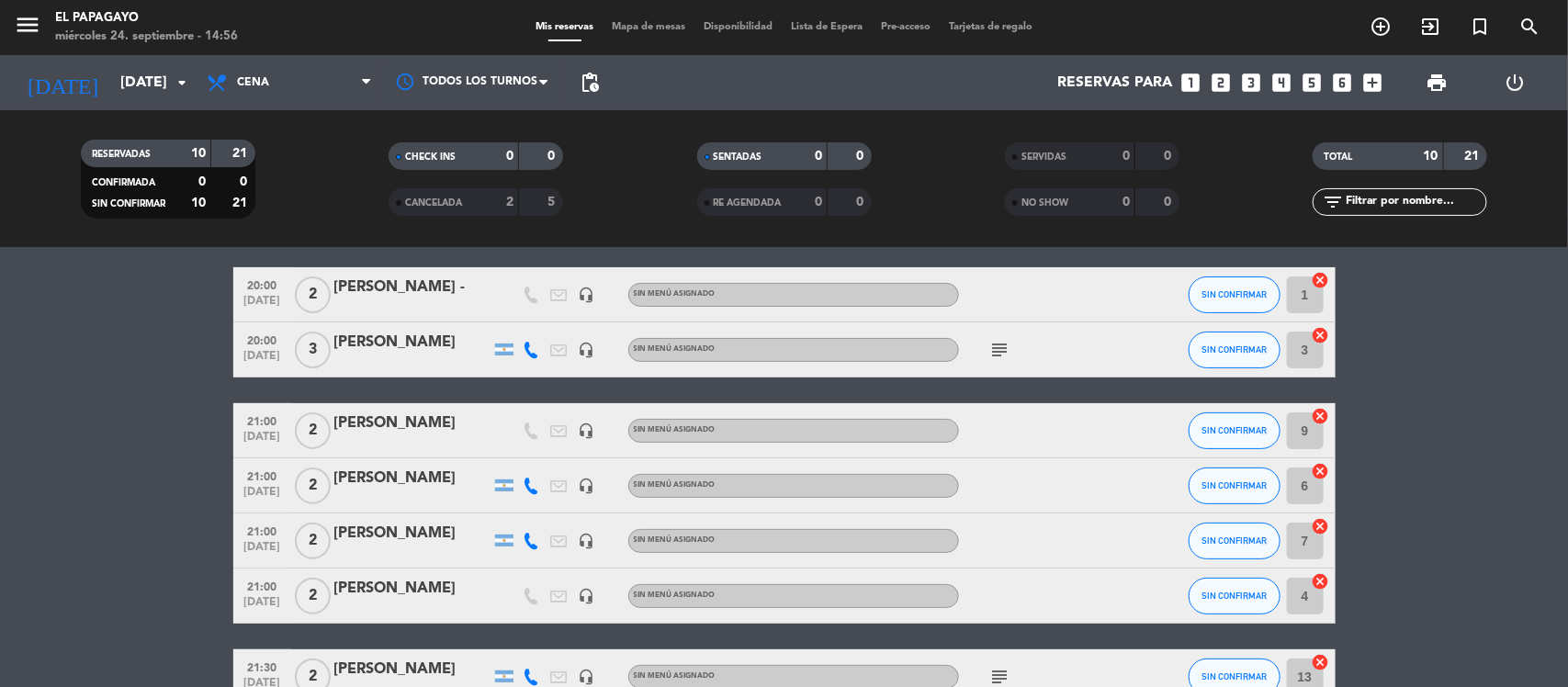
click at [402, 534] on div "[PERSON_NAME]" at bounding box center [413, 534] width 156 height 24
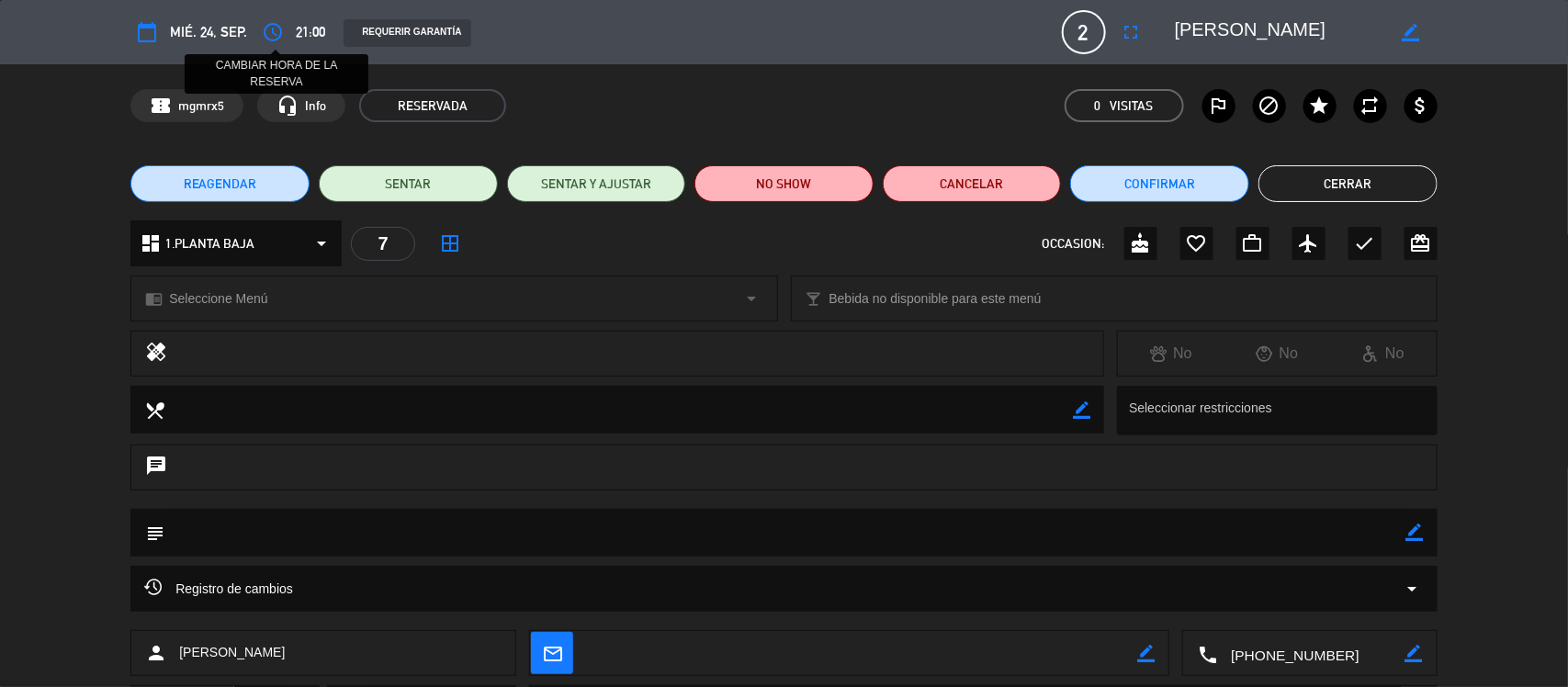
click at [263, 37] on icon "access_time" at bounding box center [273, 31] width 22 height 22
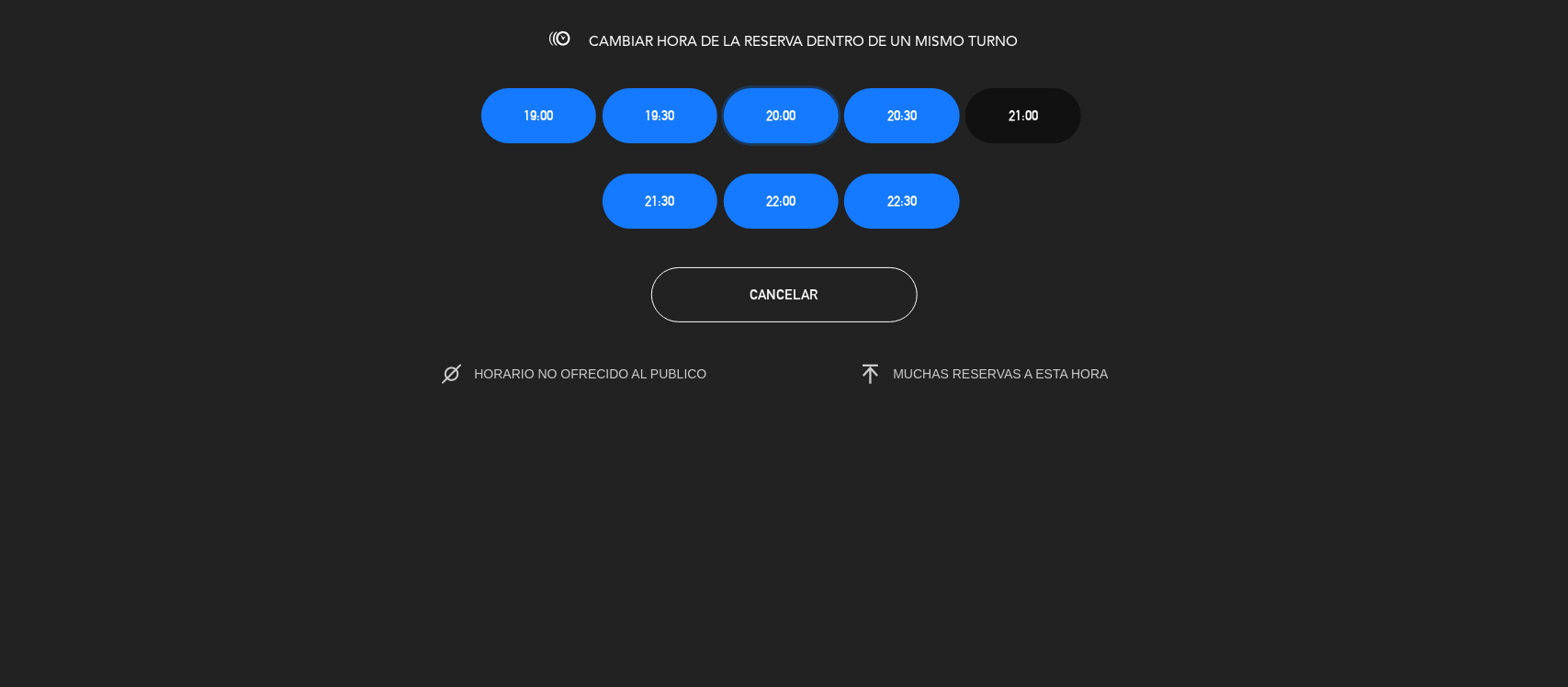
click at [797, 120] on button "20:00" at bounding box center [782, 116] width 114 height 55
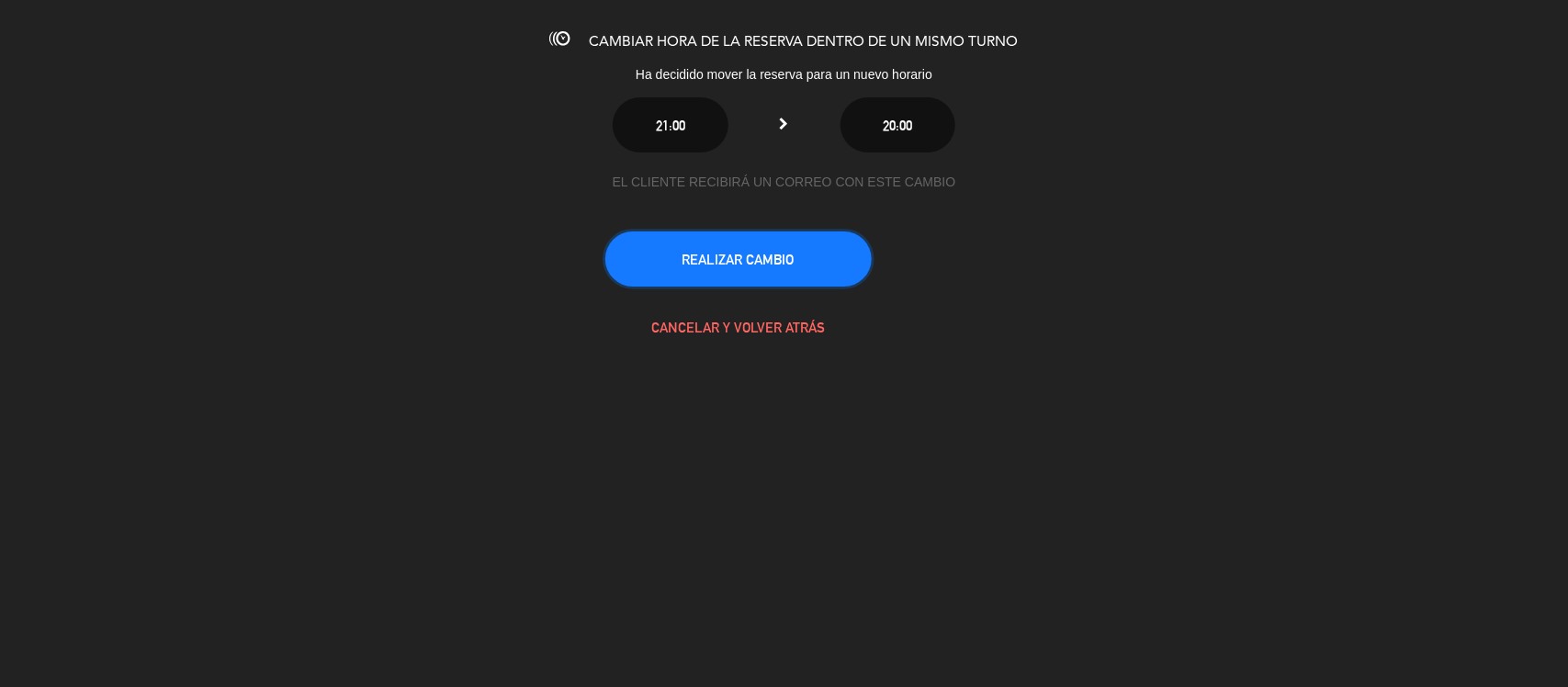
click at [831, 258] on button "REALIZAR CAMBIO" at bounding box center [739, 259] width 267 height 55
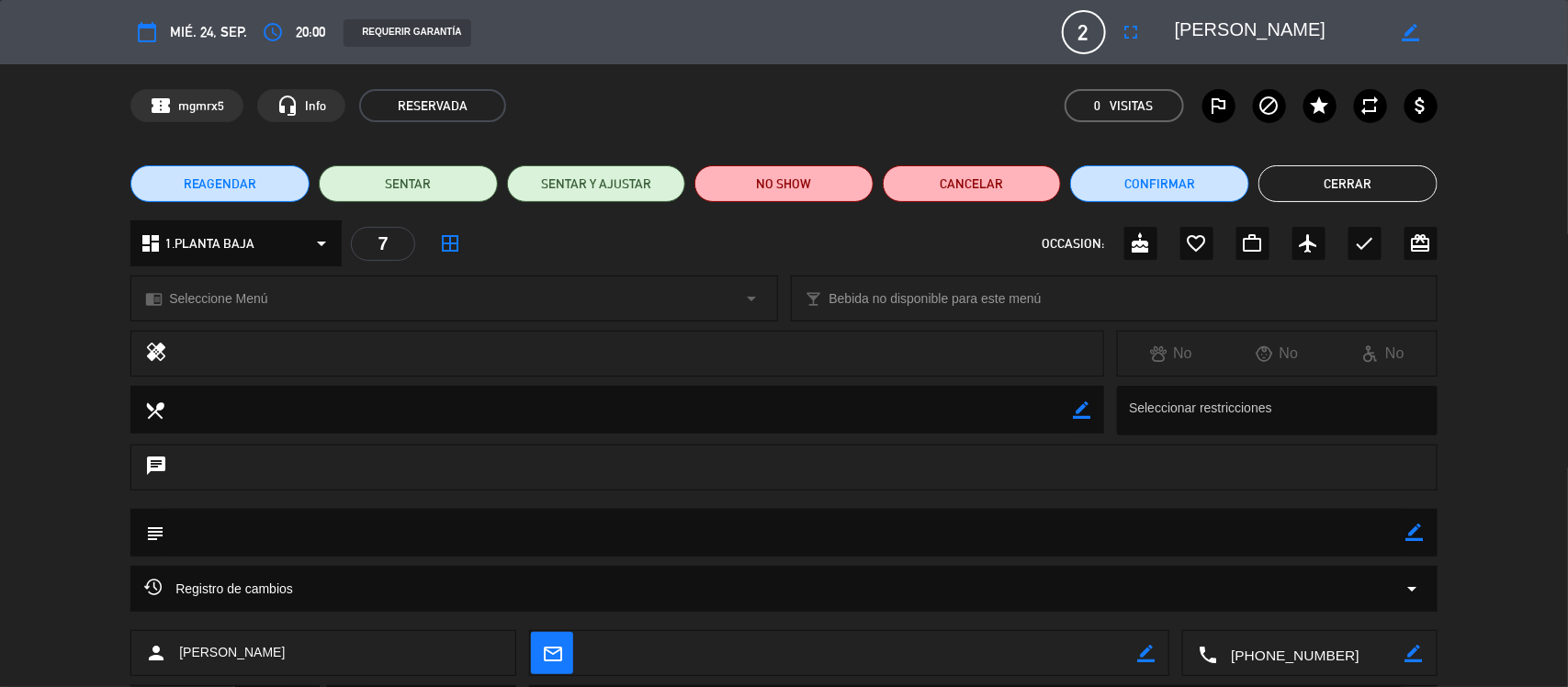
click at [1415, 192] on button "Cerrar" at bounding box center [1349, 184] width 179 height 37
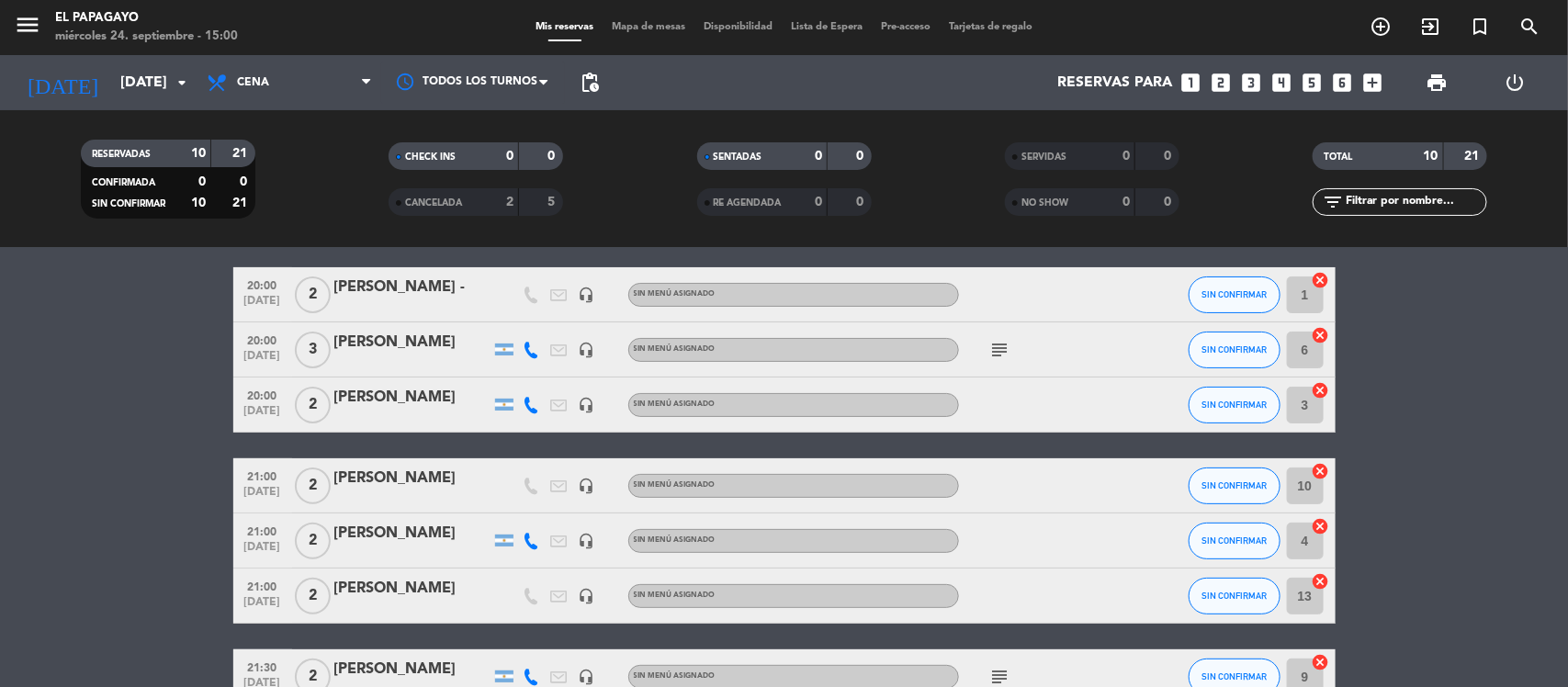
click at [994, 28] on span "Tarjetas de regalo" at bounding box center [990, 27] width 102 height 10
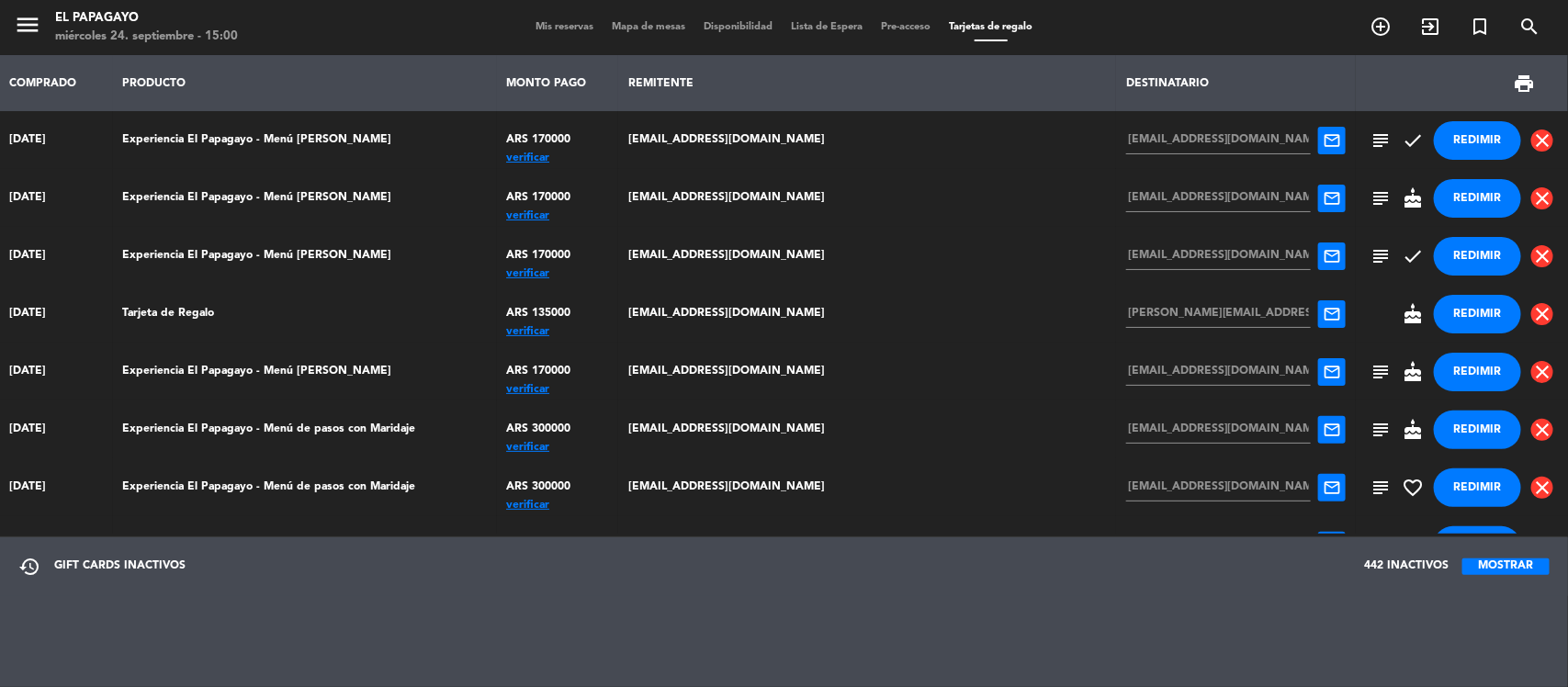
scroll to position [16, 0]
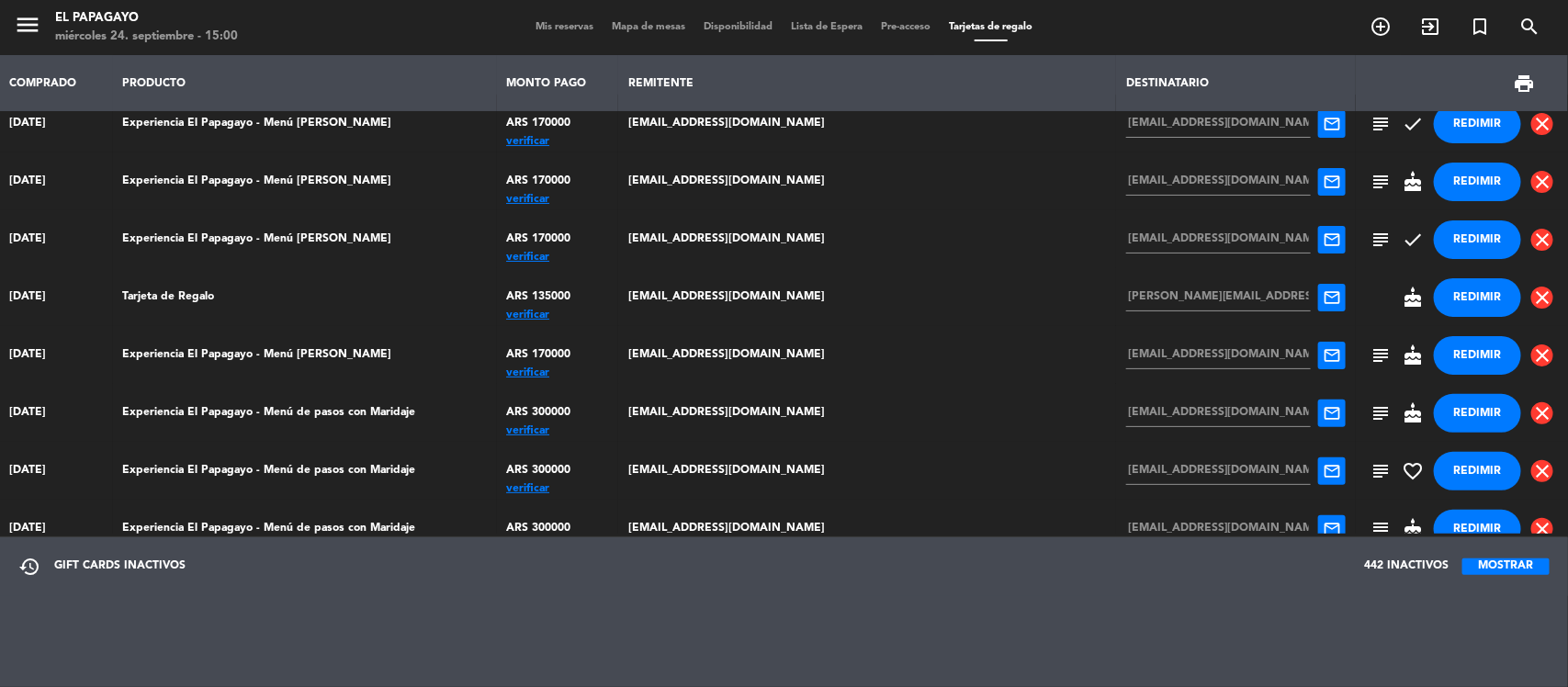
click at [1505, 572] on button "MOSTRAR" at bounding box center [1507, 566] width 88 height 16
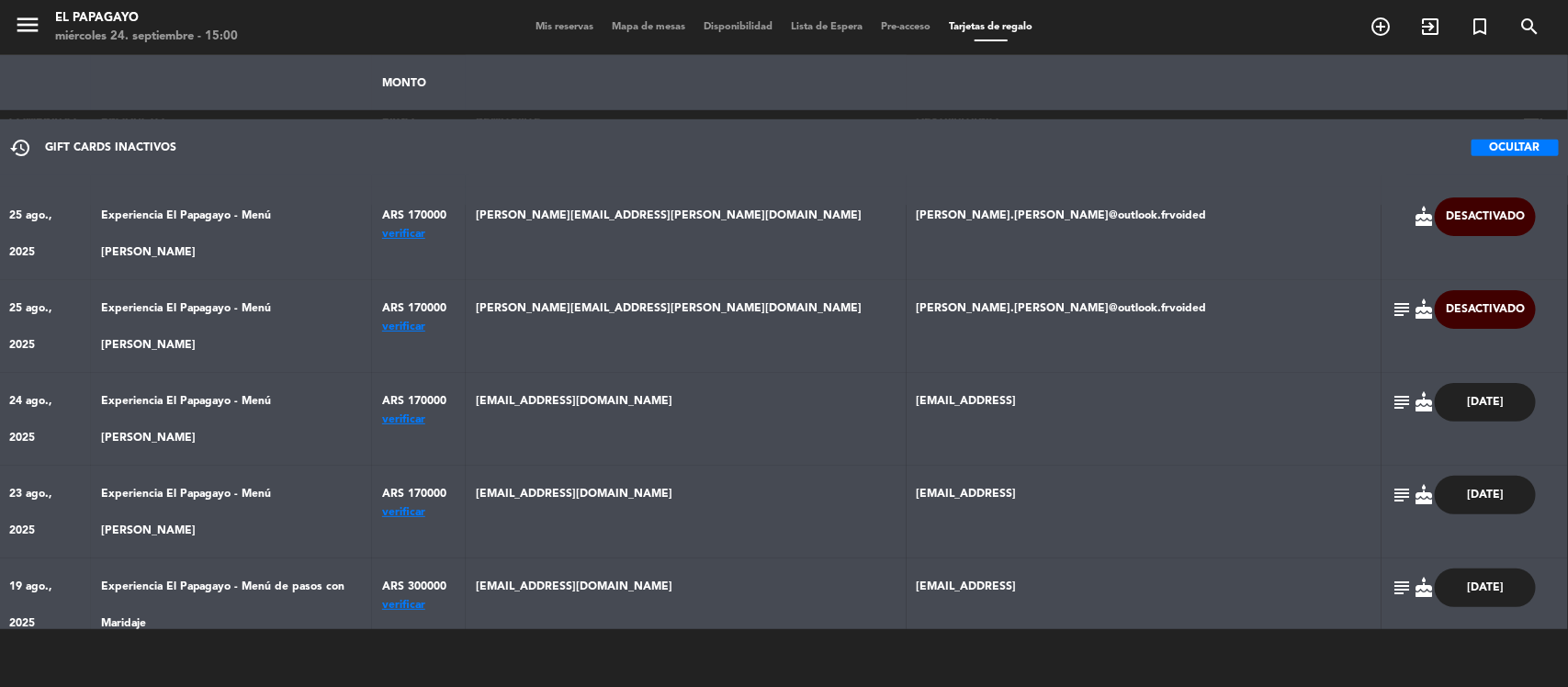
scroll to position [0, 0]
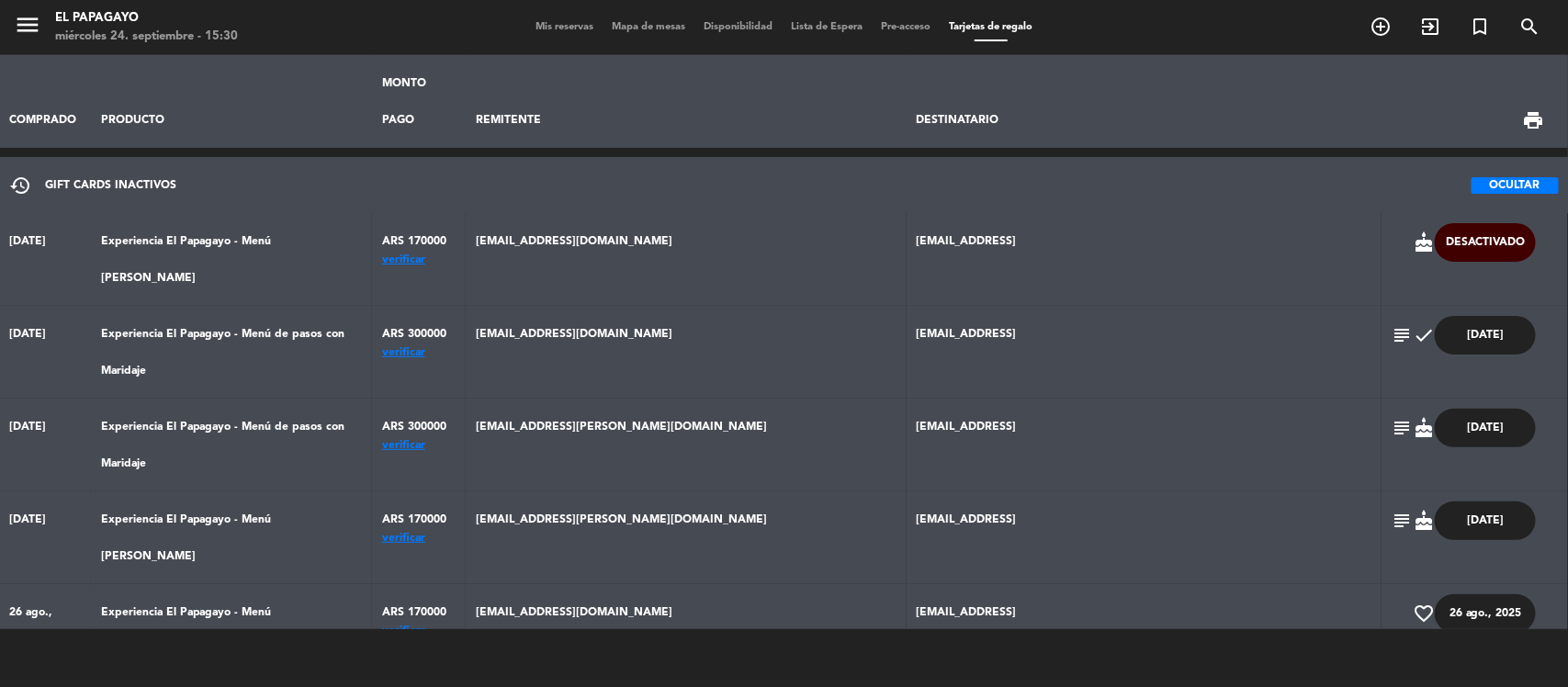
click at [466, 232] on td "ARS 170000 verificar" at bounding box center [418, 259] width 93 height 92
click at [457, 260] on div "verificar" at bounding box center [419, 260] width 74 height 0
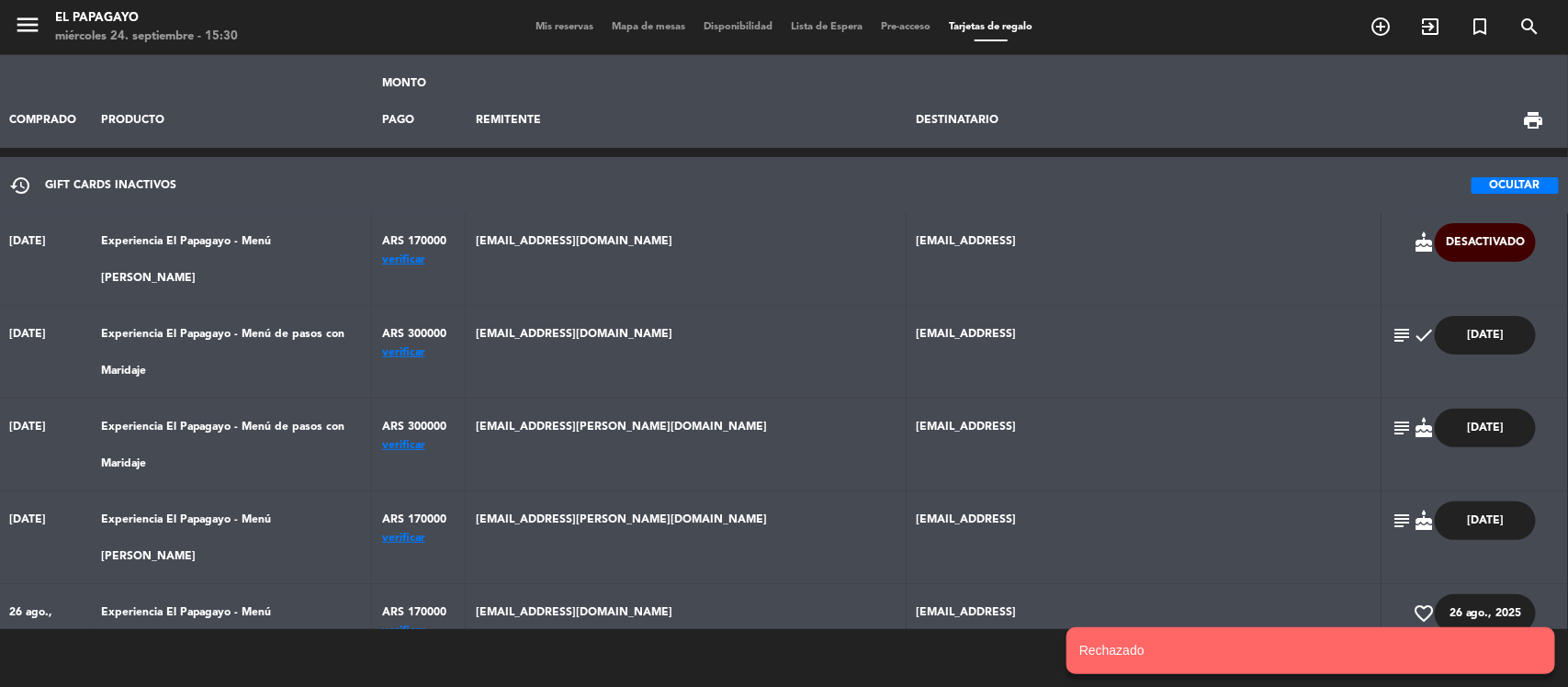
click at [1517, 177] on button "OCULTAR" at bounding box center [1516, 185] width 88 height 16
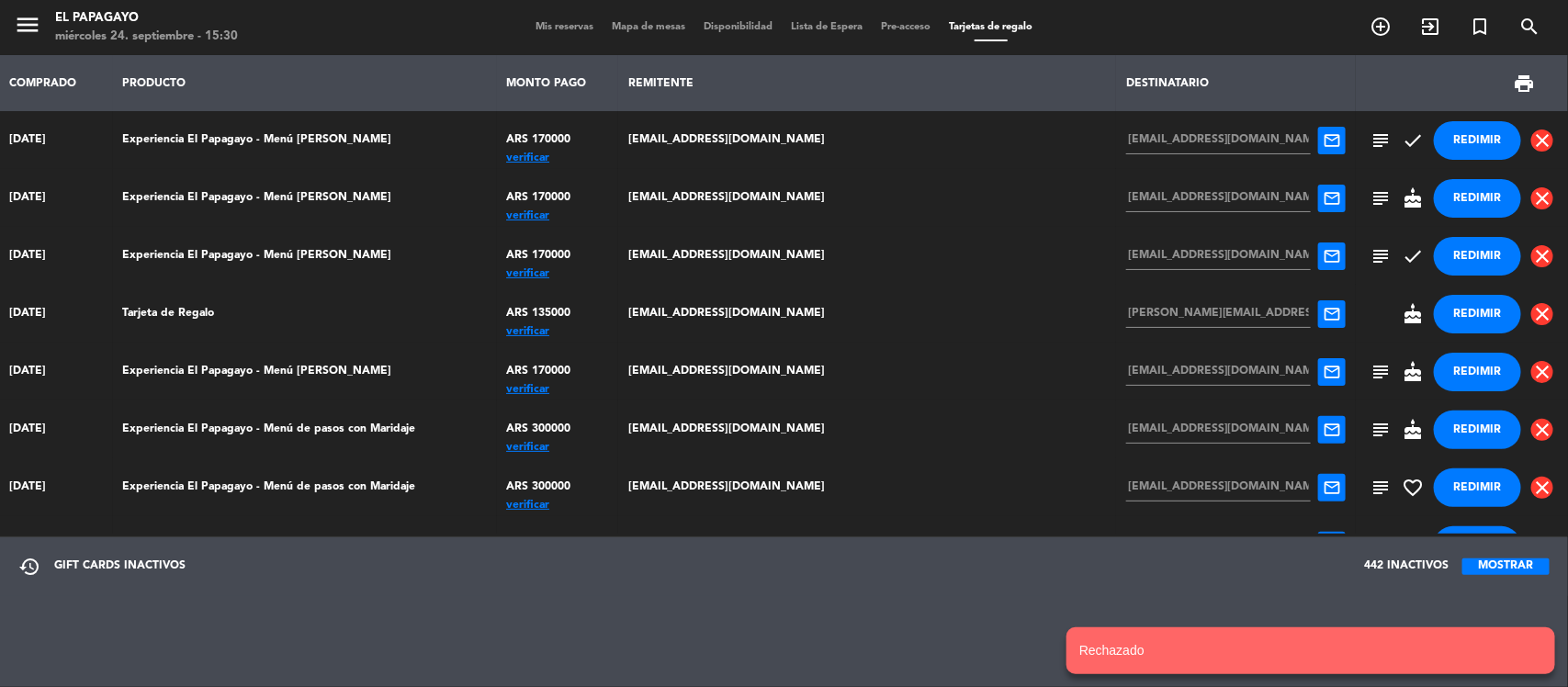
click at [609, 158] on div "verificar" at bounding box center [558, 158] width 103 height 0
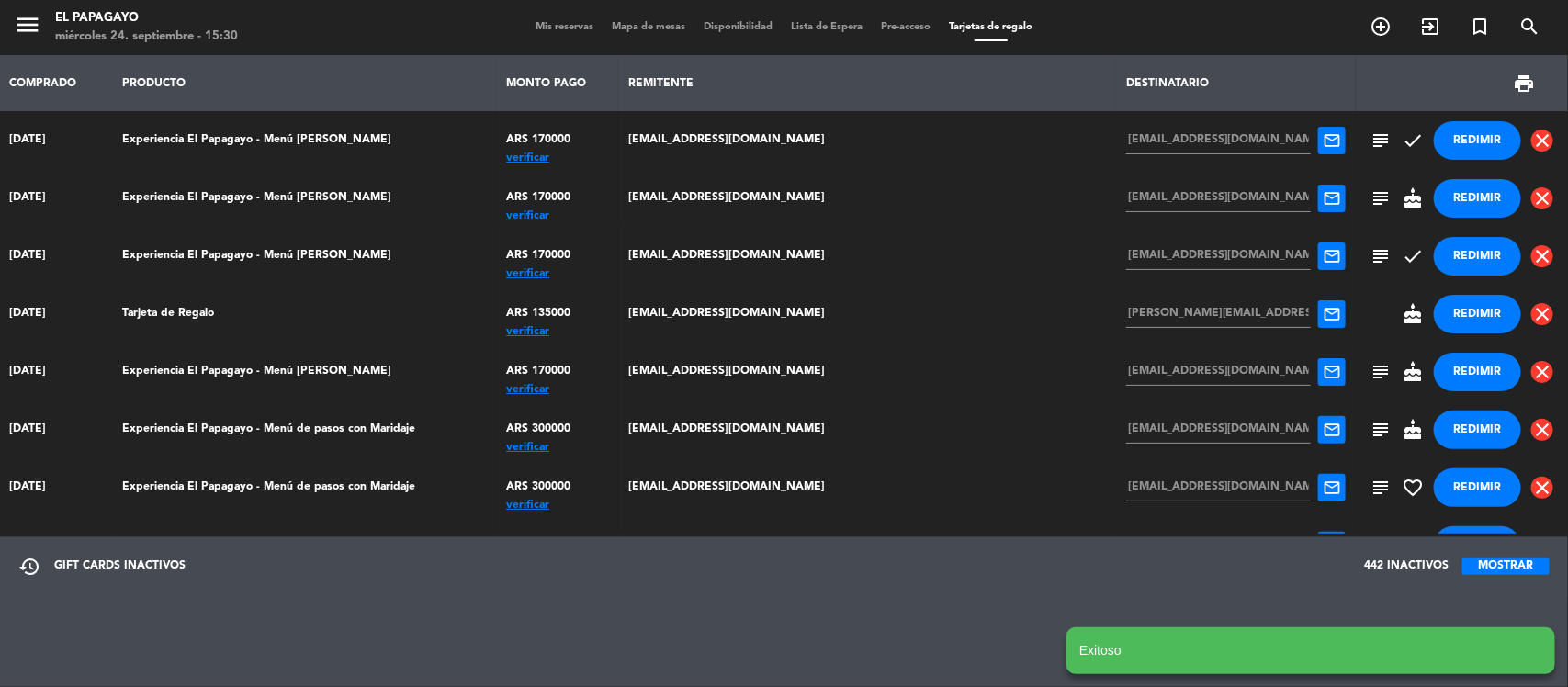
click at [609, 158] on div "verificar" at bounding box center [558, 158] width 103 height 0
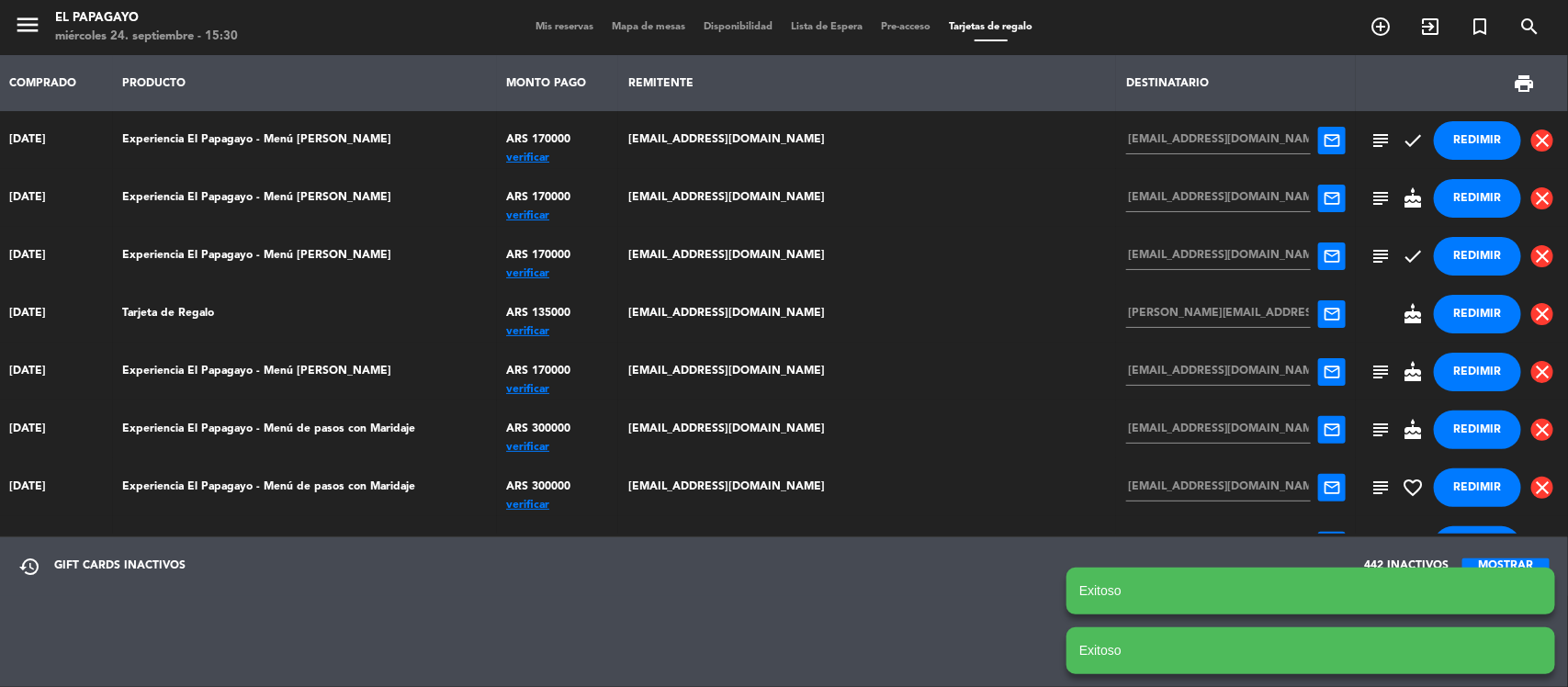
click at [620, 221] on td "ARS 170000 verificar" at bounding box center [559, 197] width 122 height 58
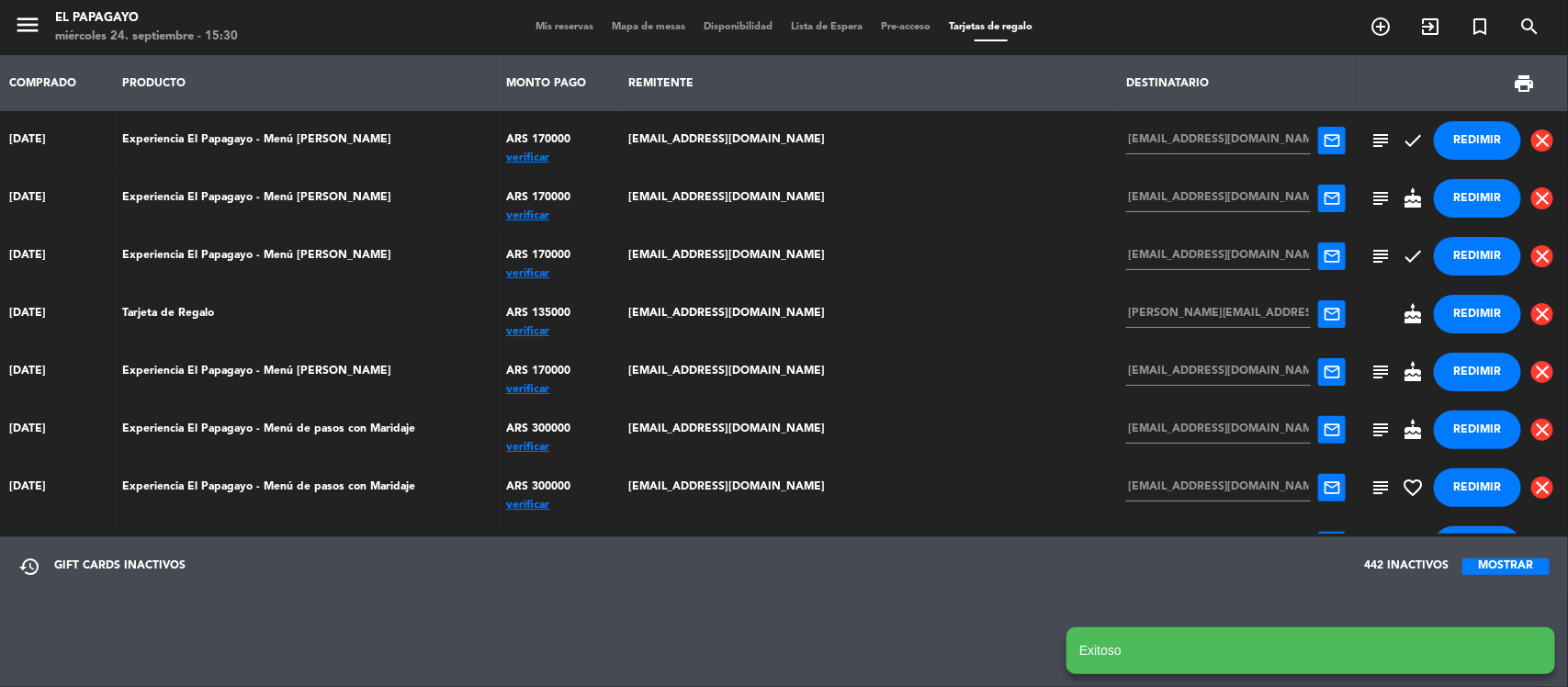
click at [609, 216] on div "verificar" at bounding box center [558, 216] width 103 height 0
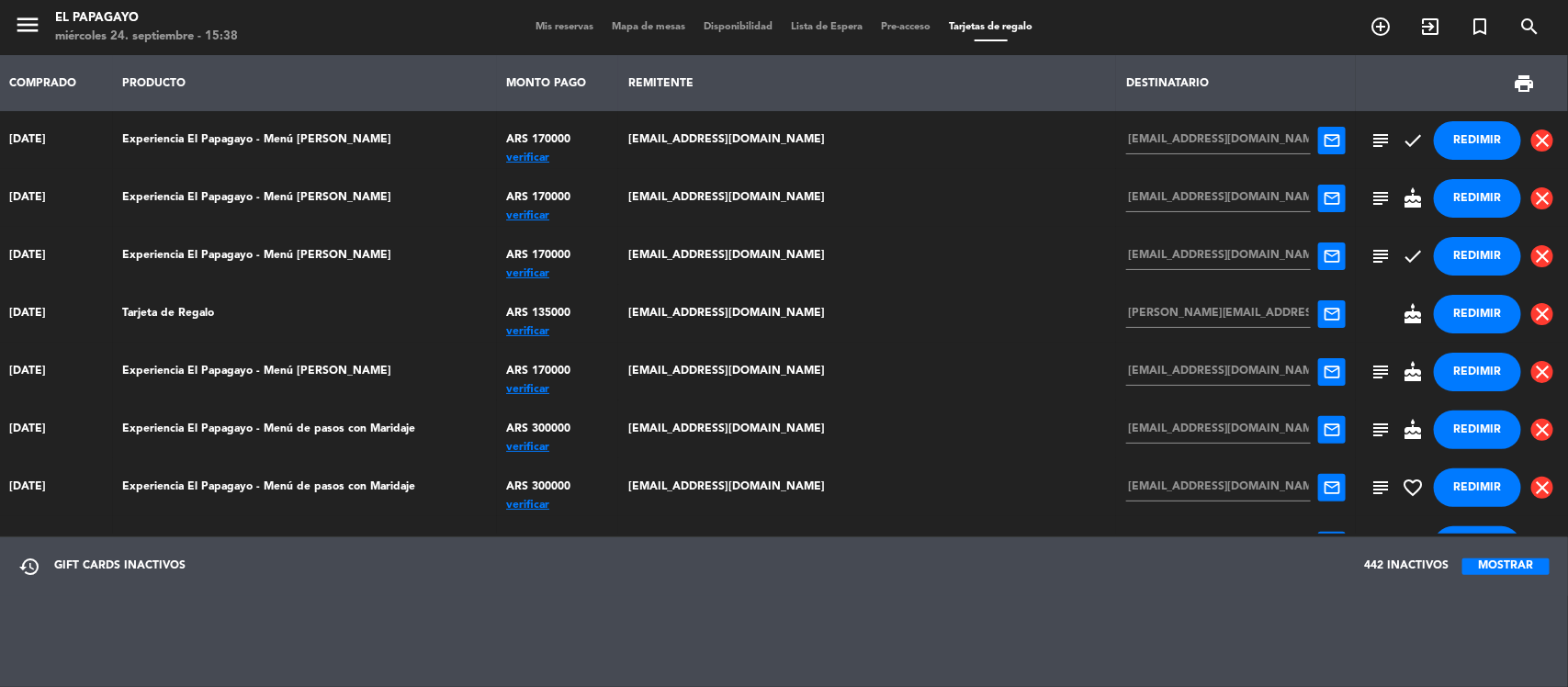
click at [545, 30] on span "Mis reservas" at bounding box center [564, 27] width 76 height 10
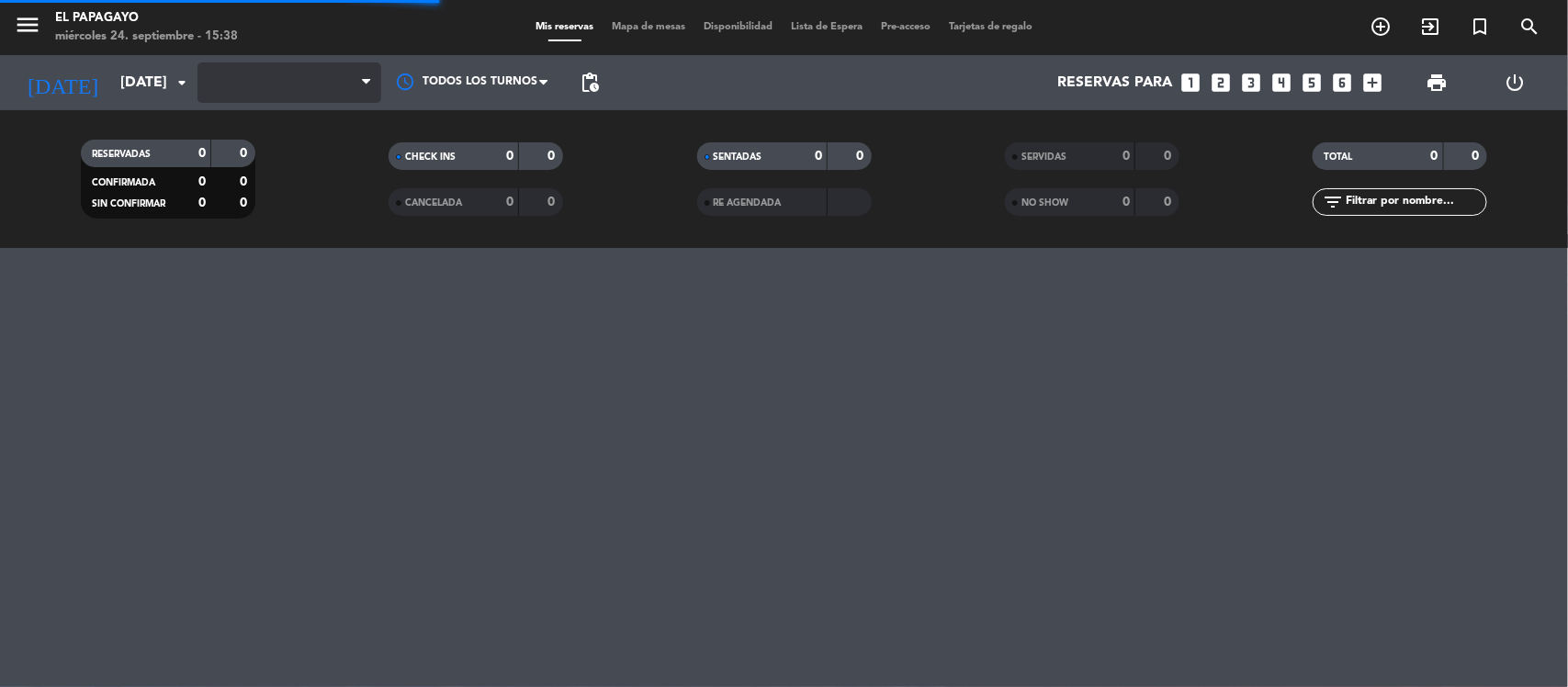
drag, startPoint x: 545, startPoint y: 30, endPoint x: 208, endPoint y: 76, distance: 340.1
click at [208, 76] on div "menu El Papagayo miércoles 24. septiembre - 15:38 Mis reservas Mapa de mesas Di…" at bounding box center [784, 124] width 1568 height 248
click at [0, 207] on div "RESERVADAS 0 0 CONFIRMADA 0 0 SIN CONFIRMAR 0 0 CHECK INS 0 0 CANCELADA 0 0 SEN…" at bounding box center [784, 179] width 1568 height 101
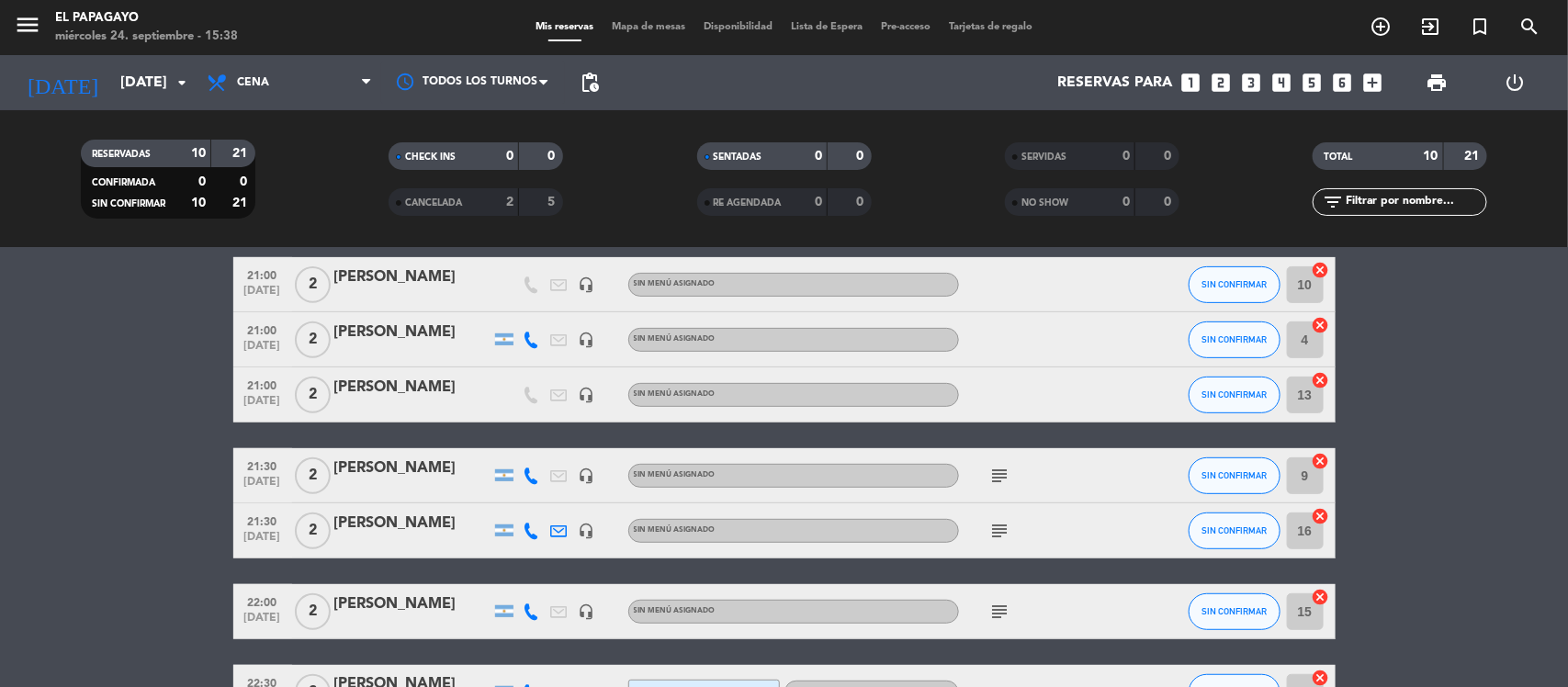
scroll to position [338, 0]
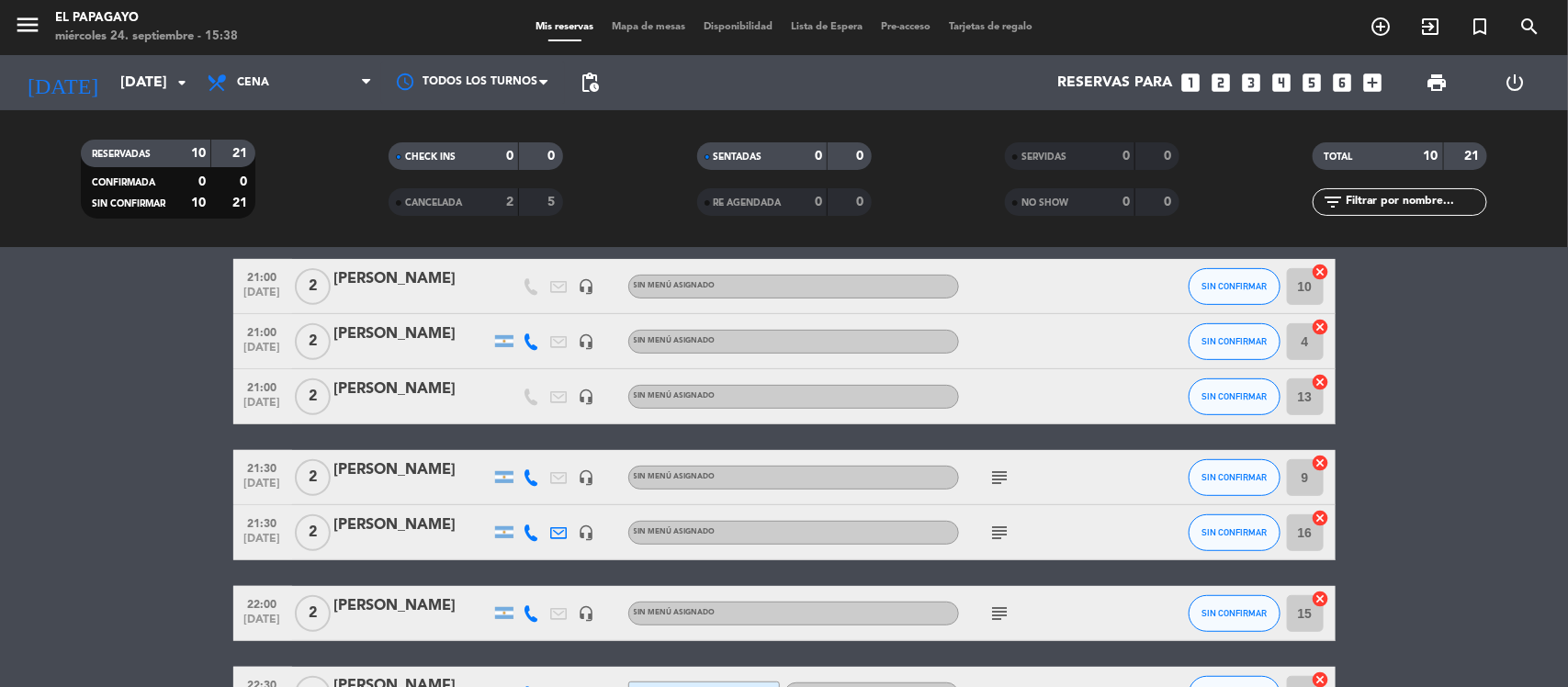
click at [1005, 467] on icon "subject" at bounding box center [1000, 477] width 22 height 22
click at [1005, 465] on div at bounding box center [1000, 463] width 12 height 7
click at [1005, 467] on icon "subject" at bounding box center [1000, 477] width 22 height 22
click at [1005, 465] on div at bounding box center [1000, 463] width 12 height 7
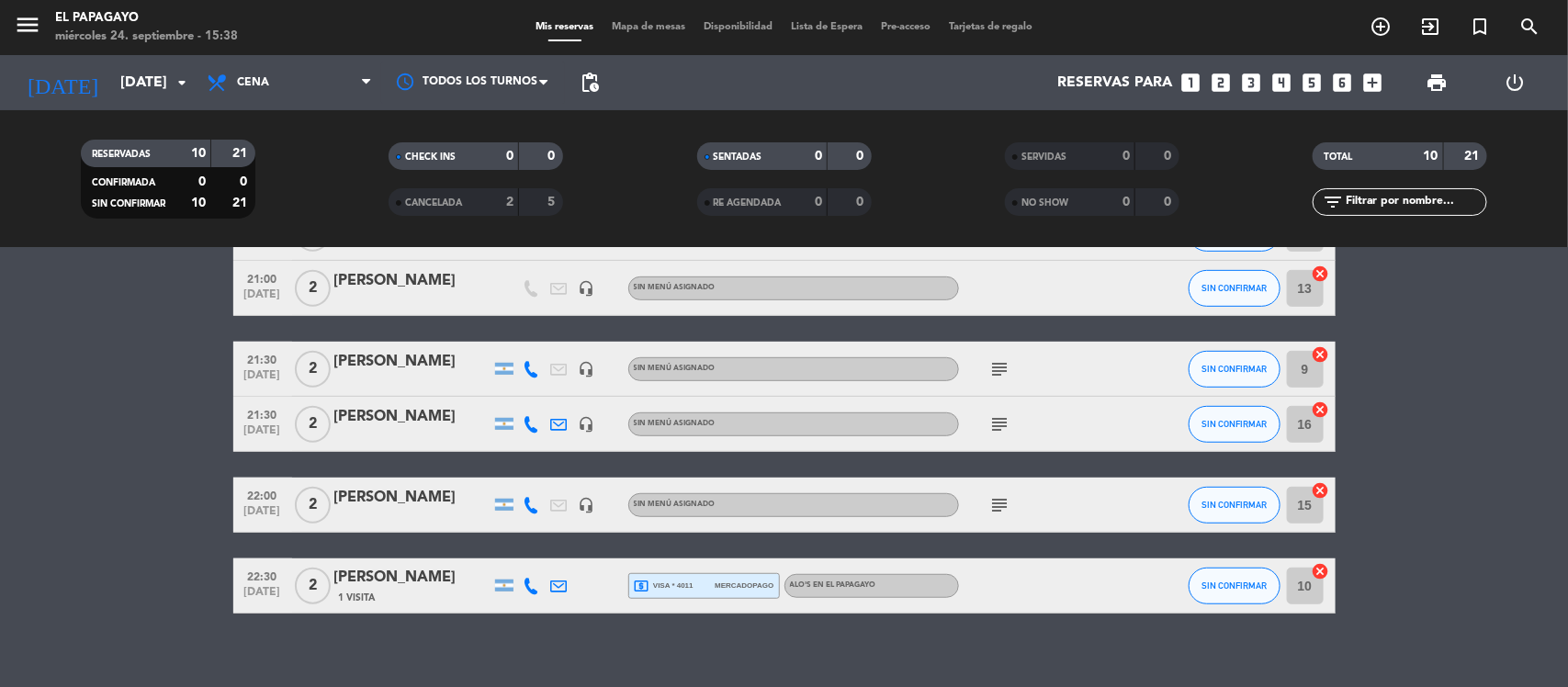
scroll to position [450, 0]
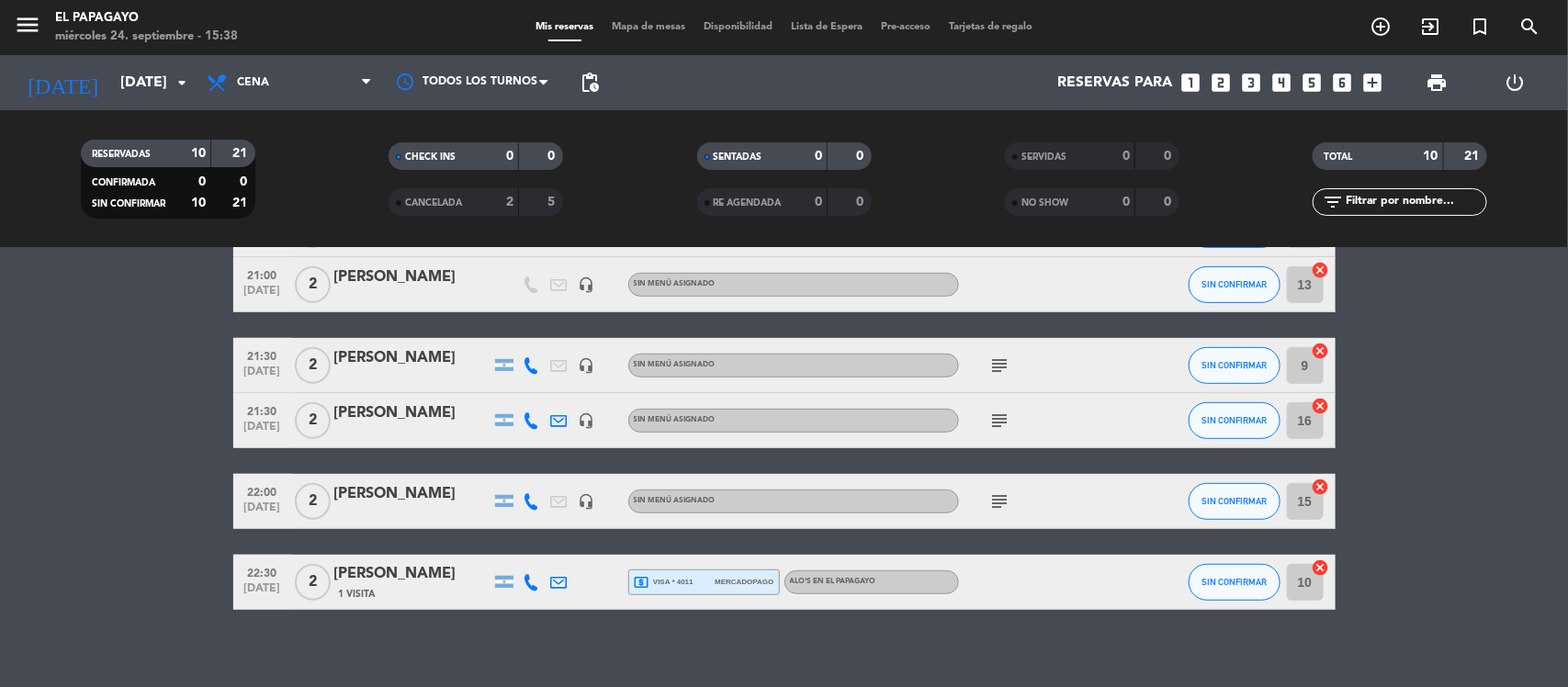
click at [990, 422] on icon "subject" at bounding box center [1000, 420] width 22 height 22
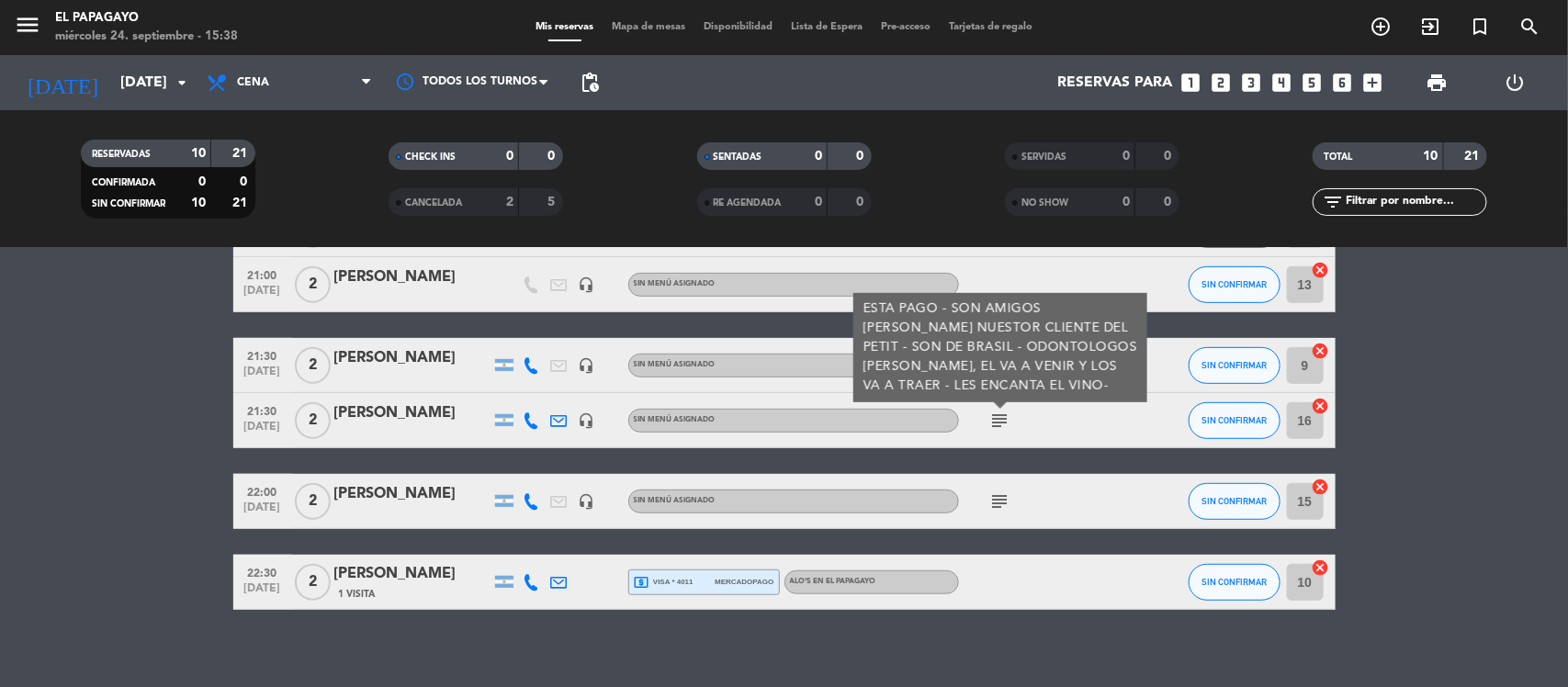
click at [990, 422] on icon "subject" at bounding box center [1000, 420] width 22 height 22
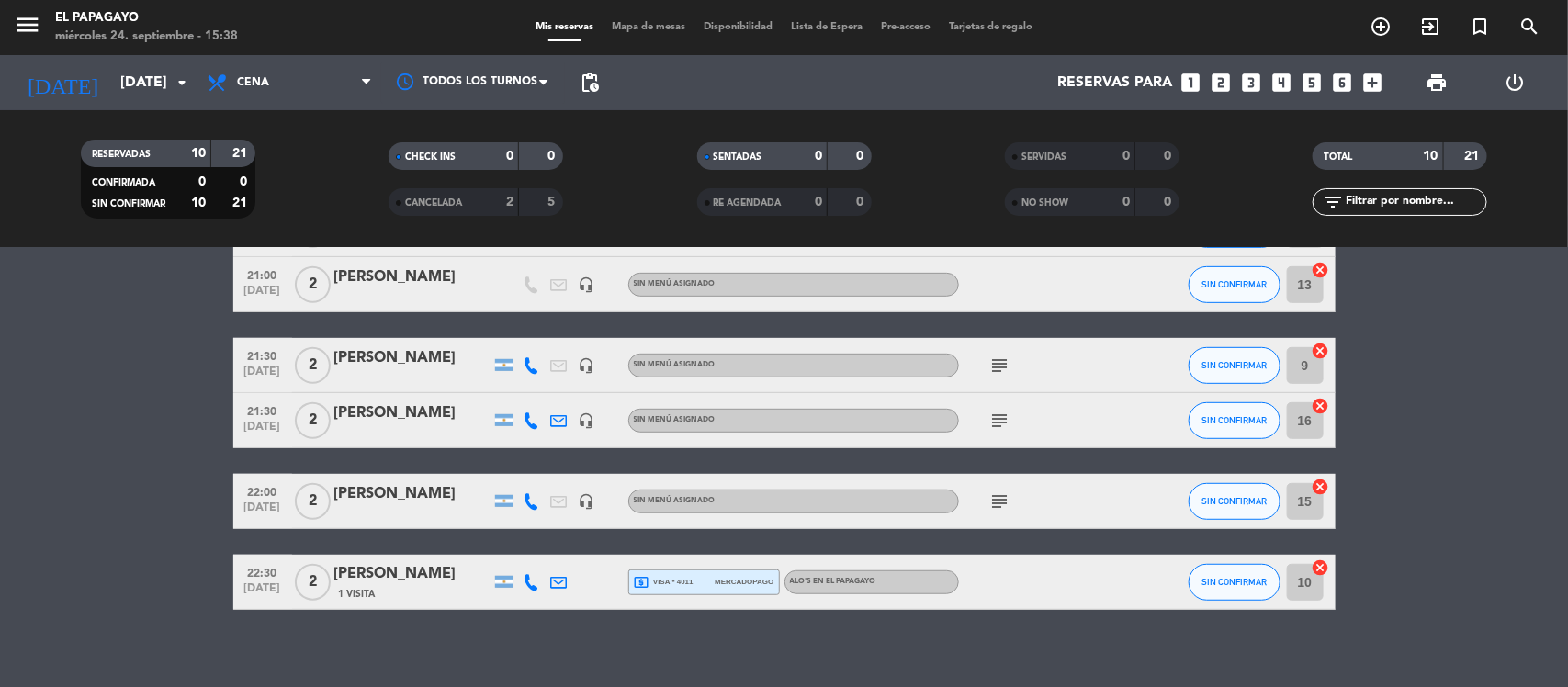
click at [993, 521] on div "subject" at bounding box center [1042, 500] width 166 height 54
click at [994, 511] on icon "subject" at bounding box center [1000, 501] width 22 height 22
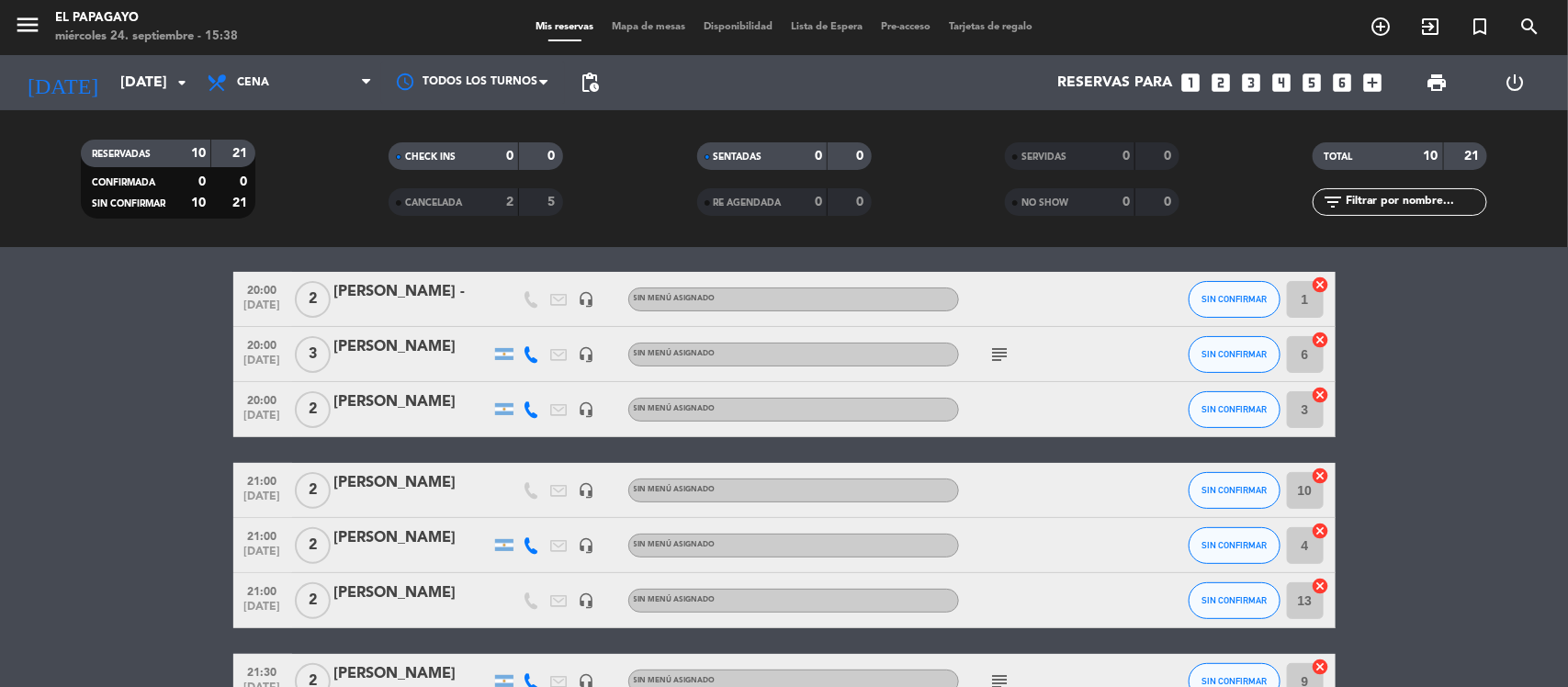
scroll to position [0, 0]
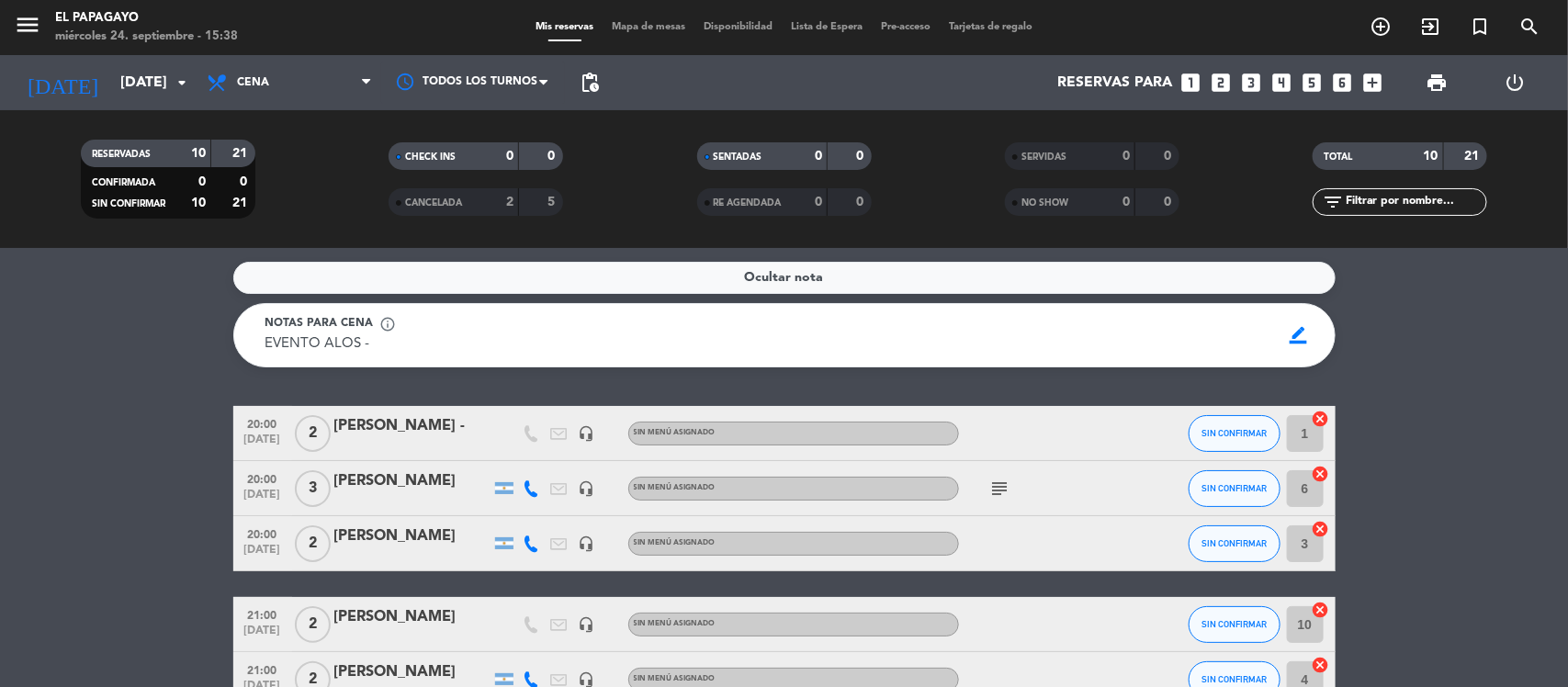
click at [994, 496] on icon "subject" at bounding box center [1000, 488] width 22 height 22
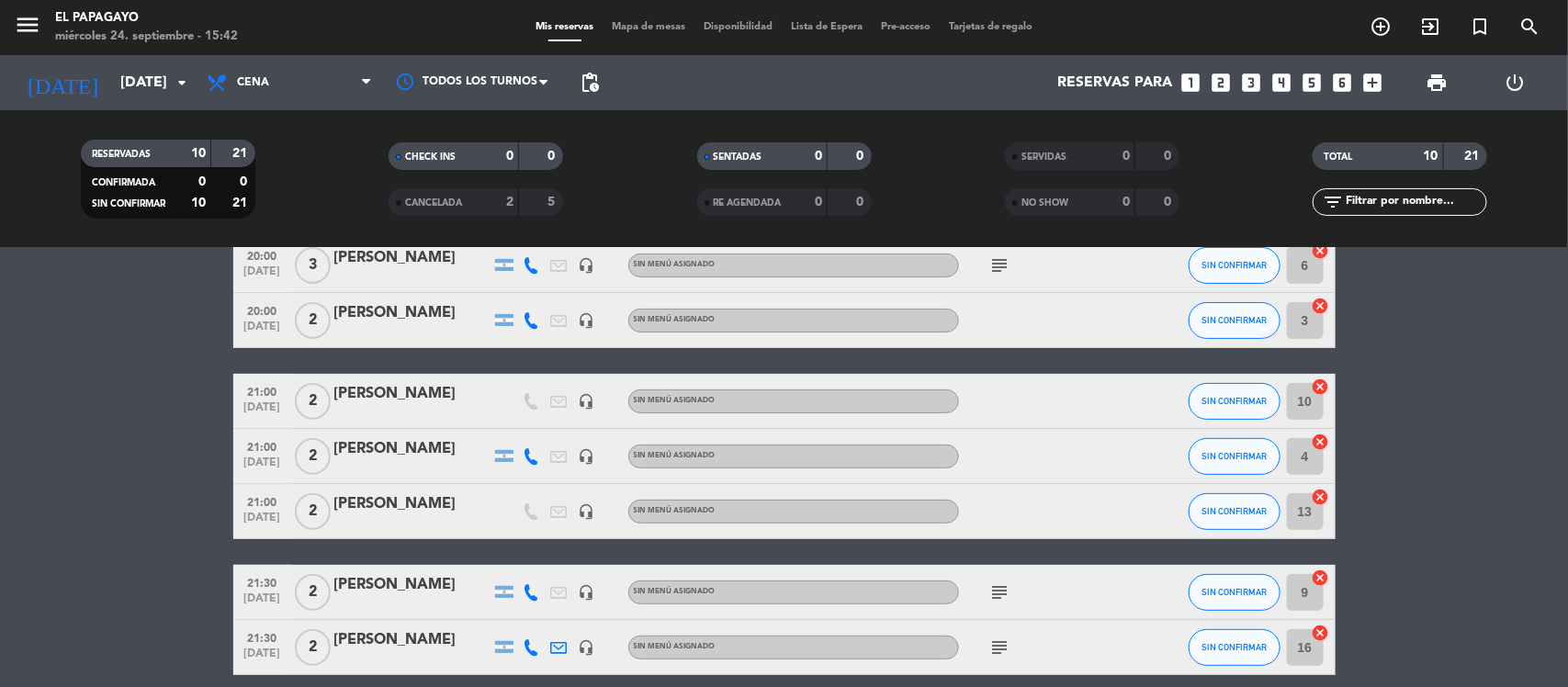
scroll to position [225, 0]
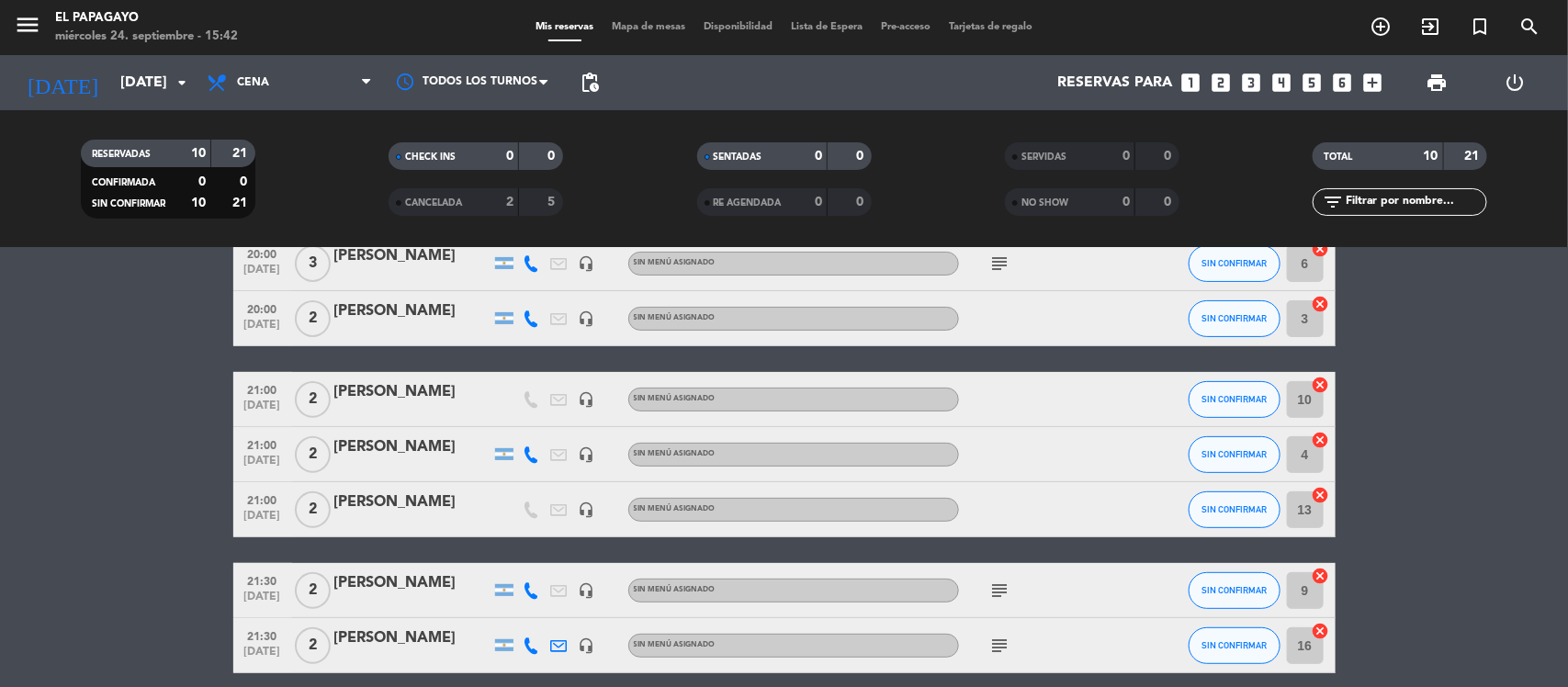
click at [423, 395] on div "[PERSON_NAME]" at bounding box center [413, 392] width 156 height 24
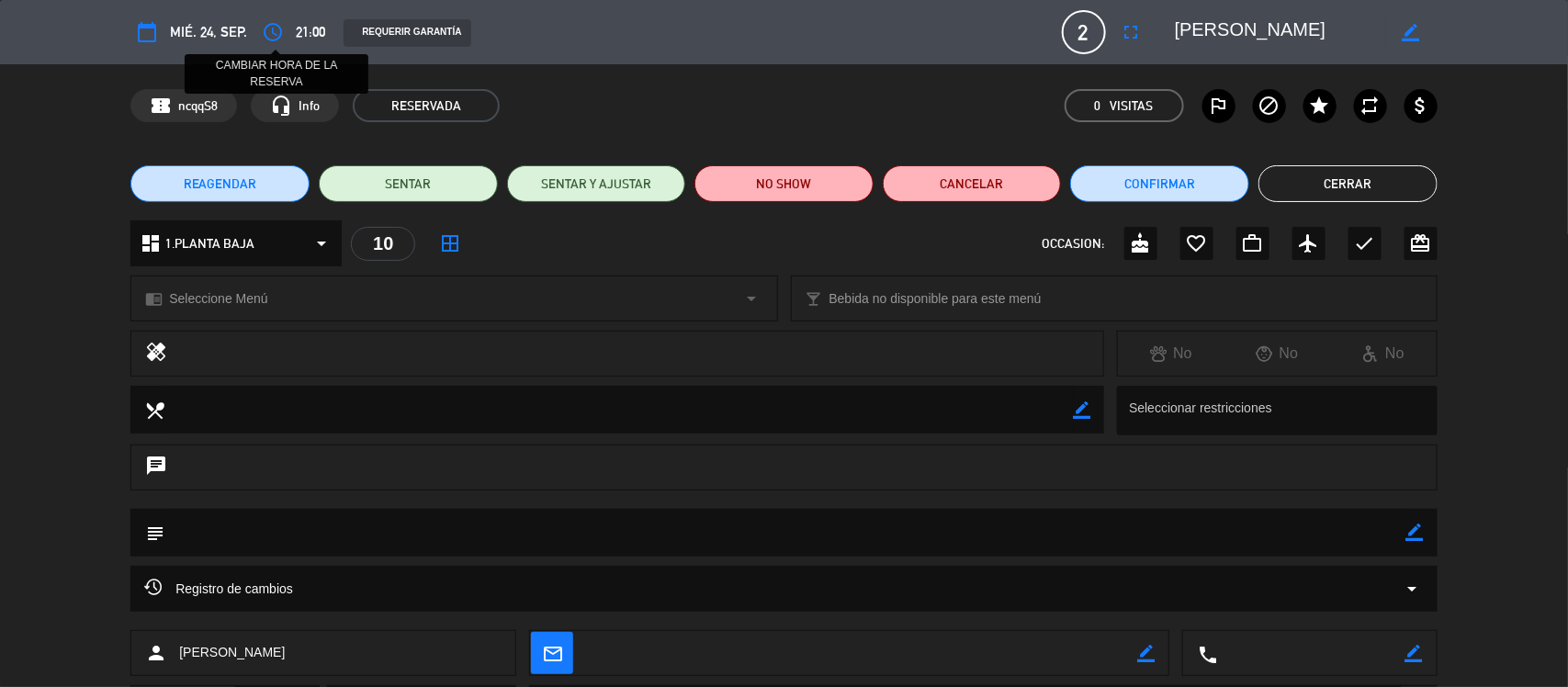
click at [265, 37] on icon "access_time" at bounding box center [273, 31] width 22 height 22
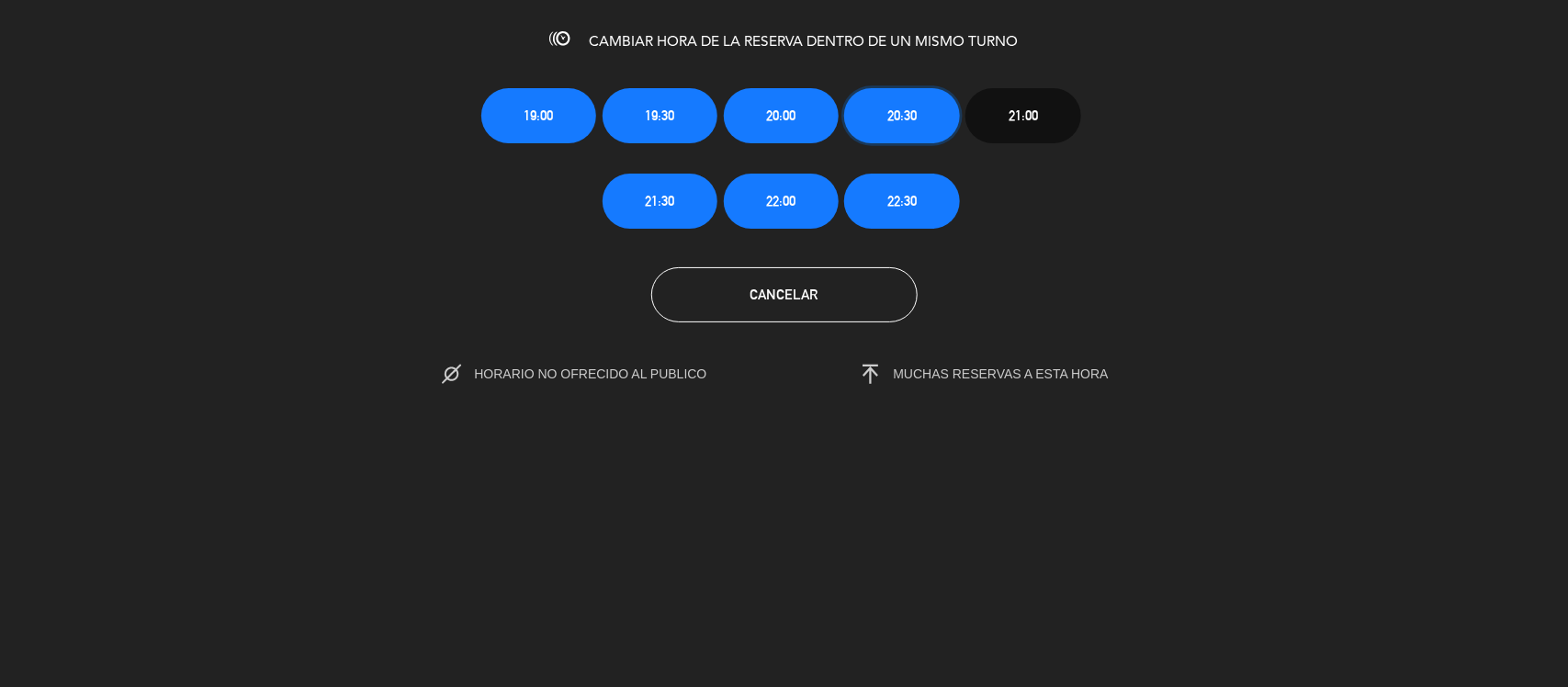
click at [883, 120] on button "20:30" at bounding box center [902, 116] width 114 height 55
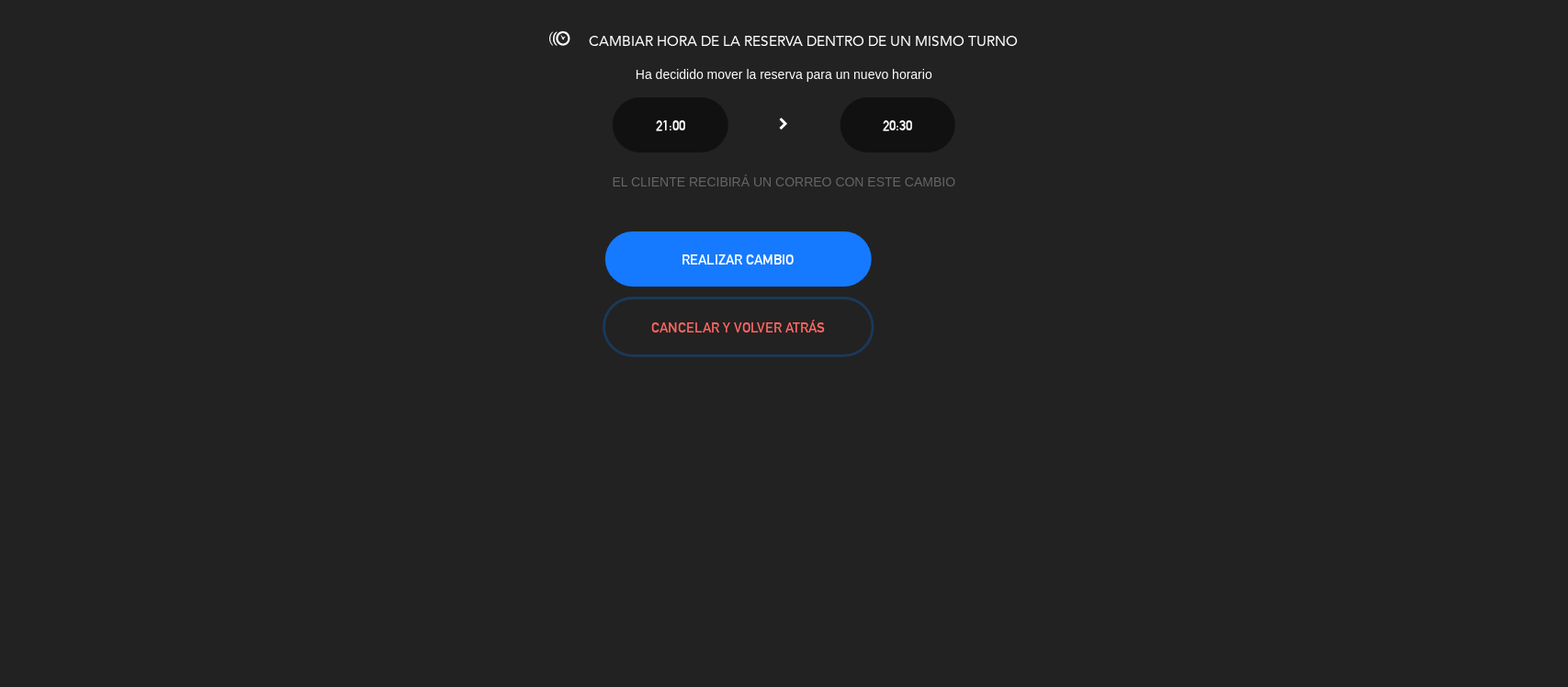
click at [738, 319] on button "CANCELAR Y VOLVER ATRÁS" at bounding box center [739, 327] width 267 height 55
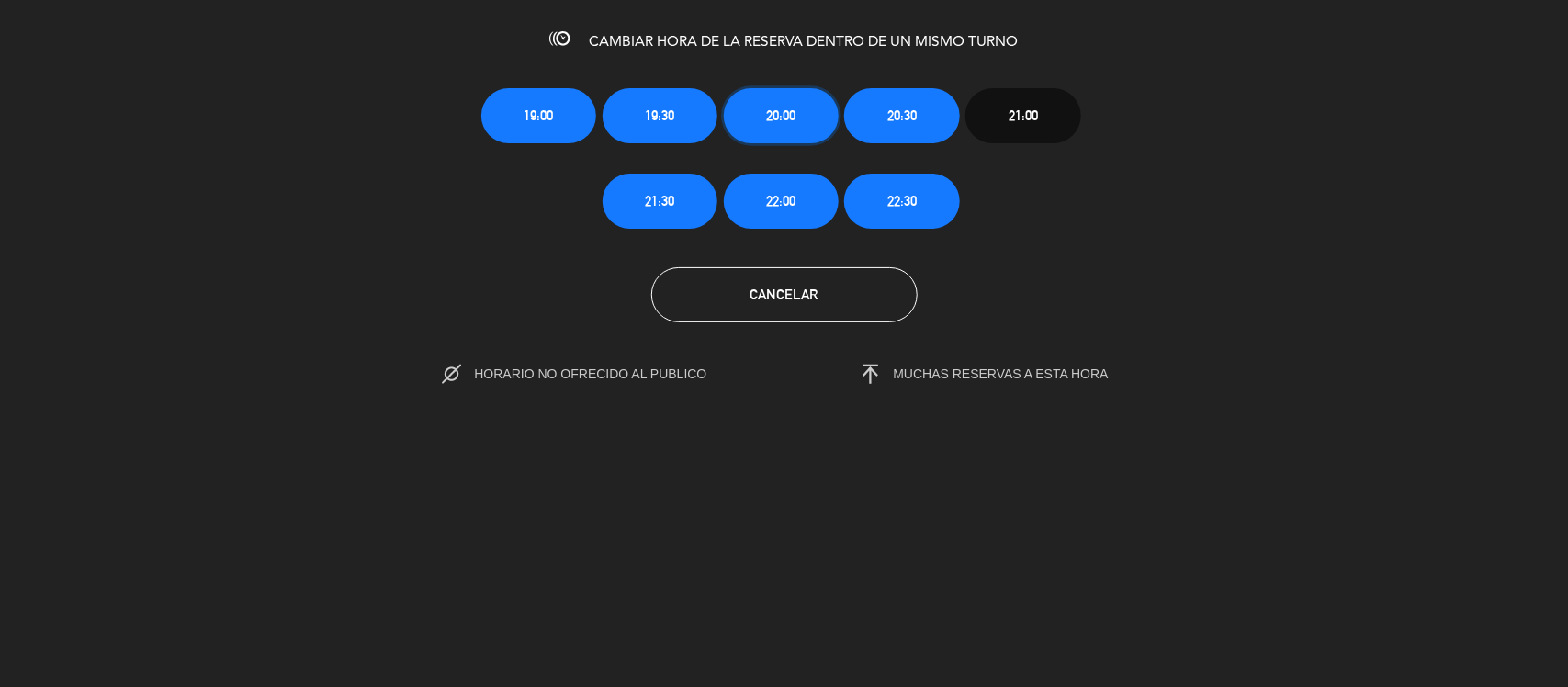
click at [782, 112] on span "20:00" at bounding box center [781, 115] width 30 height 21
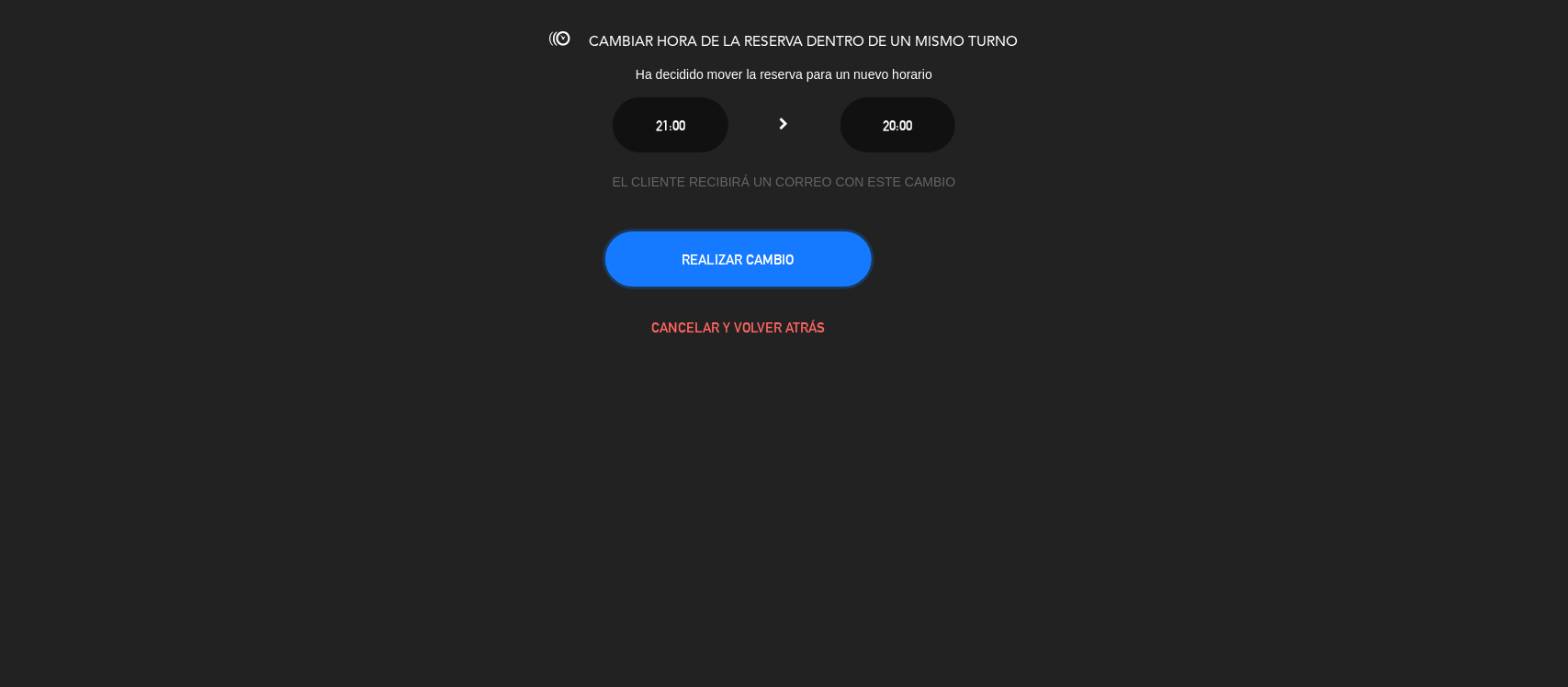
click at [763, 241] on button "REALIZAR CAMBIO" at bounding box center [739, 259] width 267 height 55
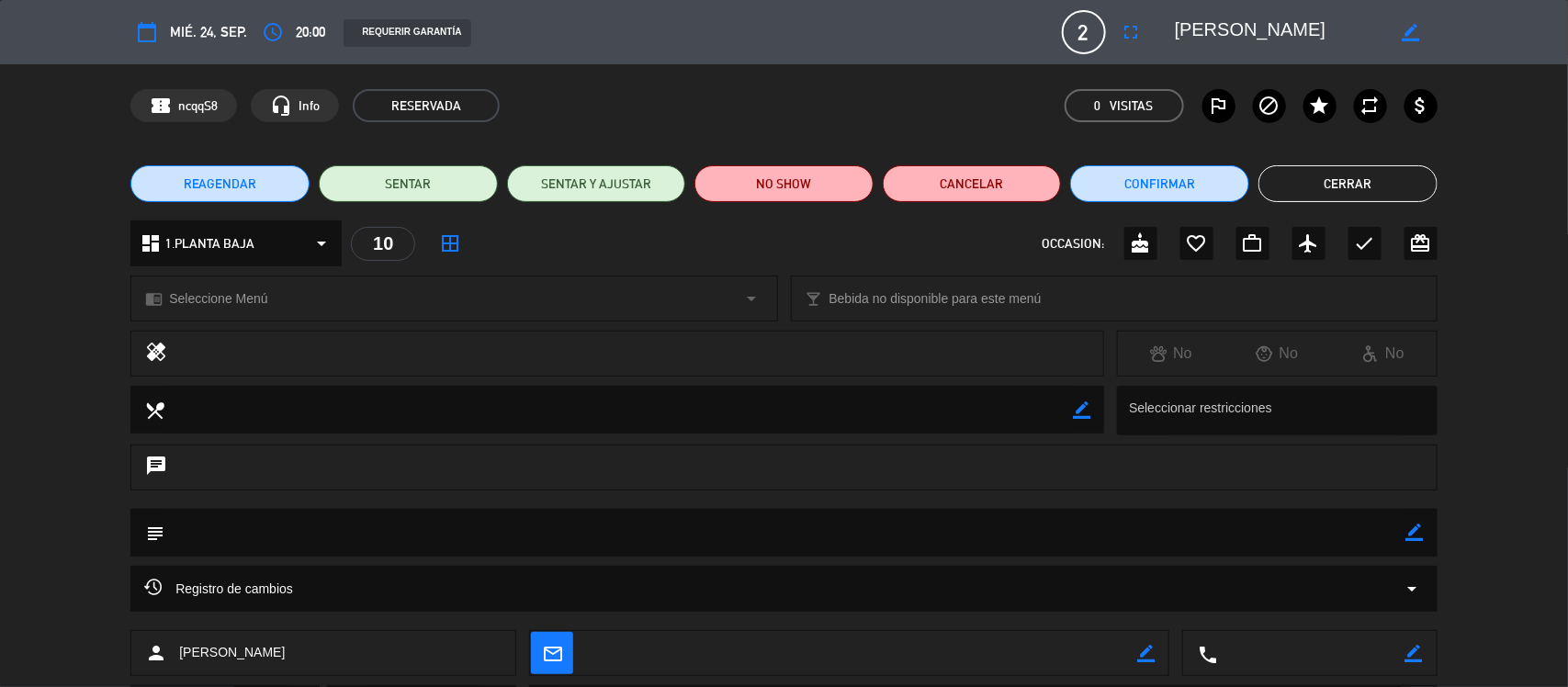
click at [1376, 184] on button "Cerrar" at bounding box center [1349, 184] width 179 height 37
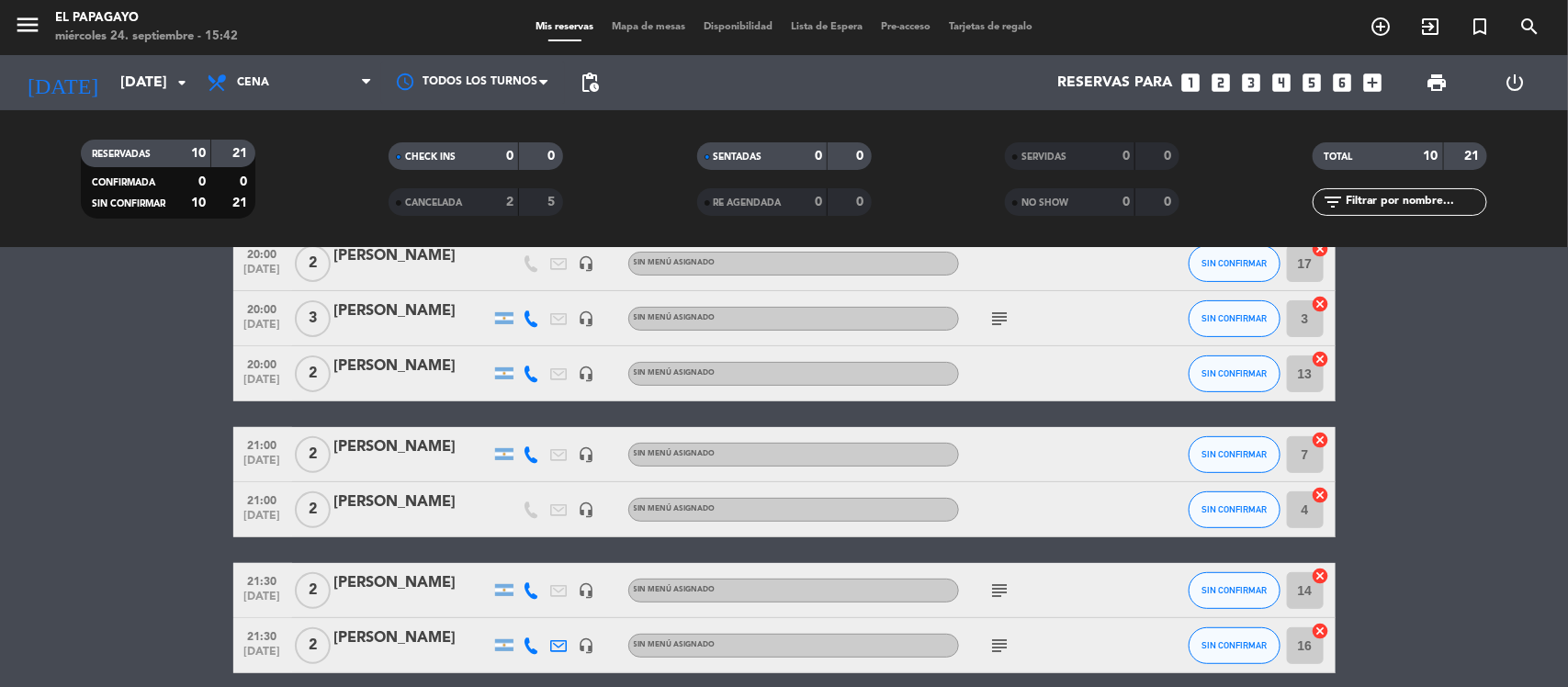
scroll to position [0, 0]
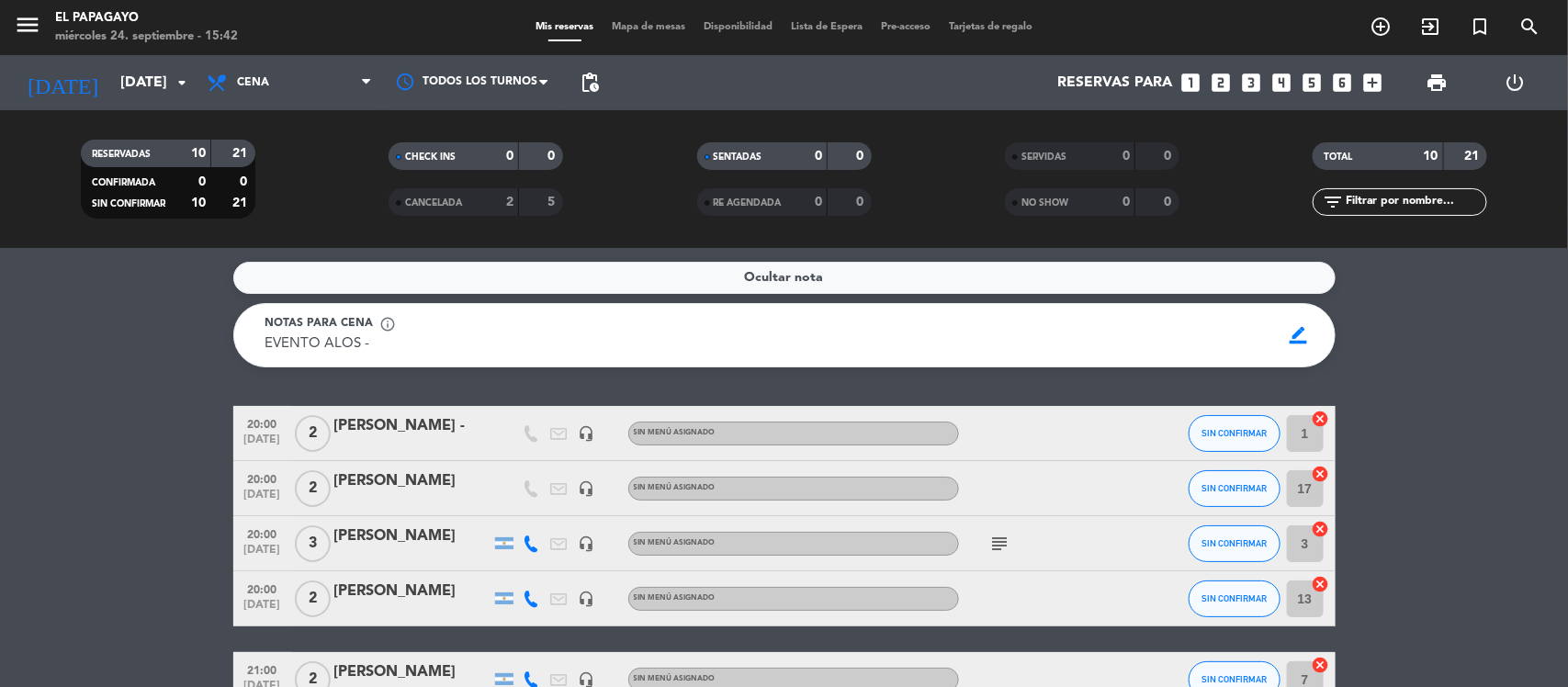
click at [164, 84] on input "[DATE]" at bounding box center [208, 83] width 193 height 36
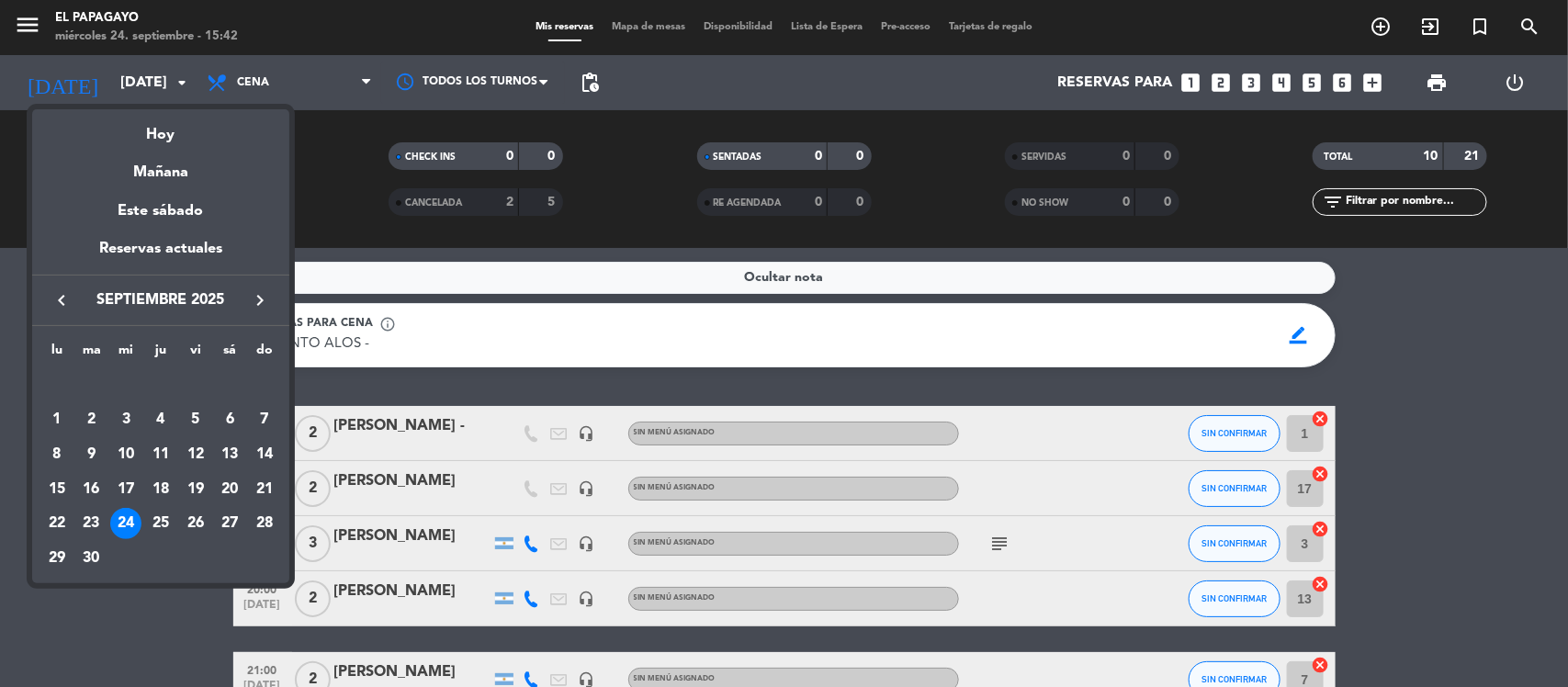
click at [1444, 343] on div at bounding box center [784, 343] width 1568 height 687
